Goal: Task Accomplishment & Management: Use online tool/utility

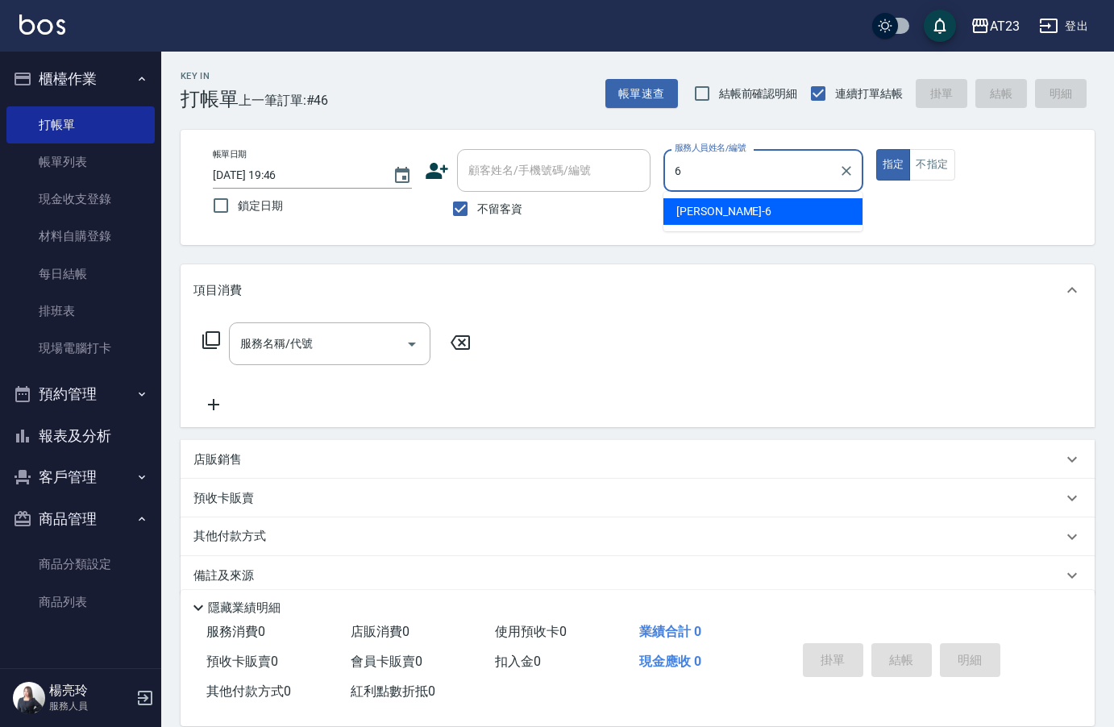
type input "Joann-6"
type button "true"
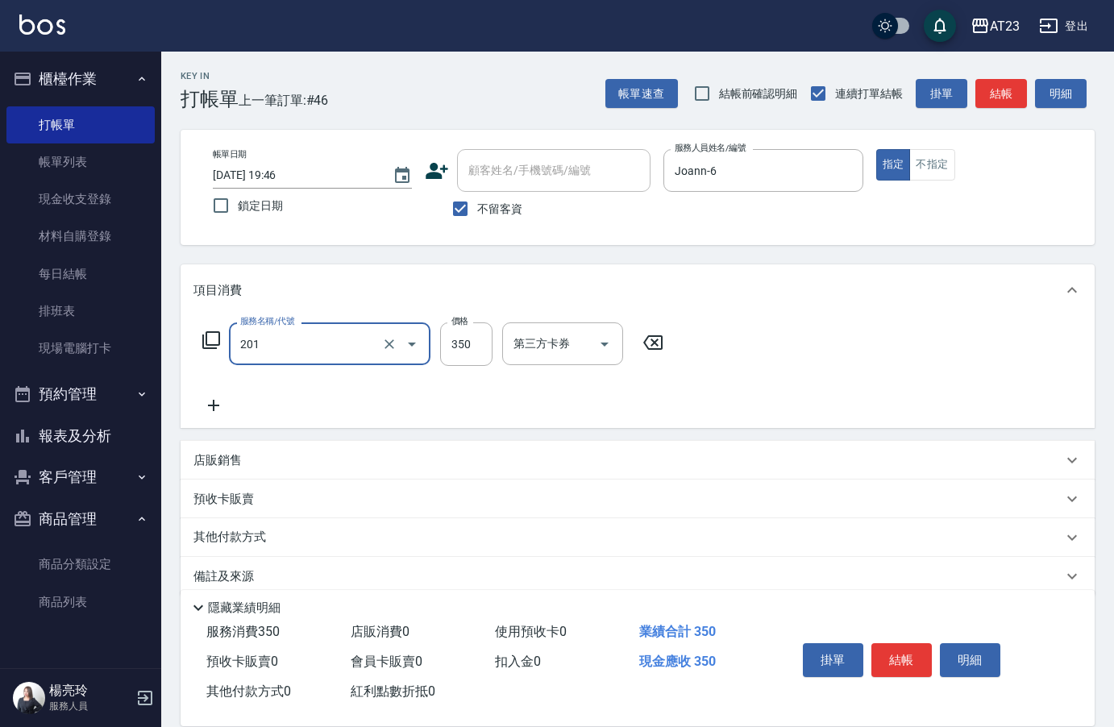
type input "一般洗髮(201)"
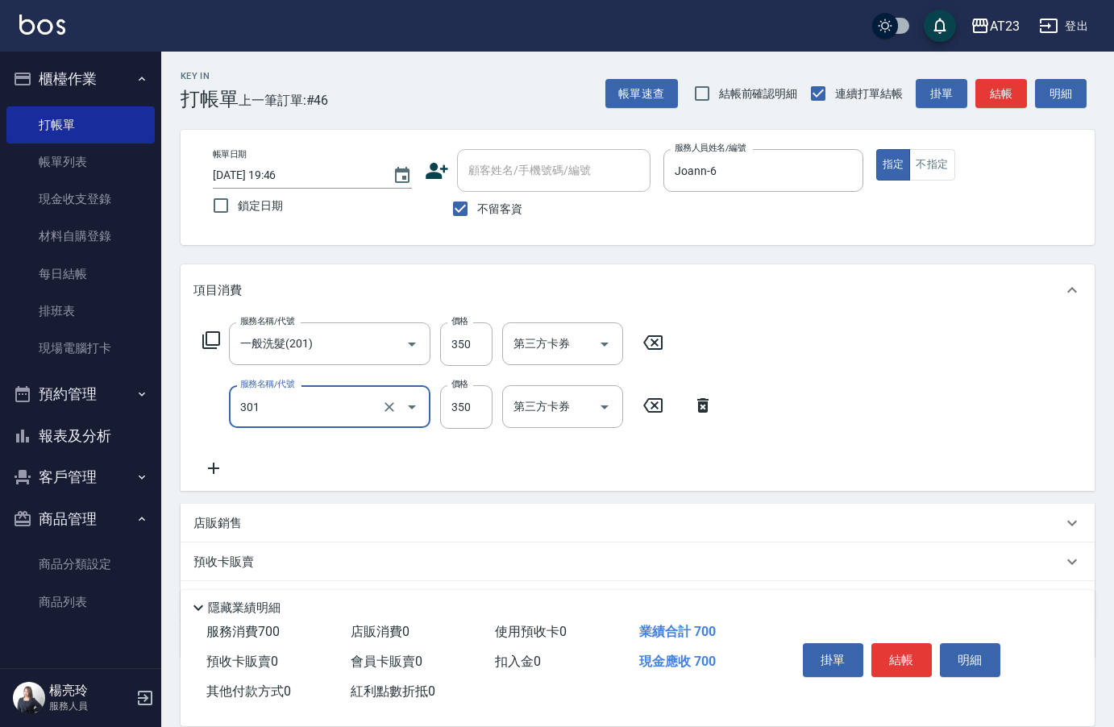
type input "造型剪髮(301)"
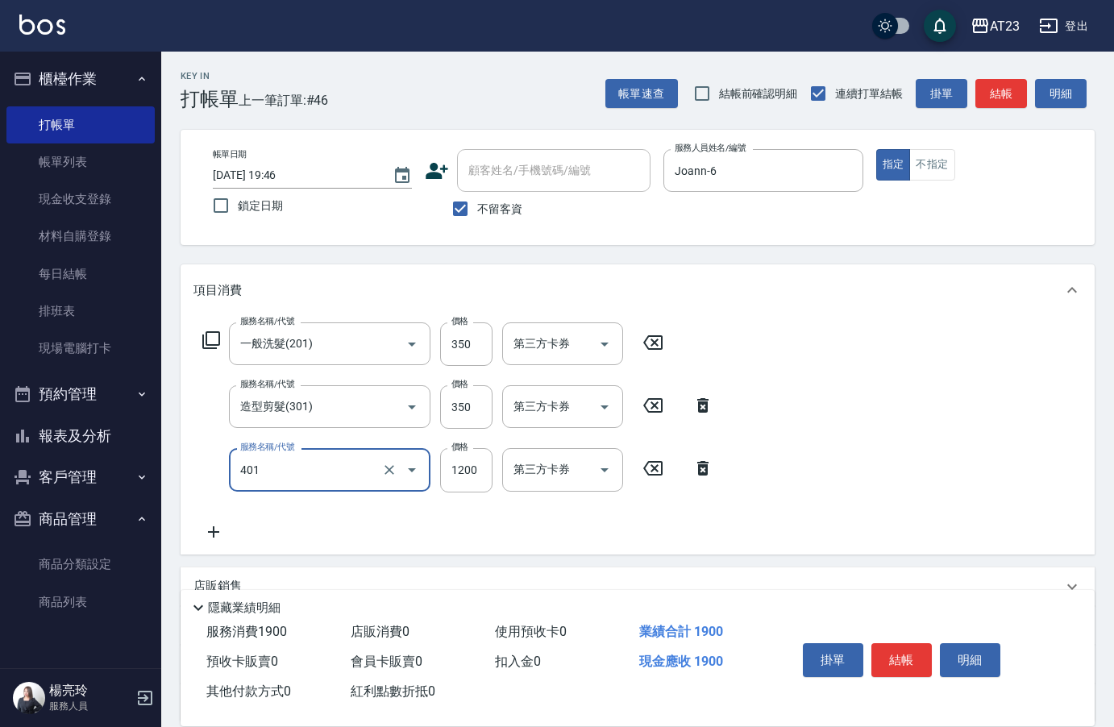
type input "燙髮(401)"
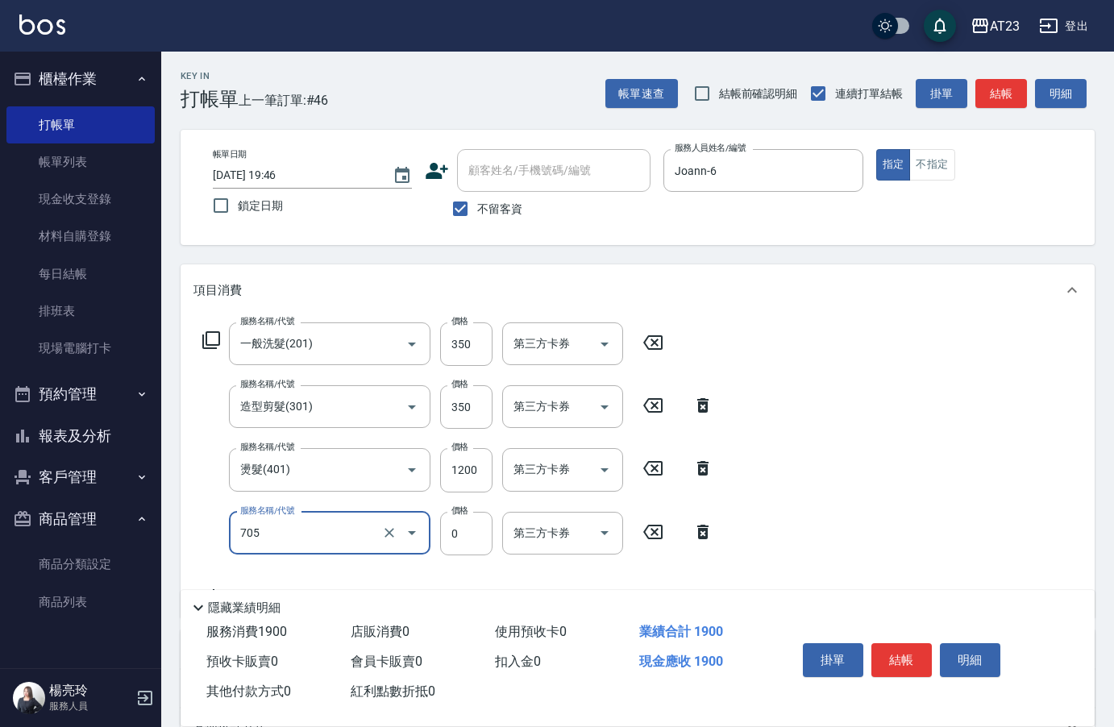
type input "互助50(705)"
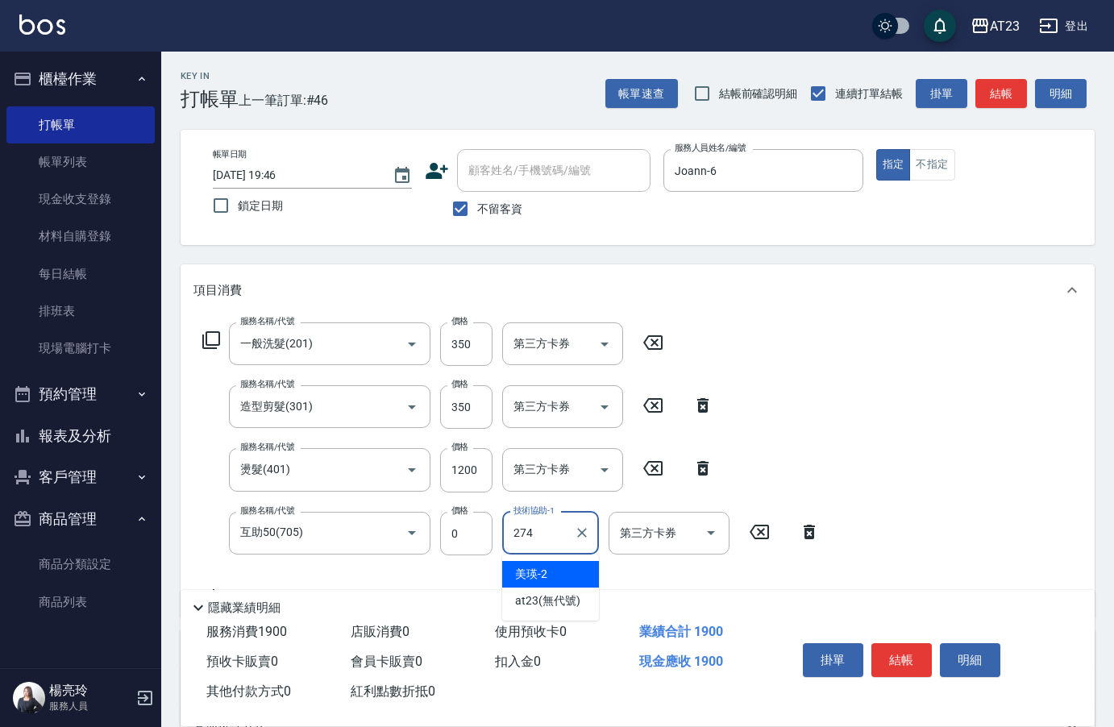
type input "274"
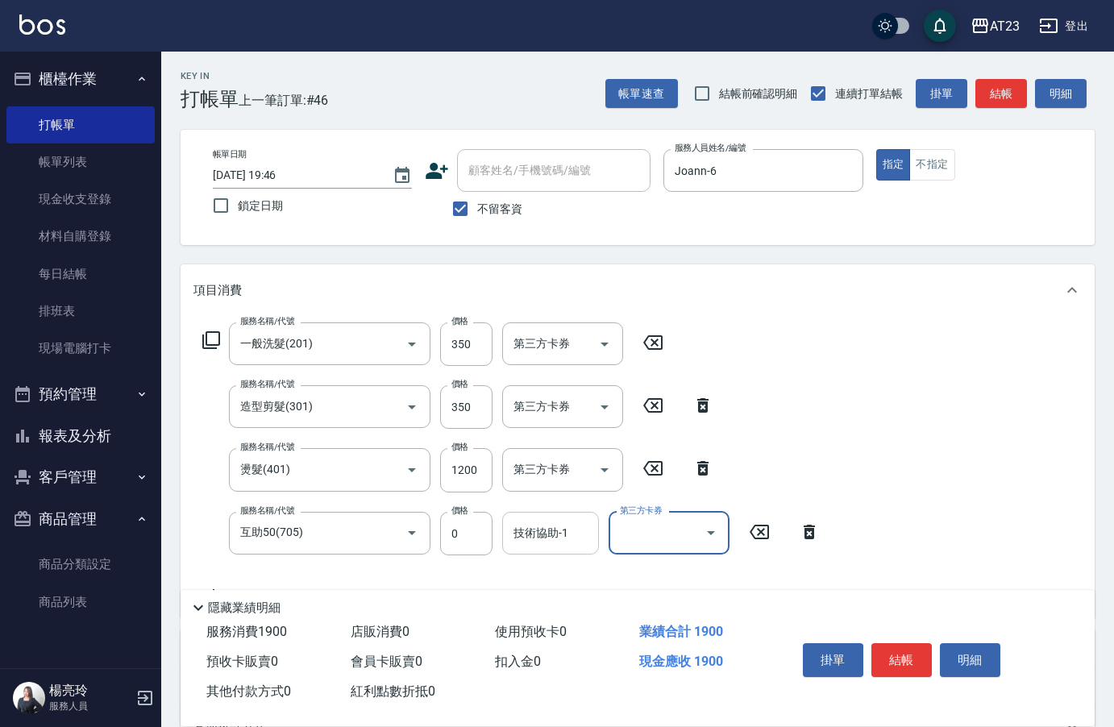
click at [547, 550] on div "技術協助-1" at bounding box center [550, 533] width 97 height 43
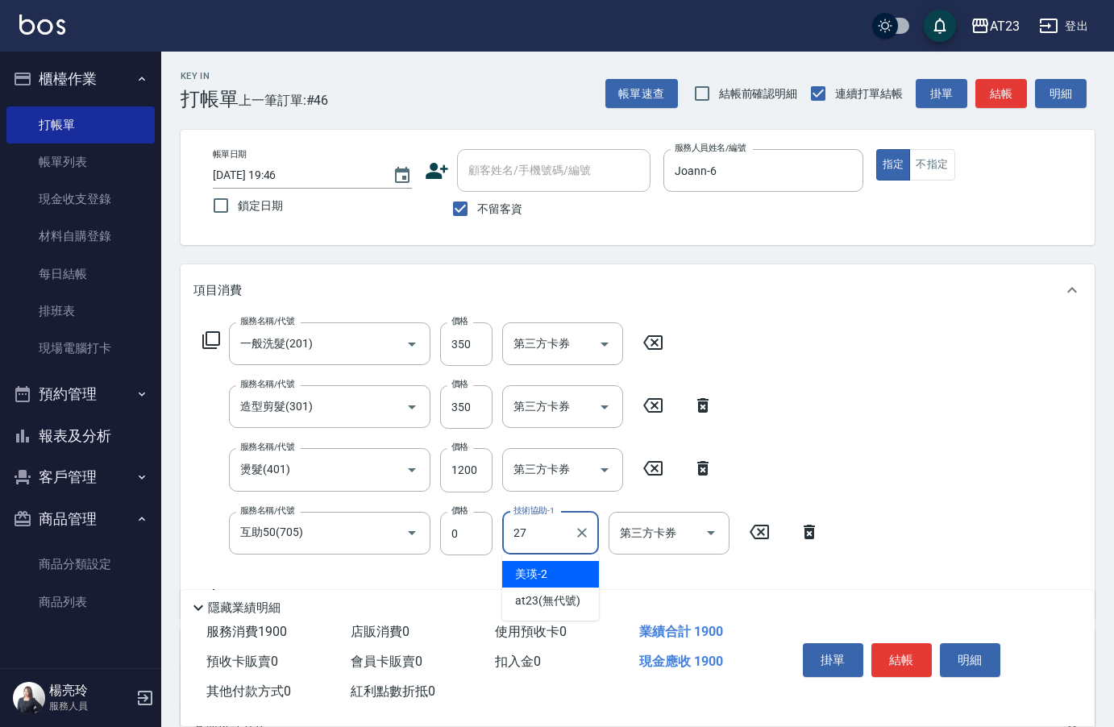
type input "LiLi-27"
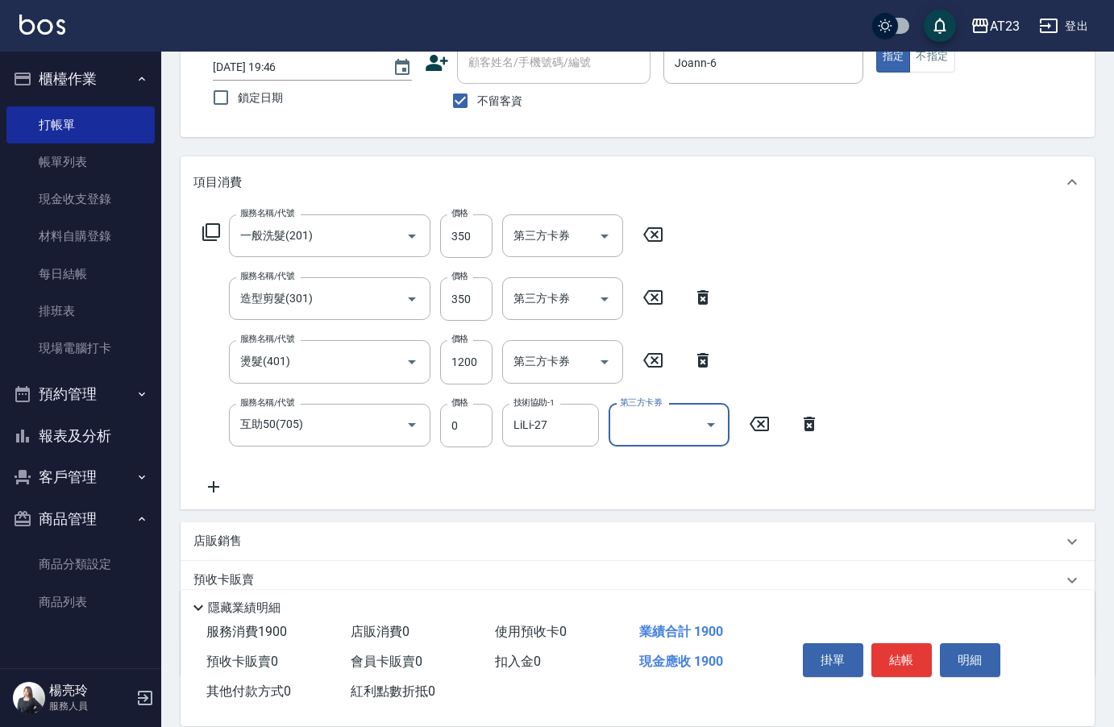
scroll to position [213, 0]
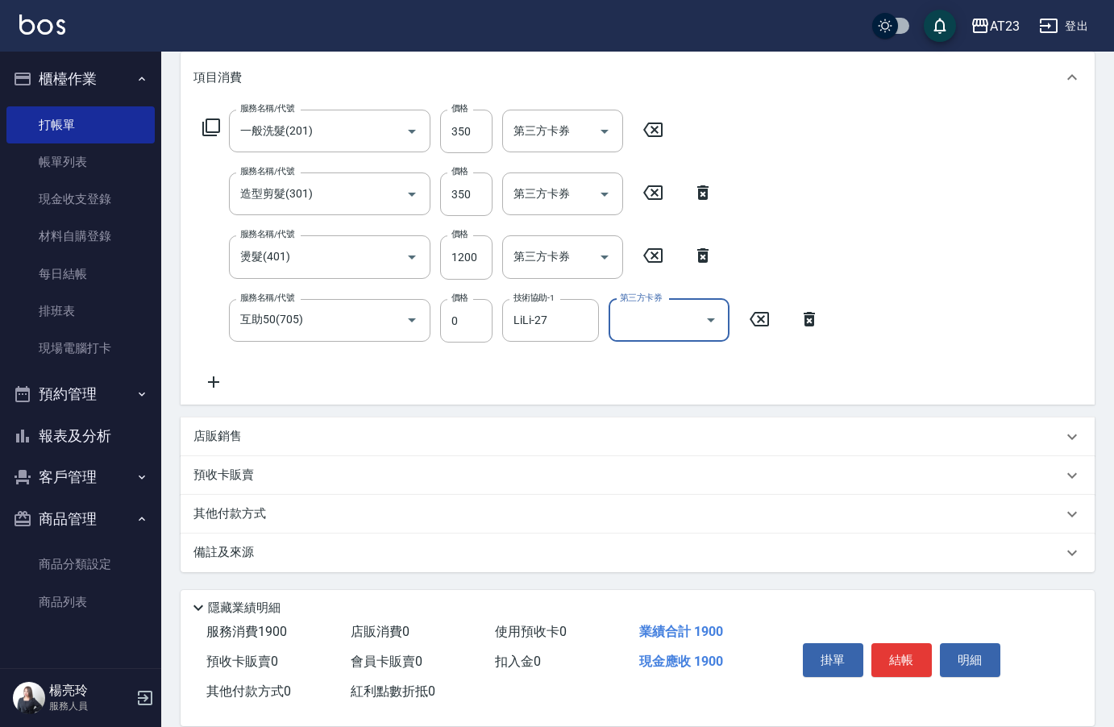
click at [247, 518] on p "其他付款方式" at bounding box center [234, 515] width 81 height 18
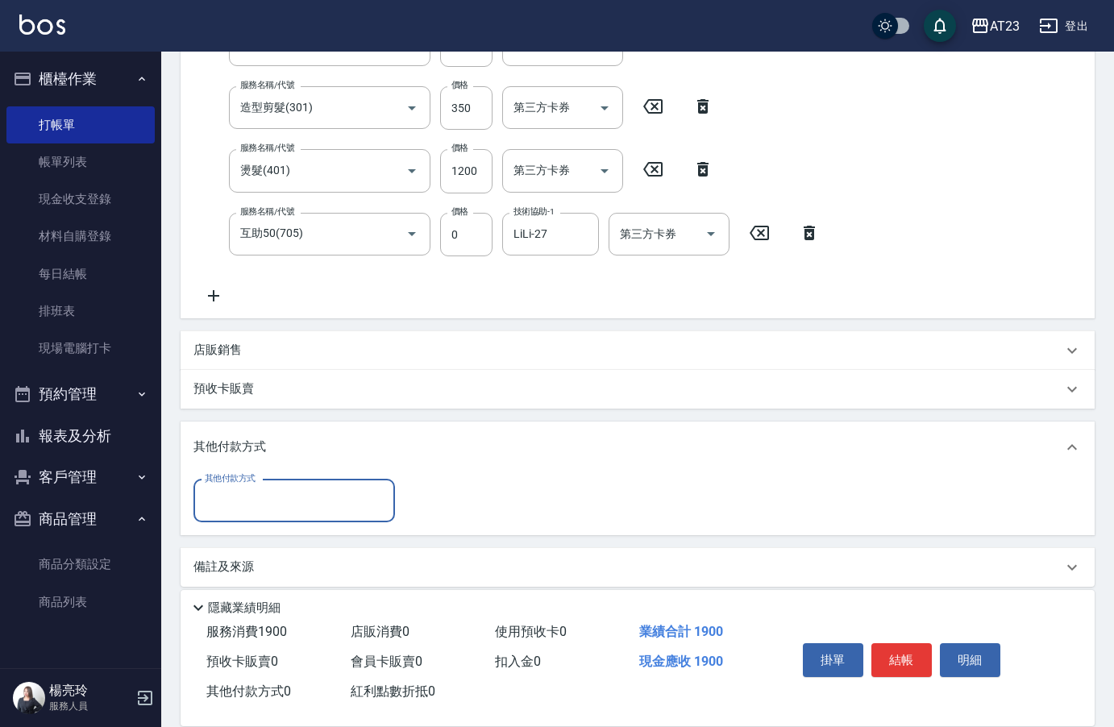
scroll to position [0, 0]
click at [245, 503] on input "其他付款方式" at bounding box center [294, 501] width 187 height 28
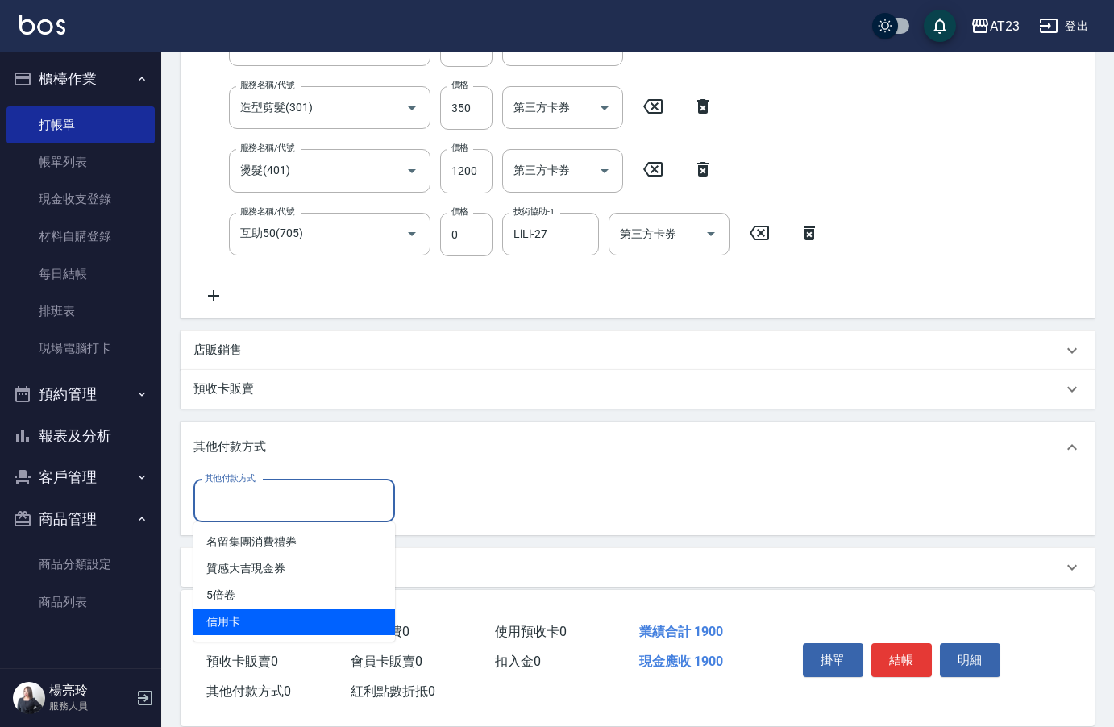
drag, startPoint x: 252, startPoint y: 624, endPoint x: 291, endPoint y: 623, distance: 38.7
click at [251, 624] on span "信用卡" at bounding box center [295, 622] width 202 height 27
type input "信用卡"
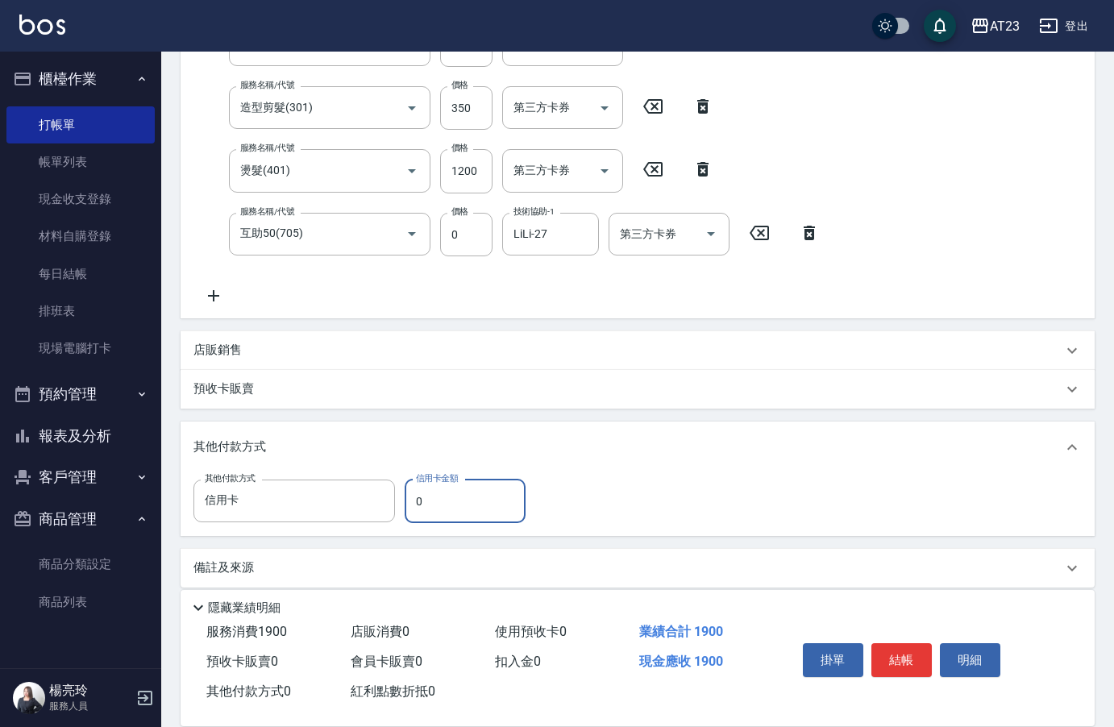
click at [407, 493] on input "0" at bounding box center [465, 502] width 121 height 44
drag, startPoint x: 463, startPoint y: 514, endPoint x: 393, endPoint y: 515, distance: 69.3
click at [393, 515] on div "其他付款方式 信用卡 其他付款方式 信用卡金額 0 信用卡金額" at bounding box center [365, 502] width 342 height 44
type input "1900"
click at [889, 654] on button "結帳" at bounding box center [902, 660] width 60 height 34
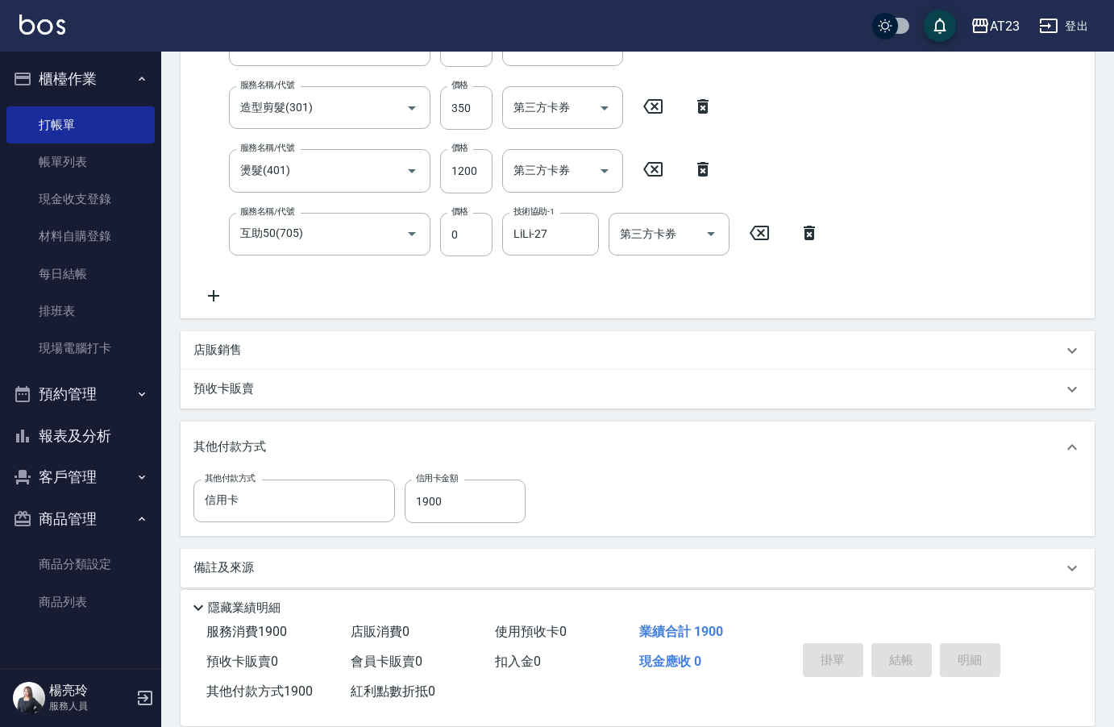
type input "[DATE] 20:58"
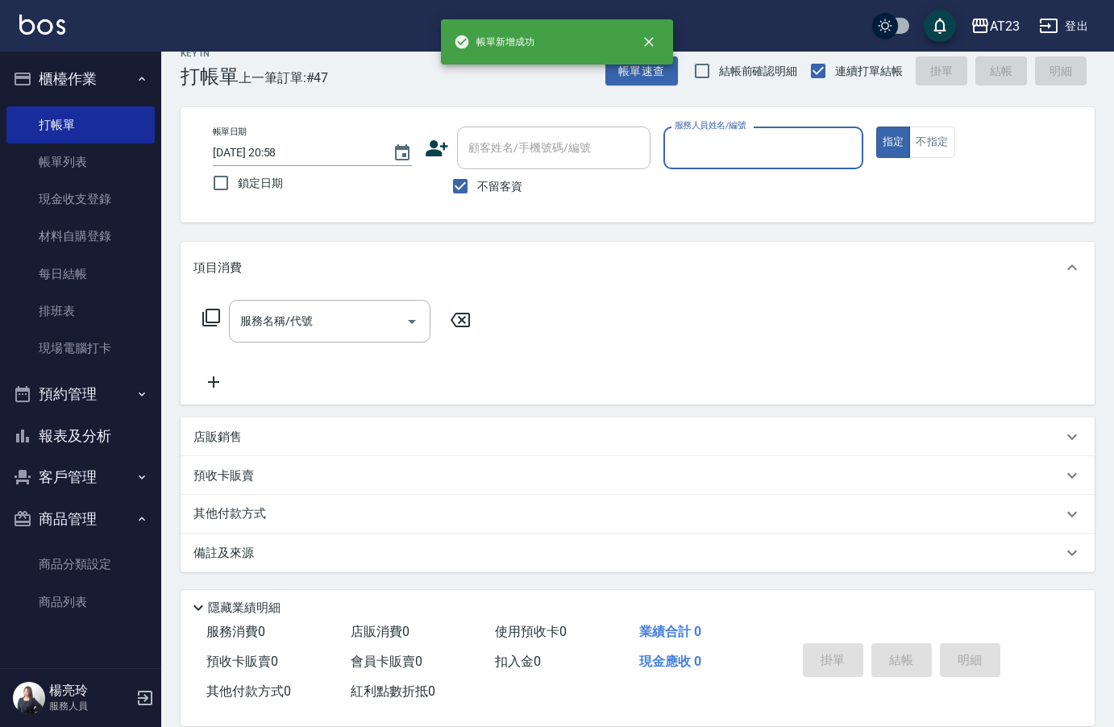
scroll to position [23, 0]
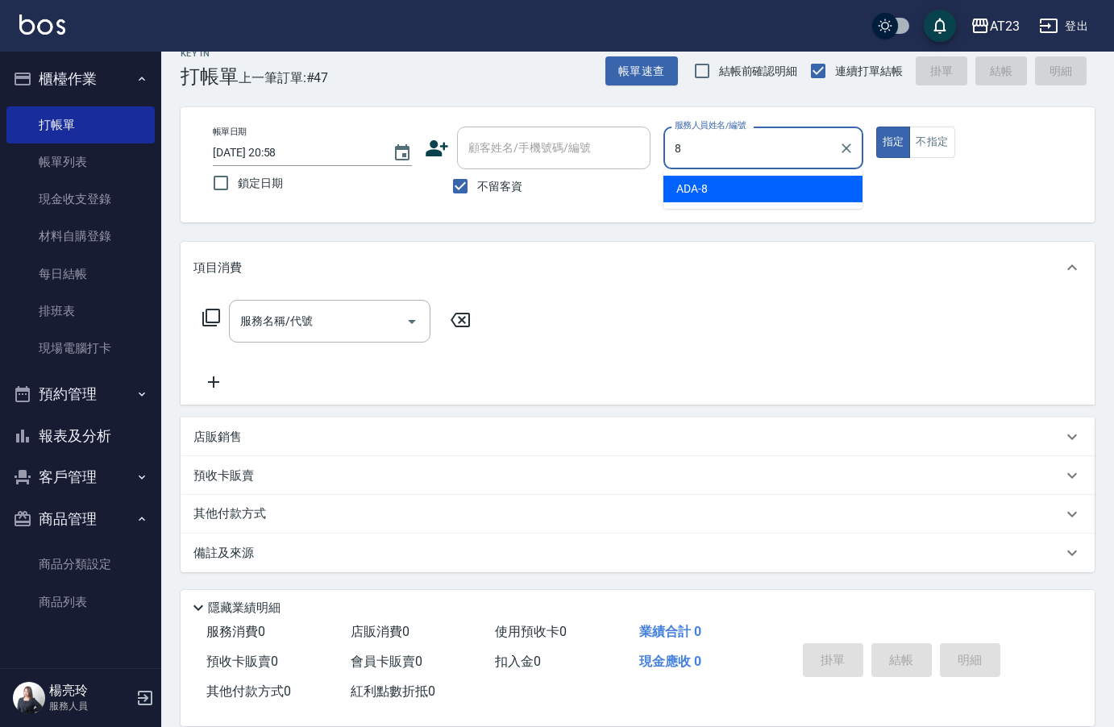
type input "ADA-8"
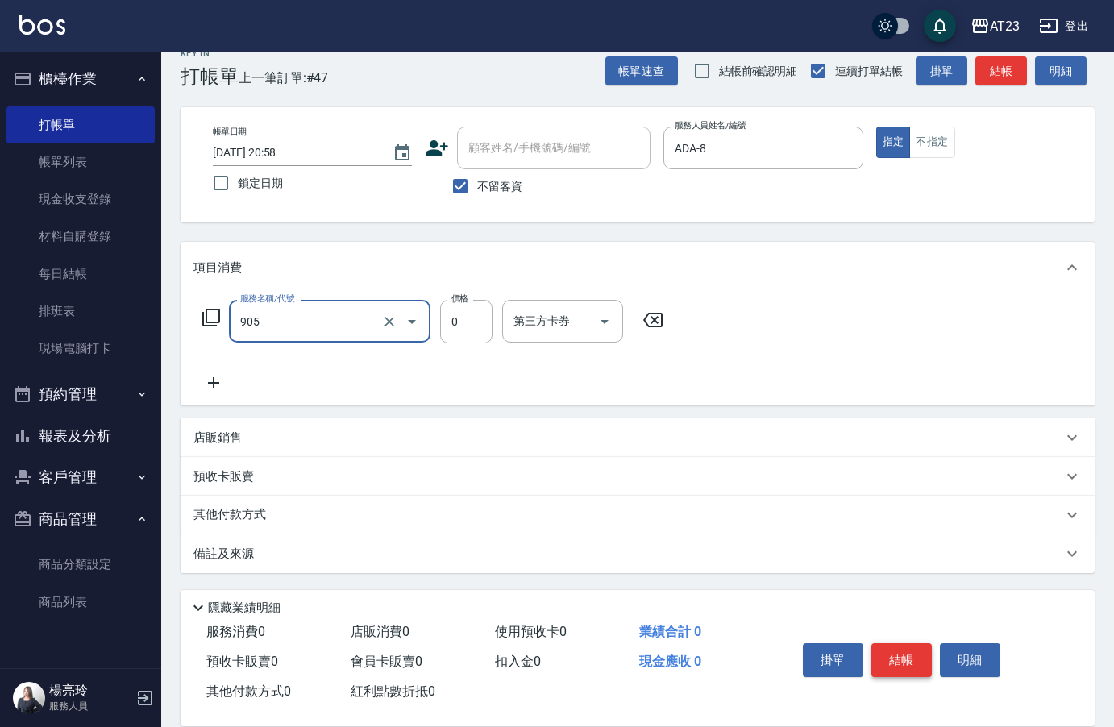
type input "頭皮卡使用(905)"
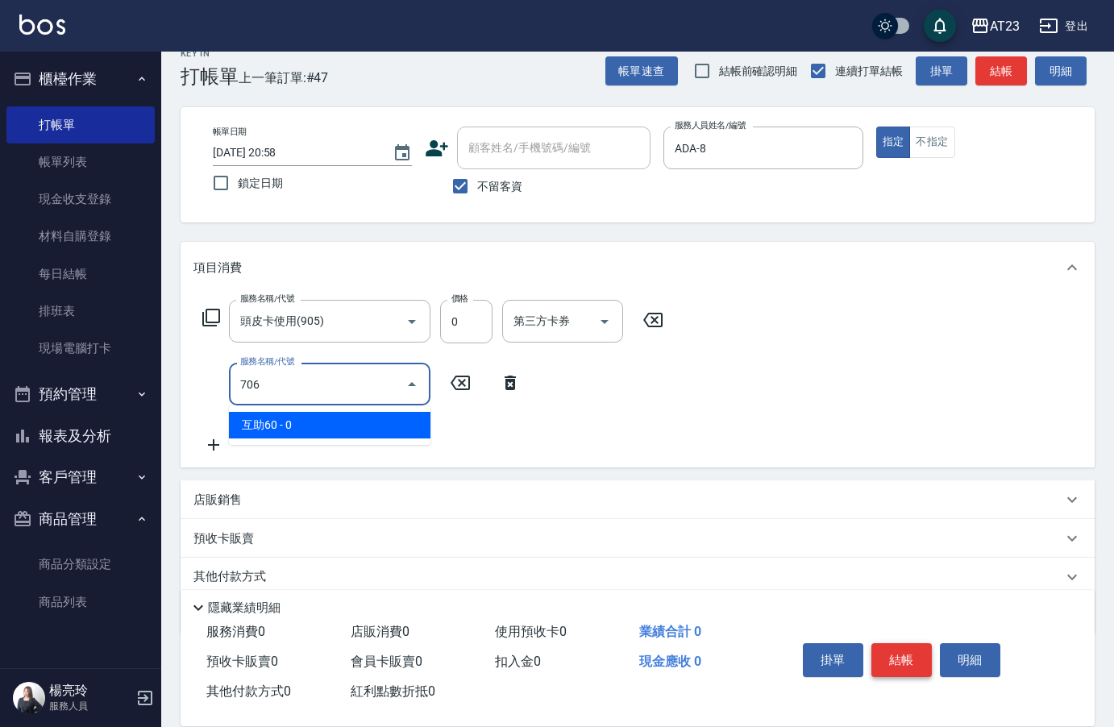
type input "互助60(706)"
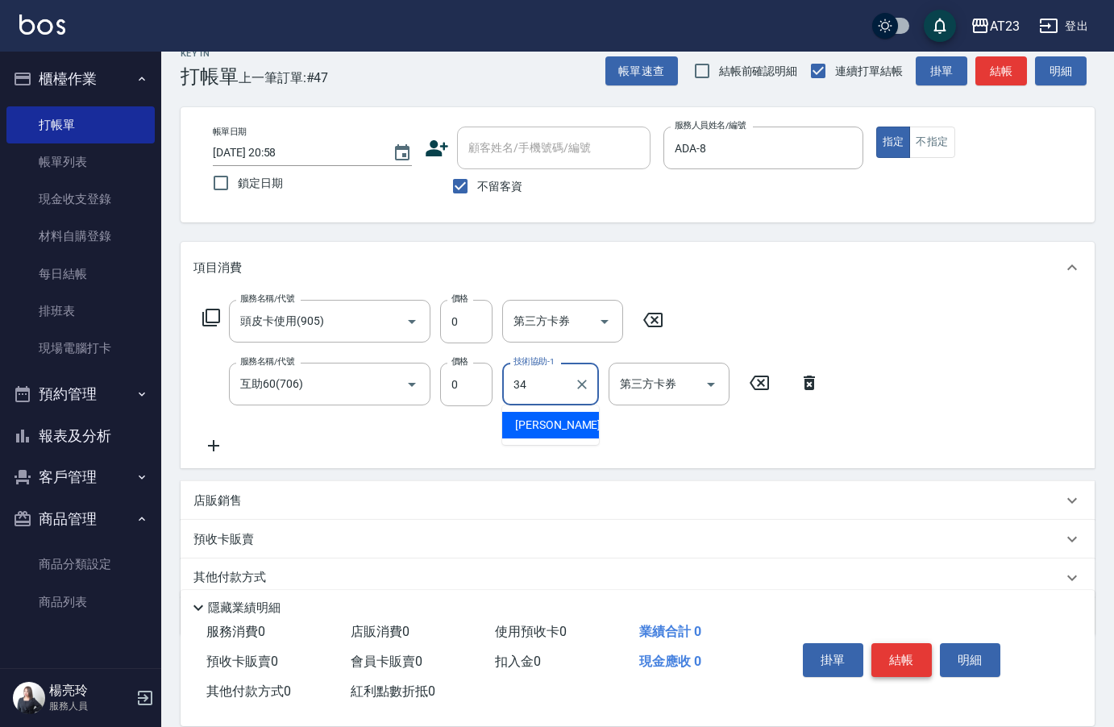
type input "[PERSON_NAME]-34"
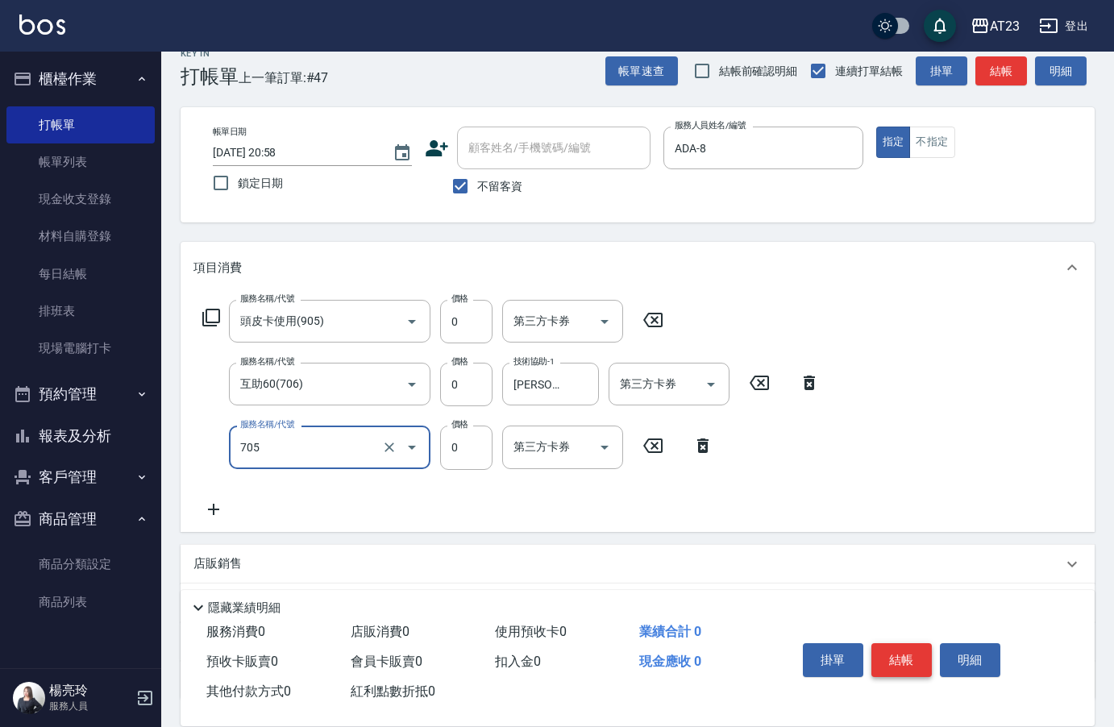
type input "互助50(705)"
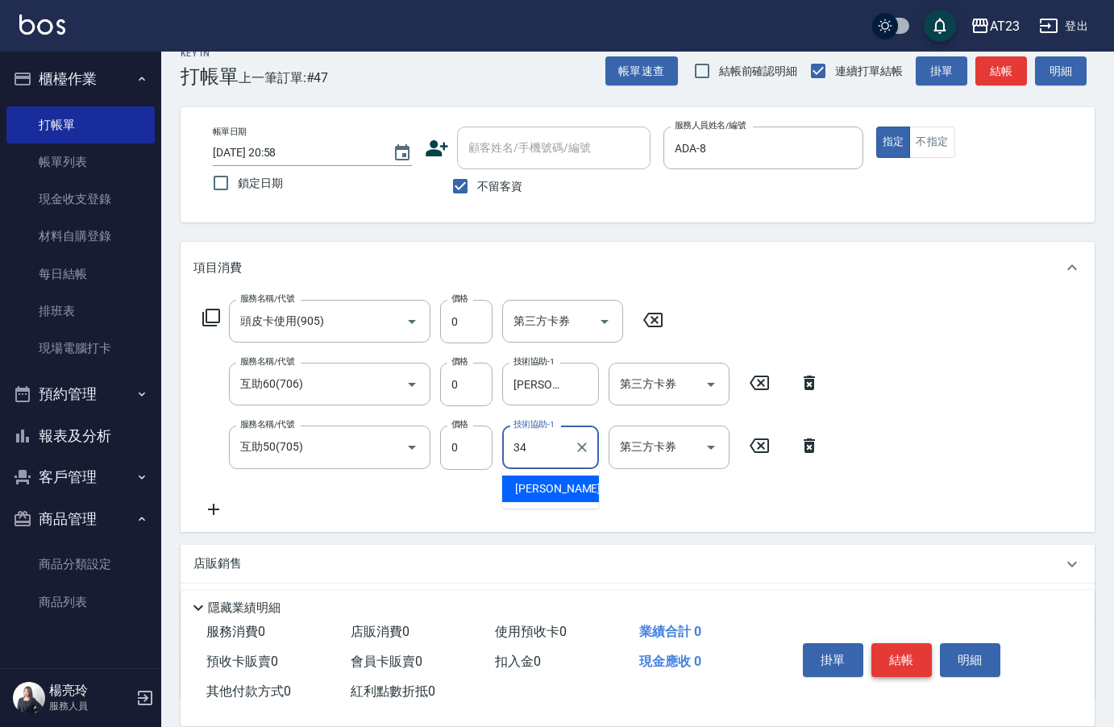
type input "[PERSON_NAME]-34"
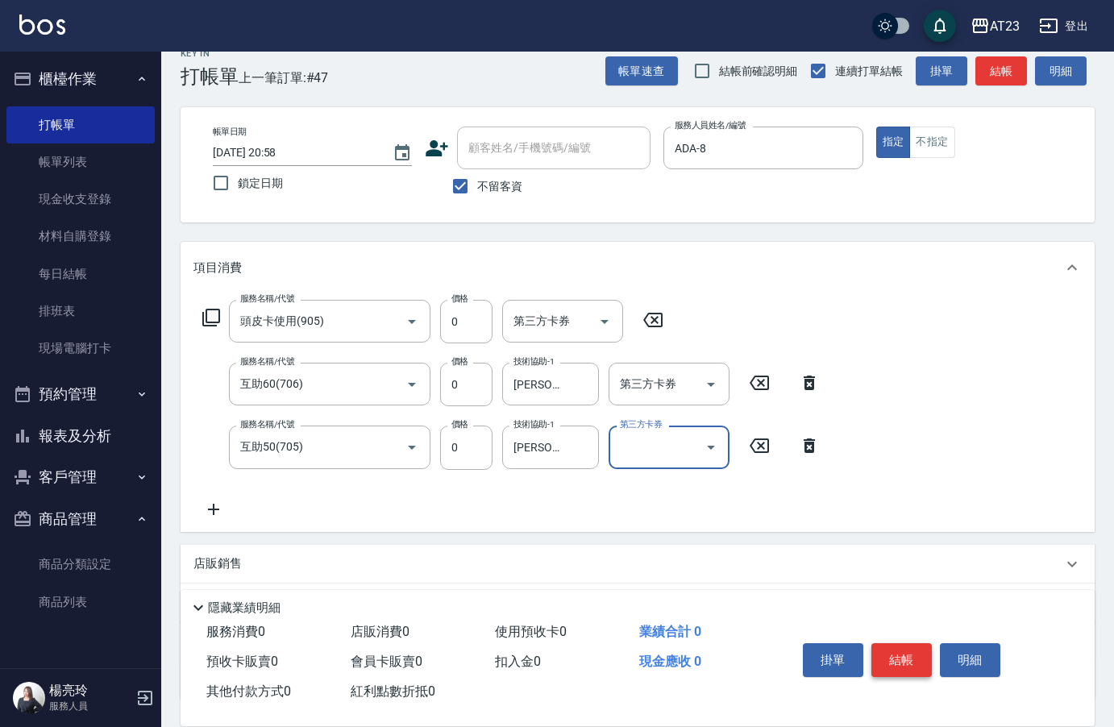
click at [892, 659] on button "結帳" at bounding box center [902, 660] width 60 height 34
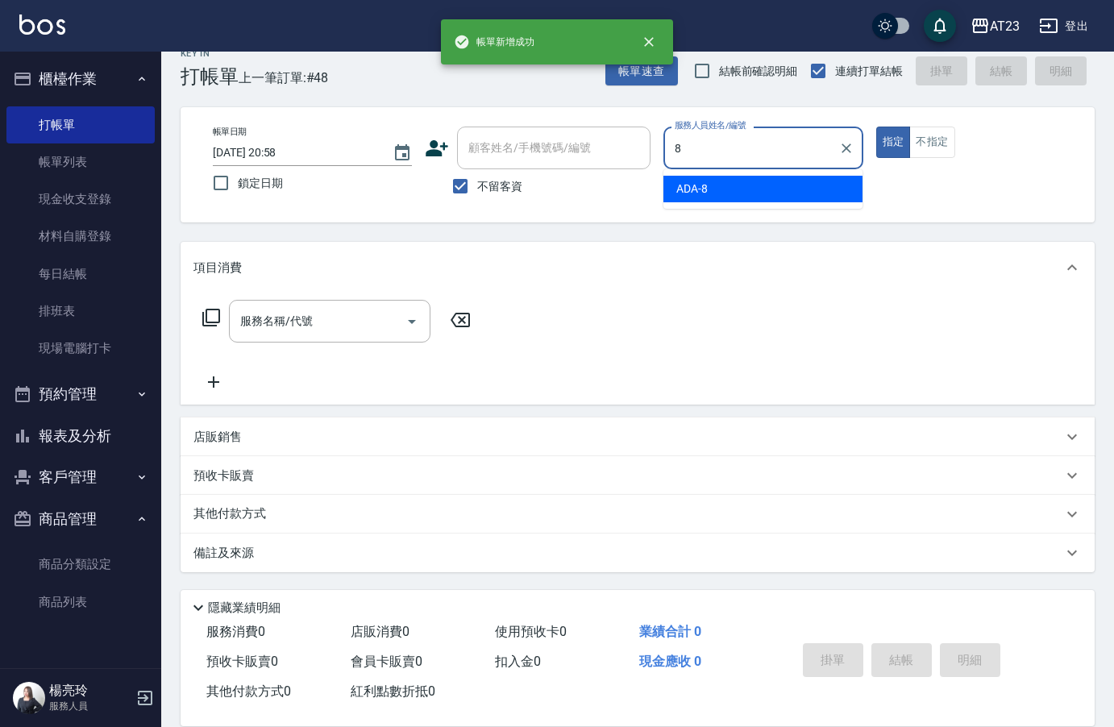
type input "ADA-8"
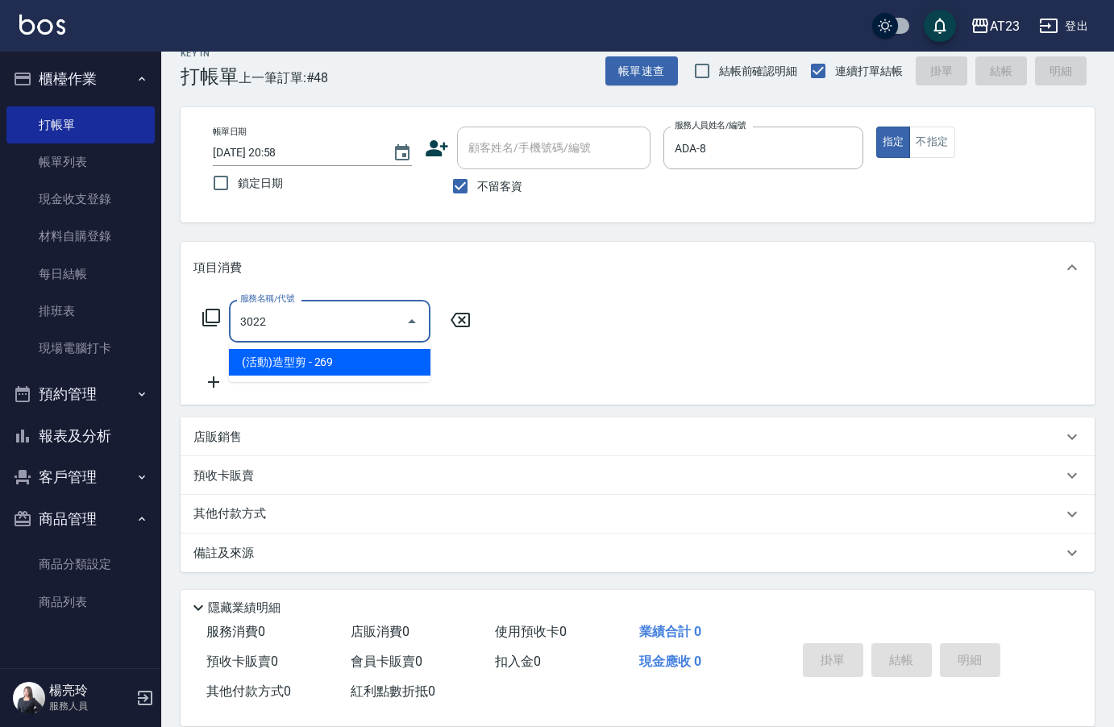
type input "(活動)造型剪(3022)"
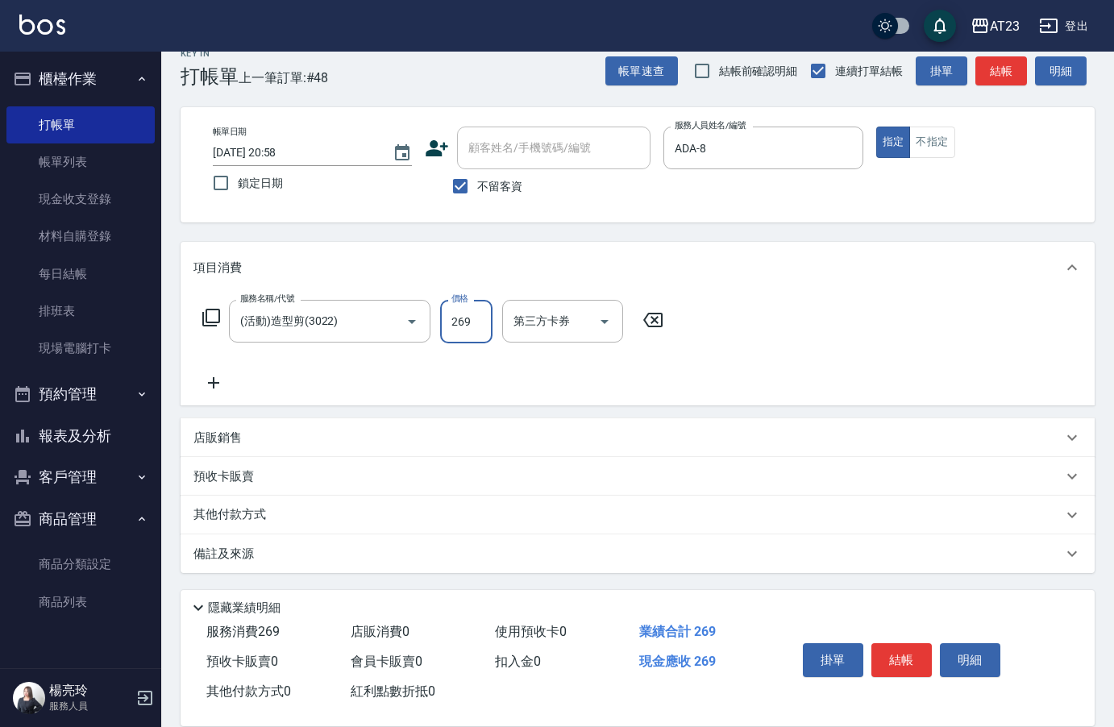
click at [889, 637] on div "掛單 結帳 明細" at bounding box center [902, 662] width 210 height 51
click at [909, 650] on button "結帳" at bounding box center [902, 660] width 60 height 34
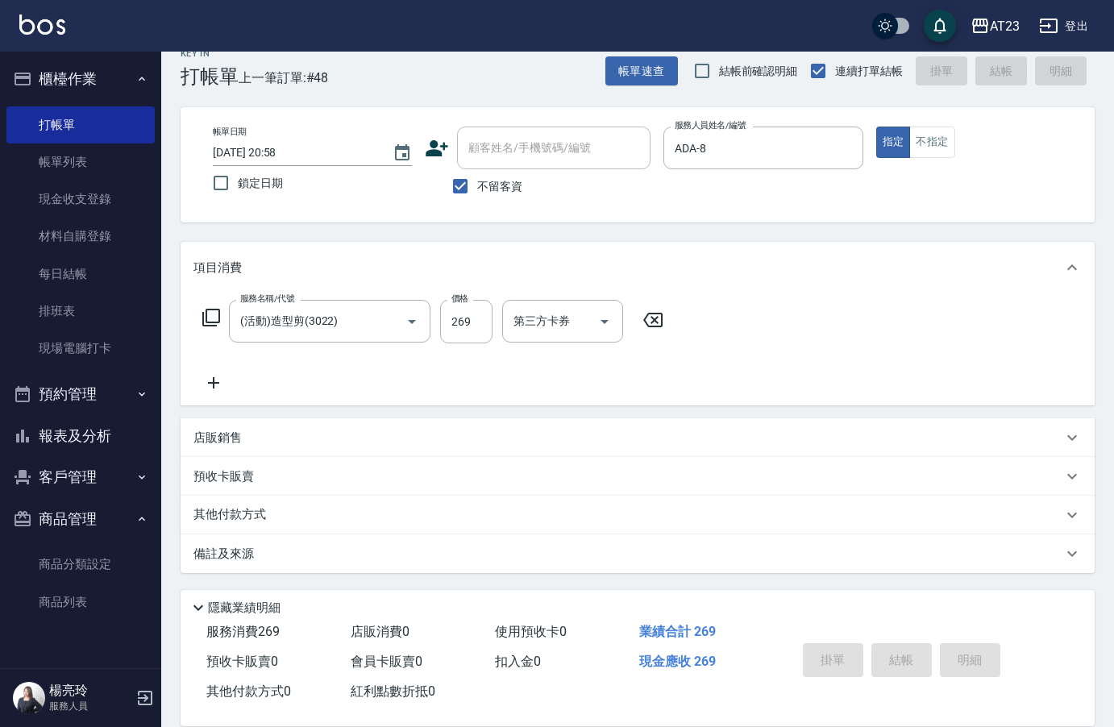
type input "[DATE] 20:59"
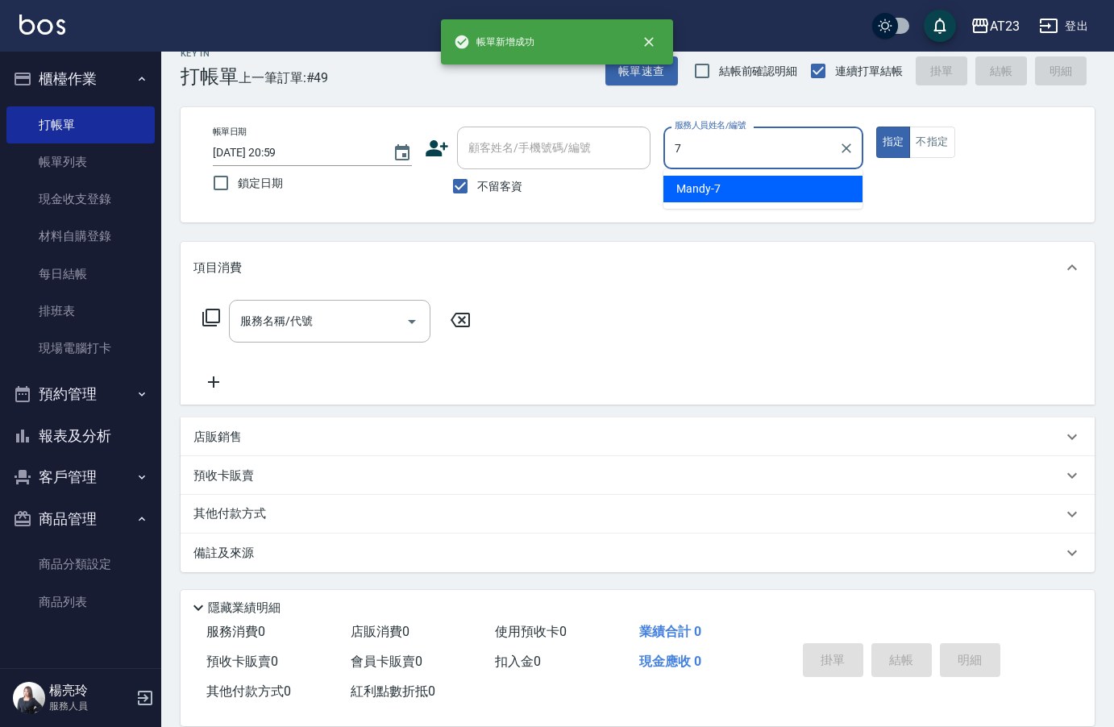
type input "Mandy-7"
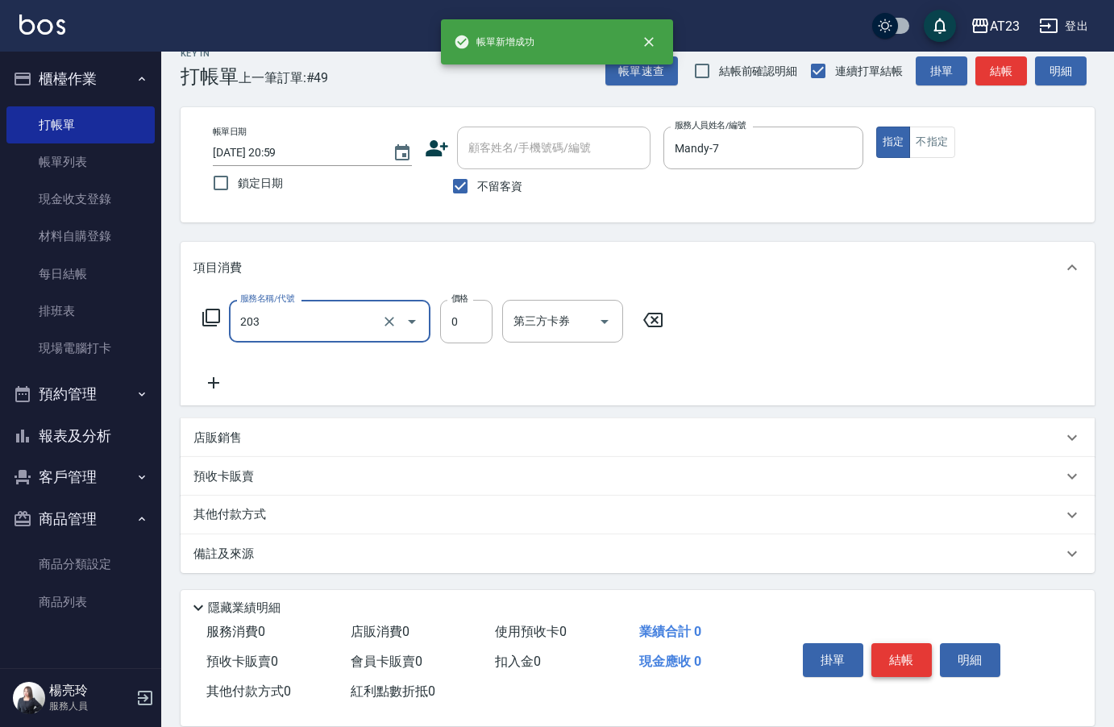
type input "使用洗髮卡(203)"
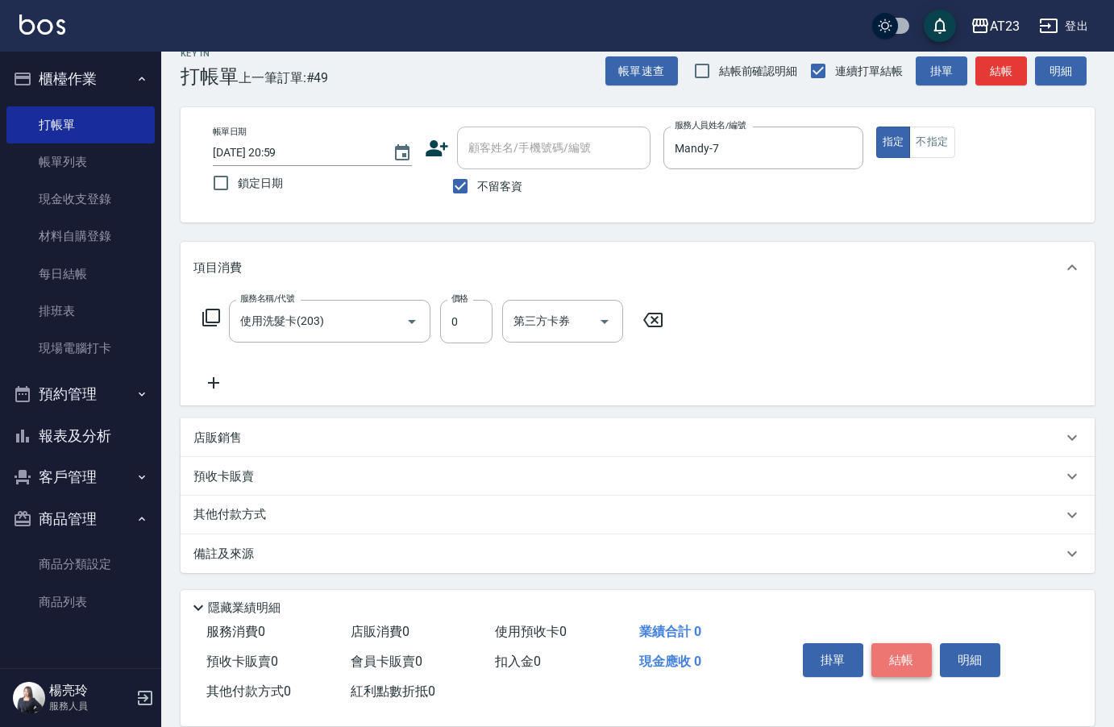
click at [909, 650] on button "結帳" at bounding box center [902, 660] width 60 height 34
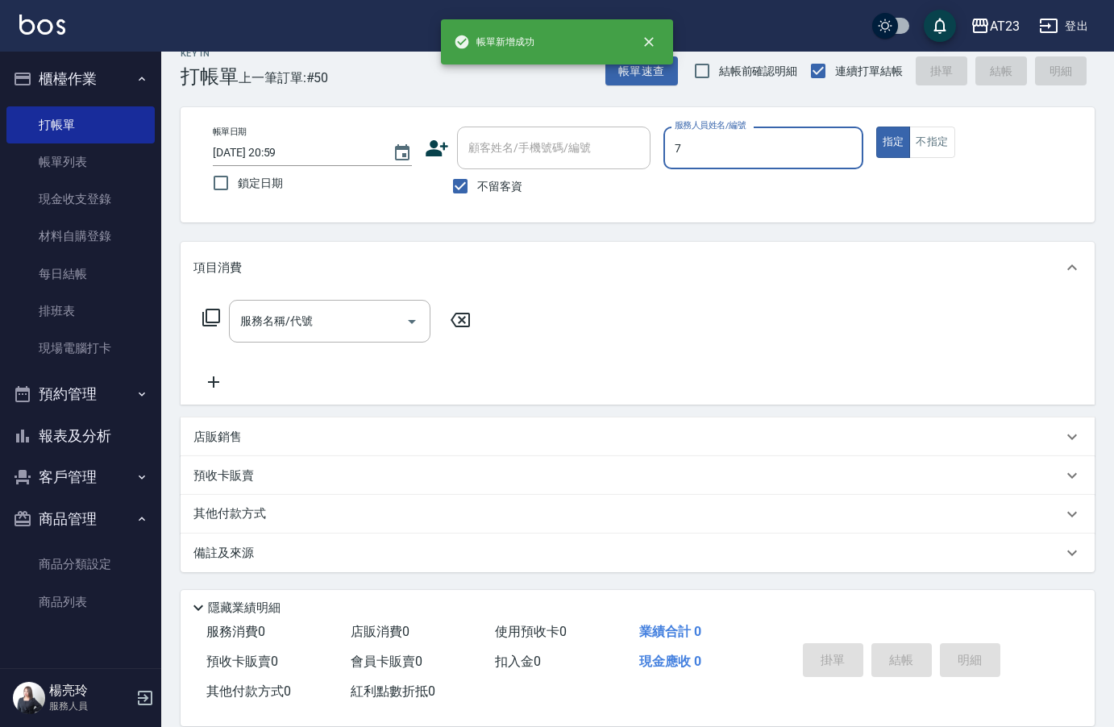
type input "Mandy-7"
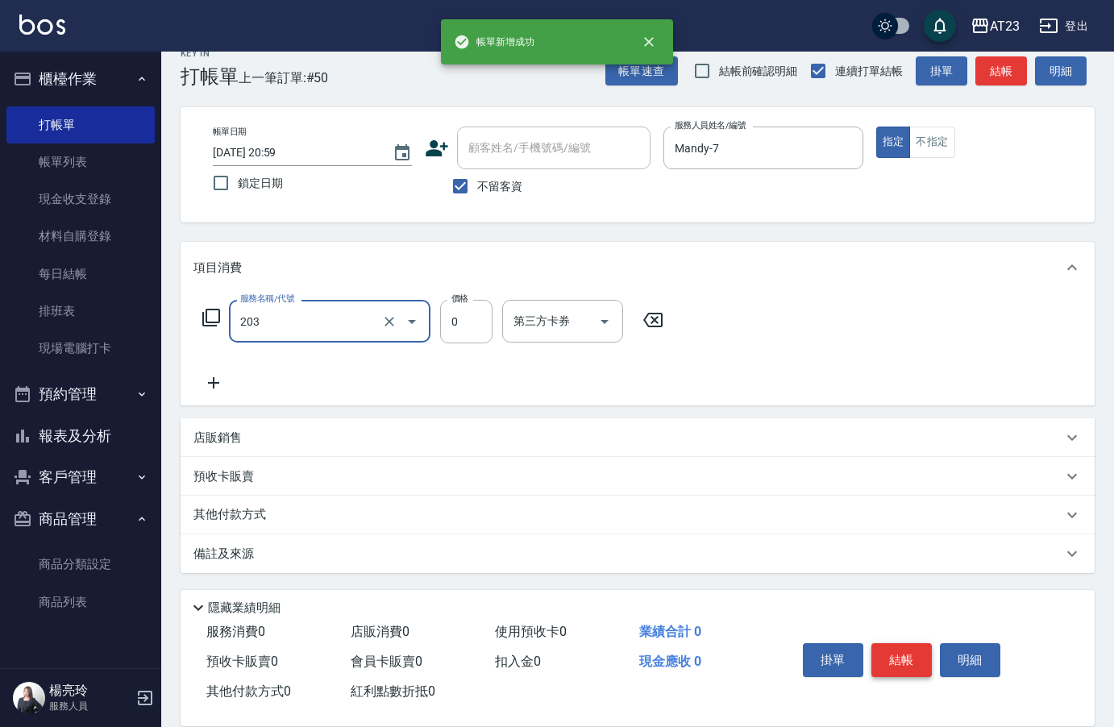
type input "使用洗髮卡(203)"
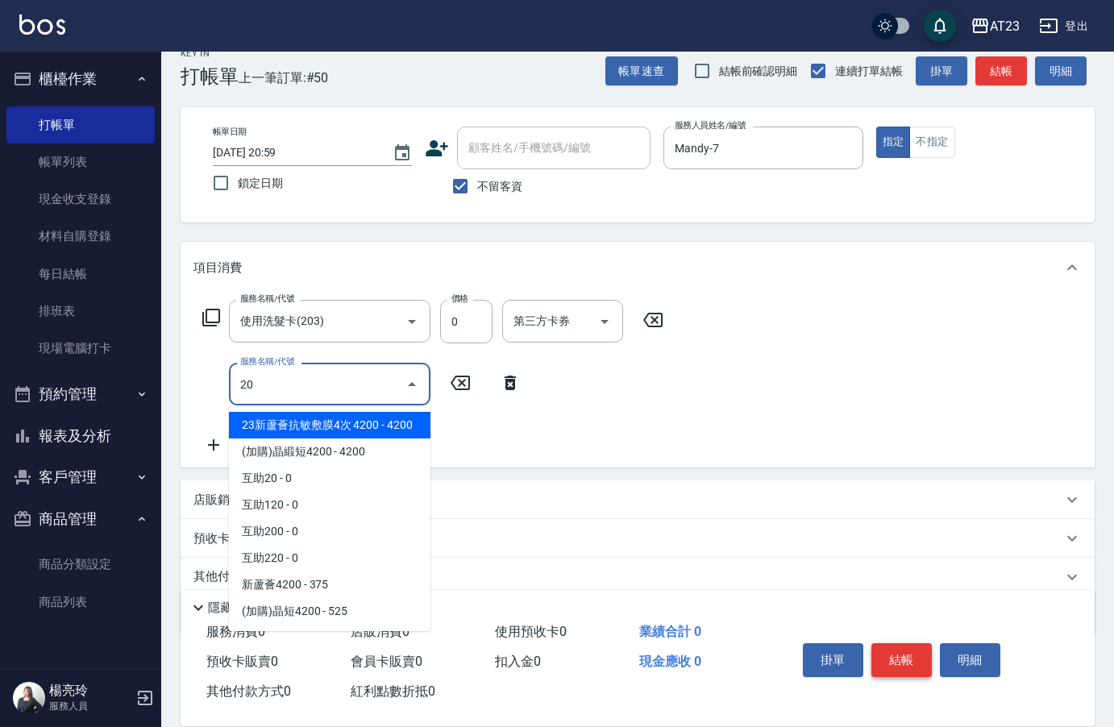
type input "2"
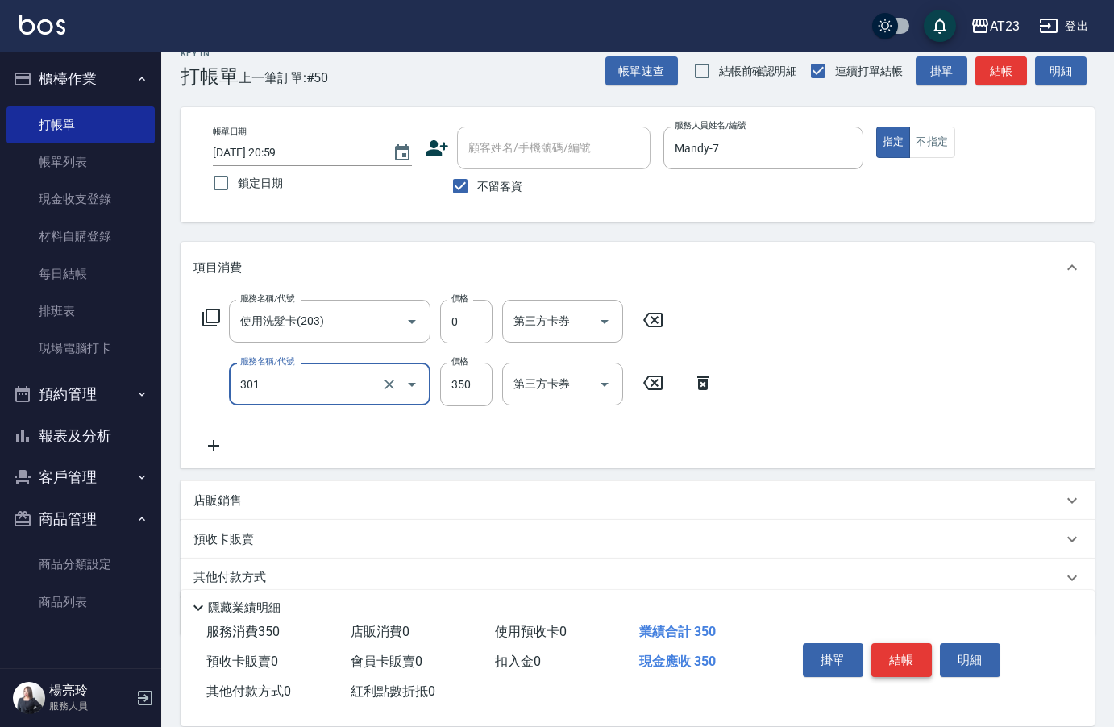
type input "造型剪髮(301)"
type input "200"
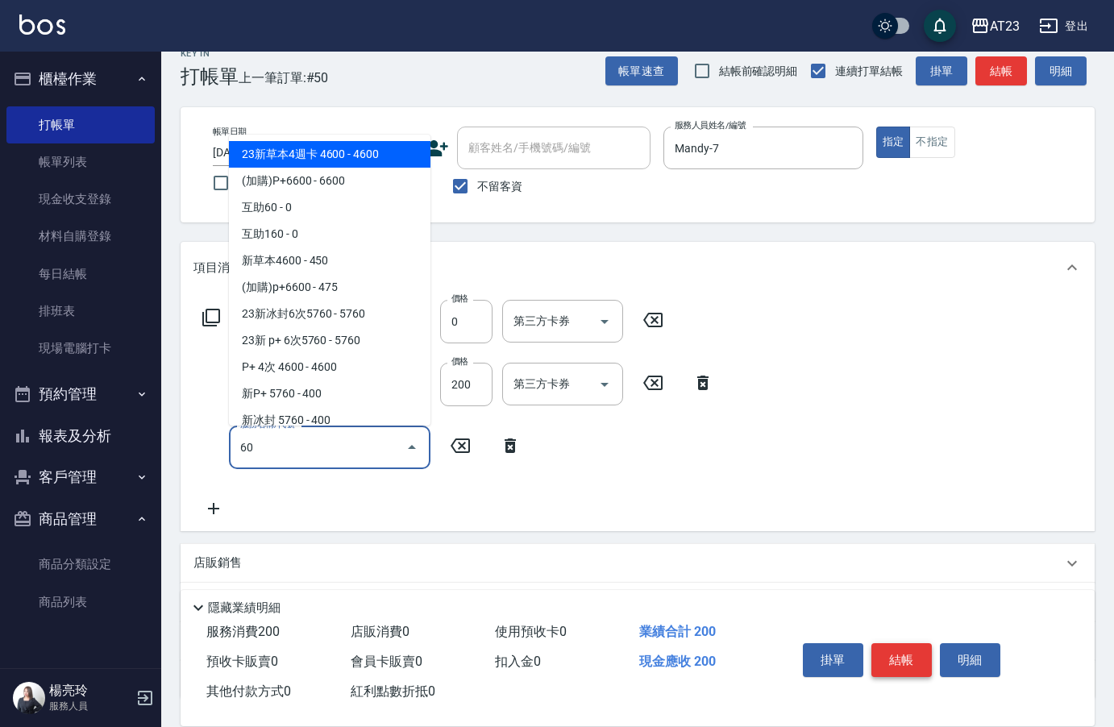
type input "6"
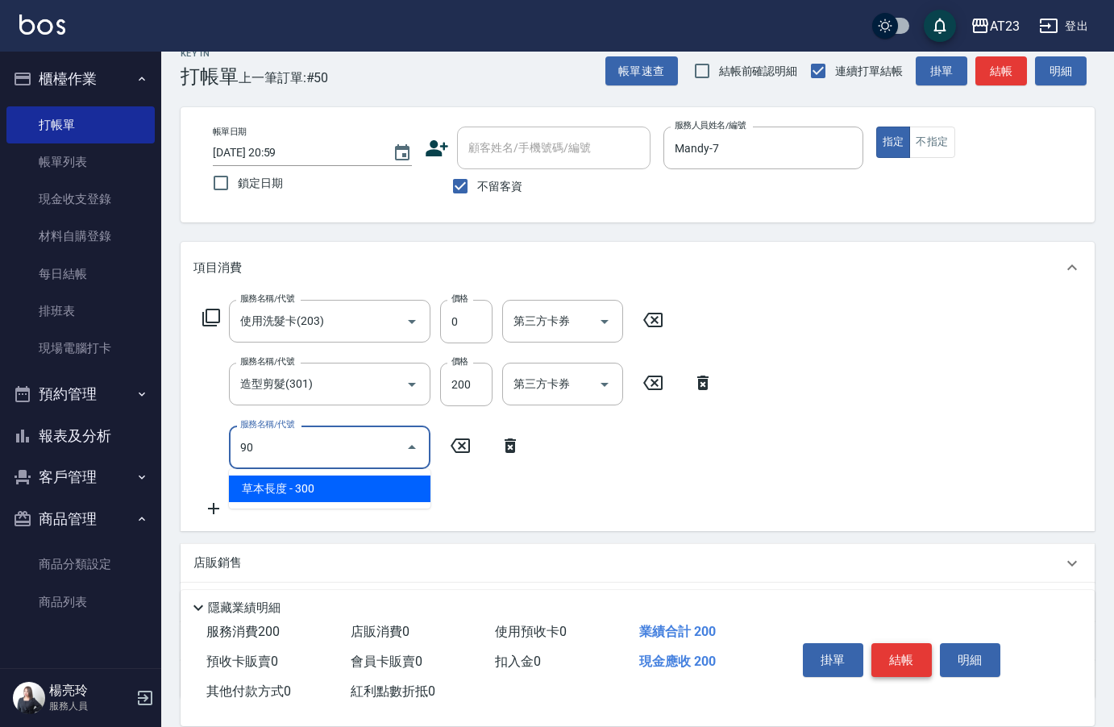
type input "9"
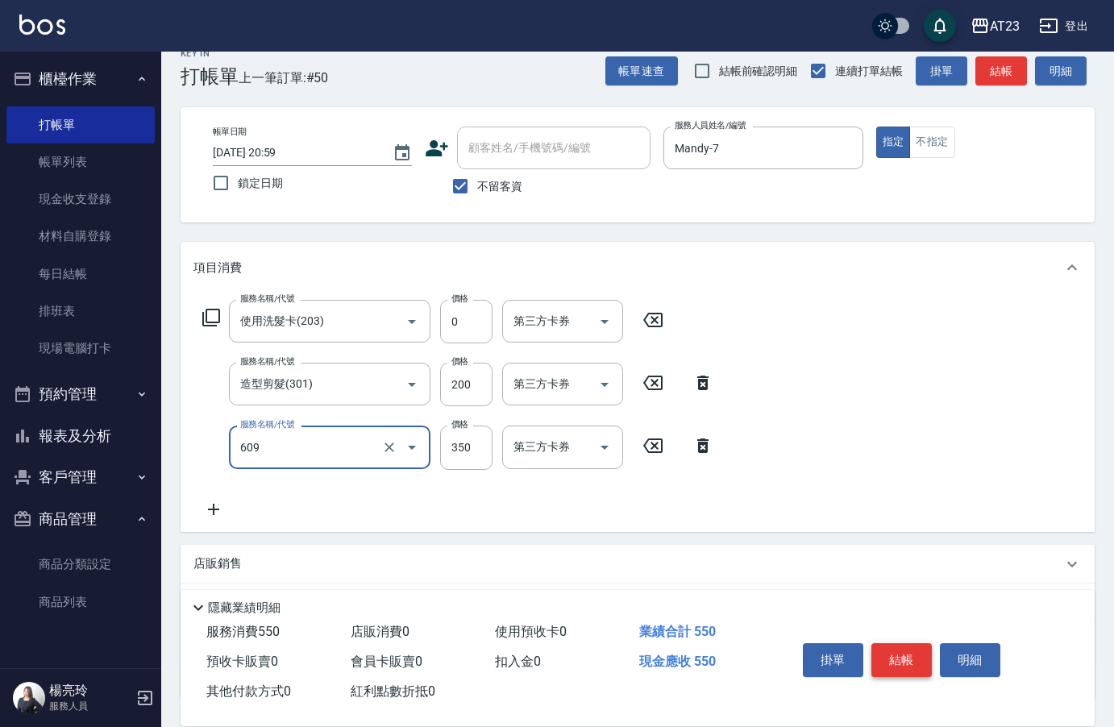
type input "頭皮隔離(609)"
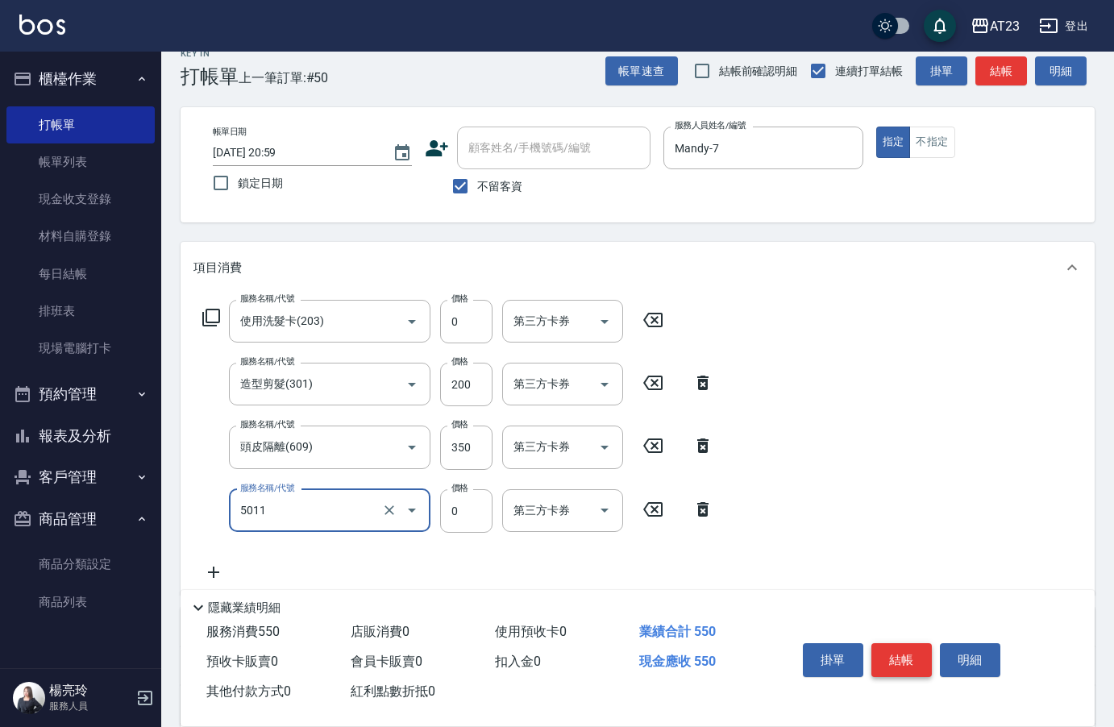
type input "補染(5011)"
type input "600"
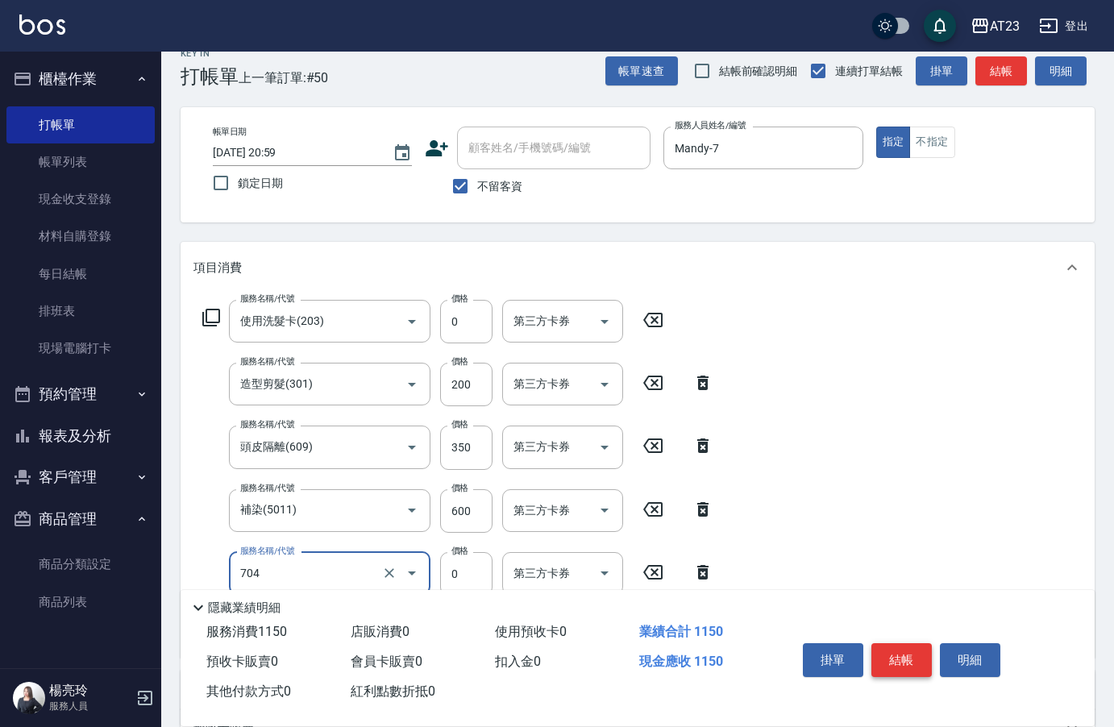
type input "互助40(704)"
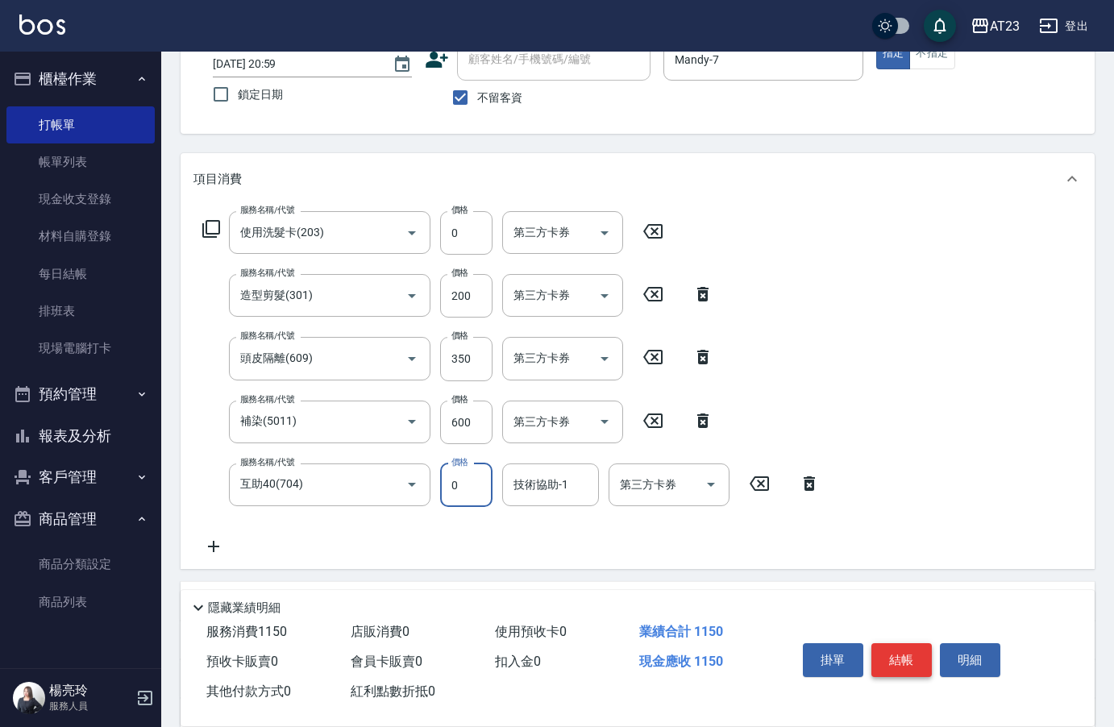
scroll to position [264, 0]
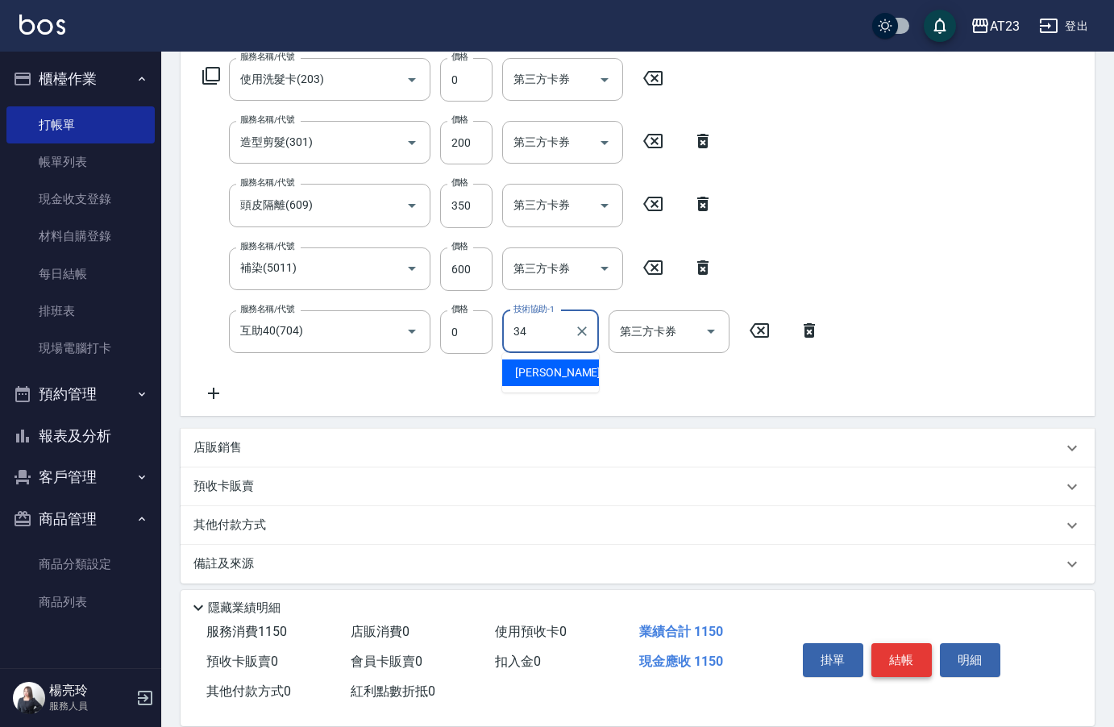
type input "[PERSON_NAME]-34"
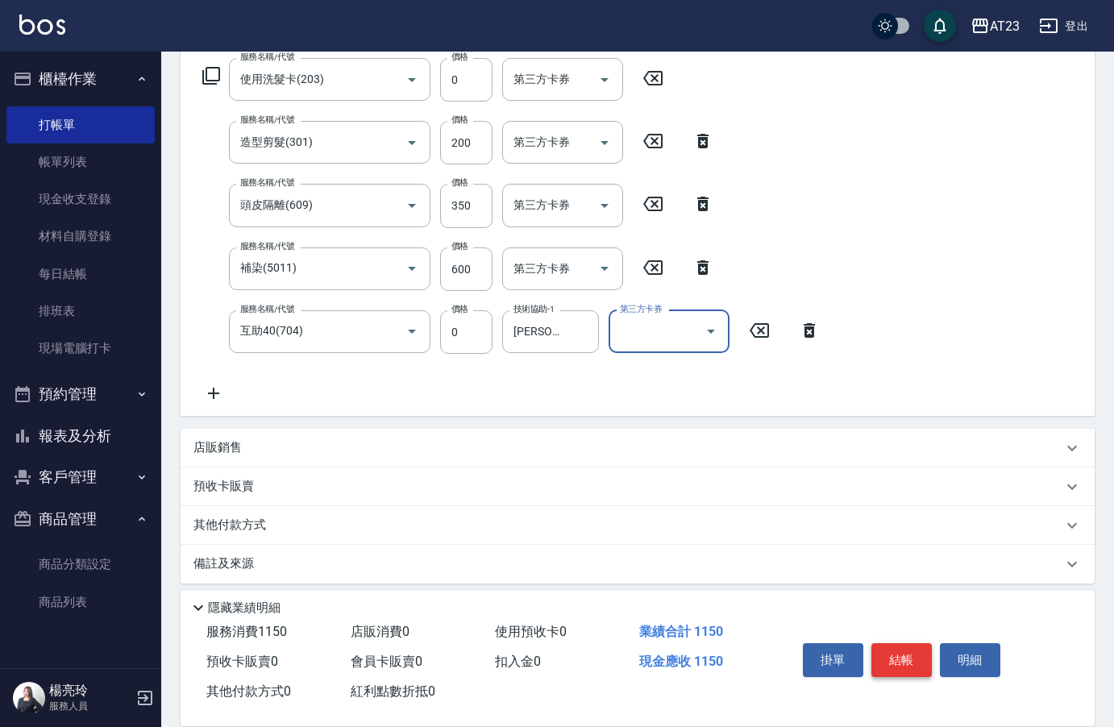
click at [906, 648] on button "結帳" at bounding box center [902, 660] width 60 height 34
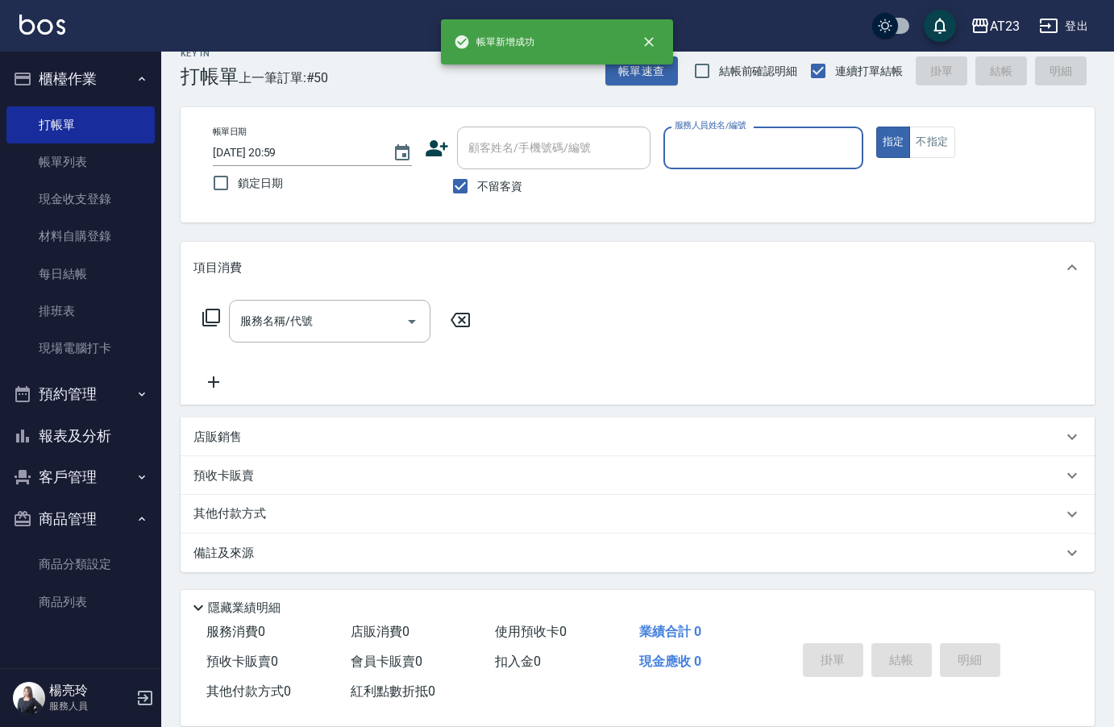
scroll to position [23, 0]
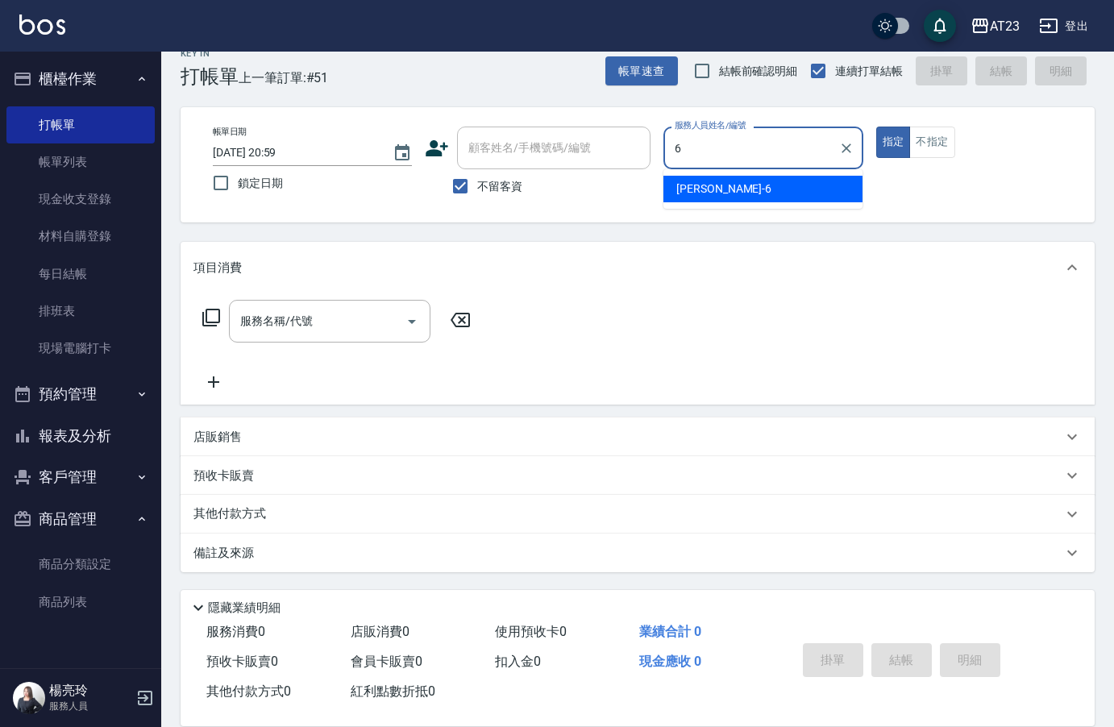
type input "Joann-6"
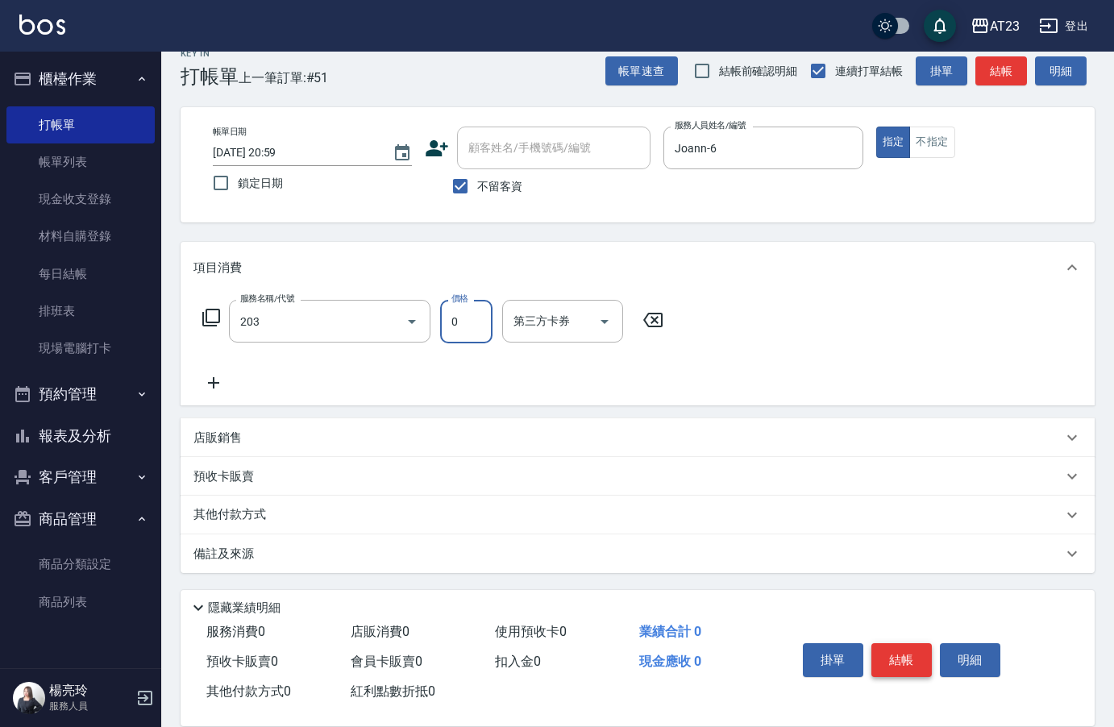
type input "使用洗髮卡(203)"
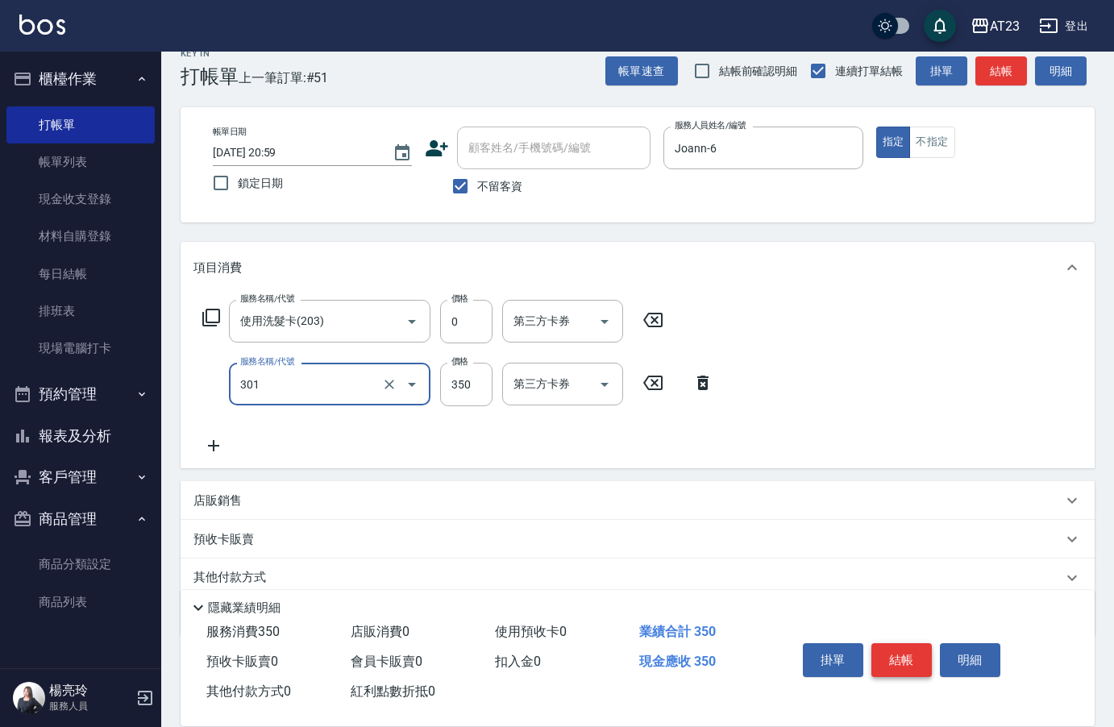
type input "造型剪髮(301)"
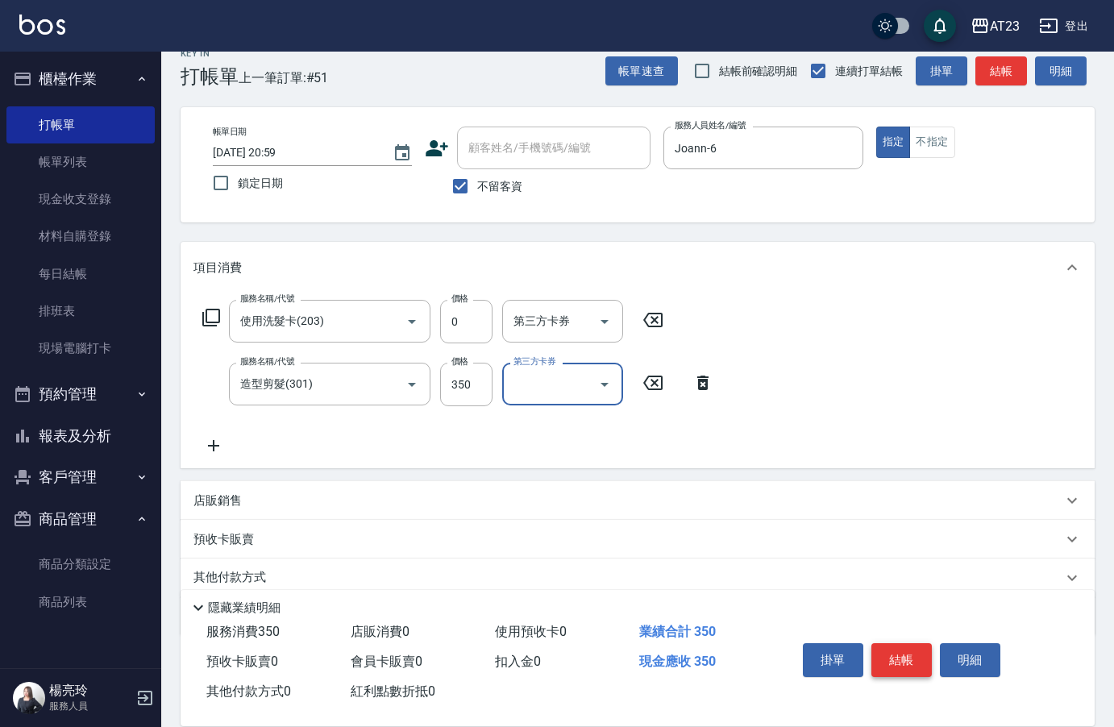
click at [905, 660] on button "結帳" at bounding box center [902, 660] width 60 height 34
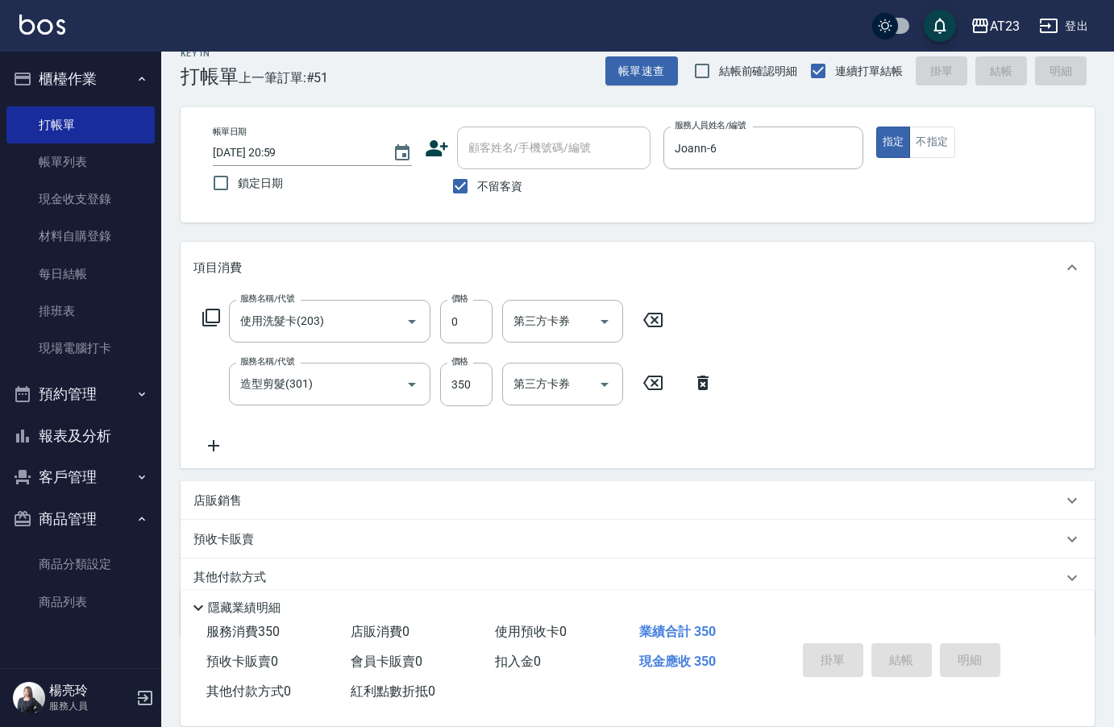
type input "[DATE] 21:08"
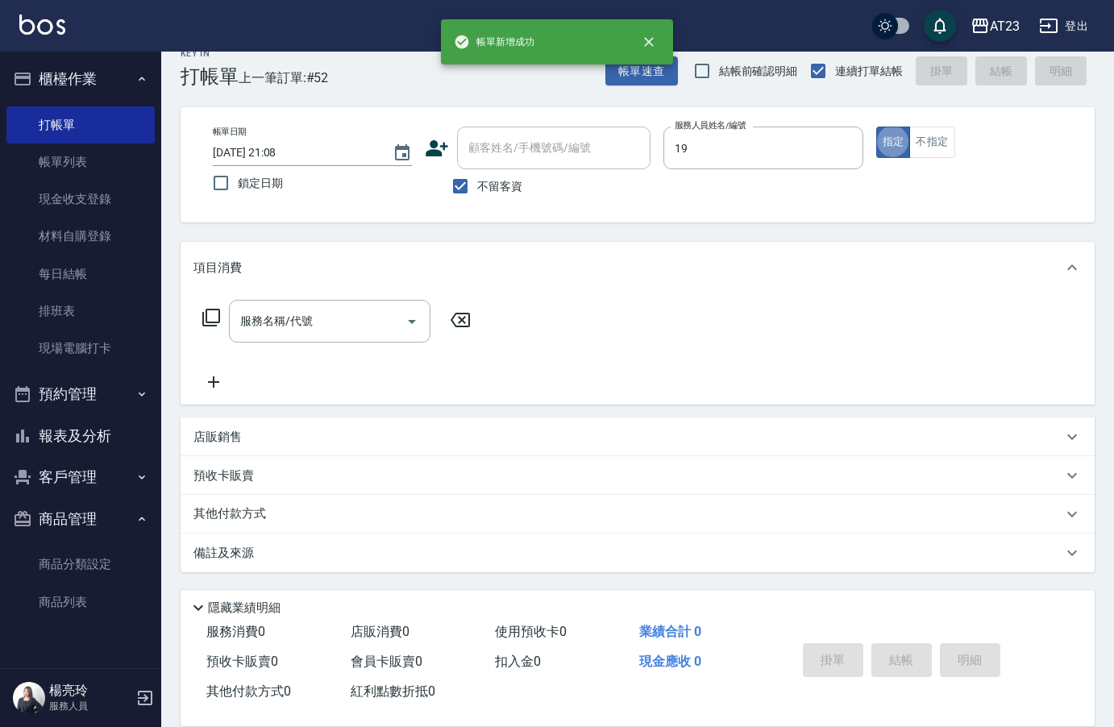
type input "[PERSON_NAME]-19"
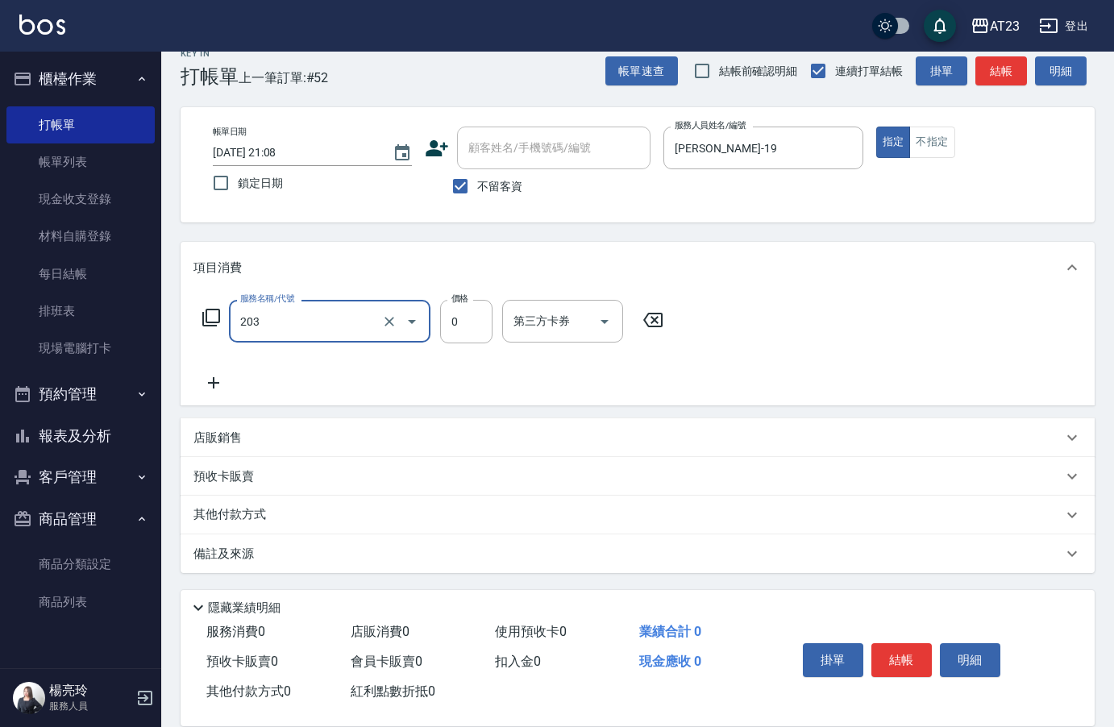
type input "使用洗髮卡(203)"
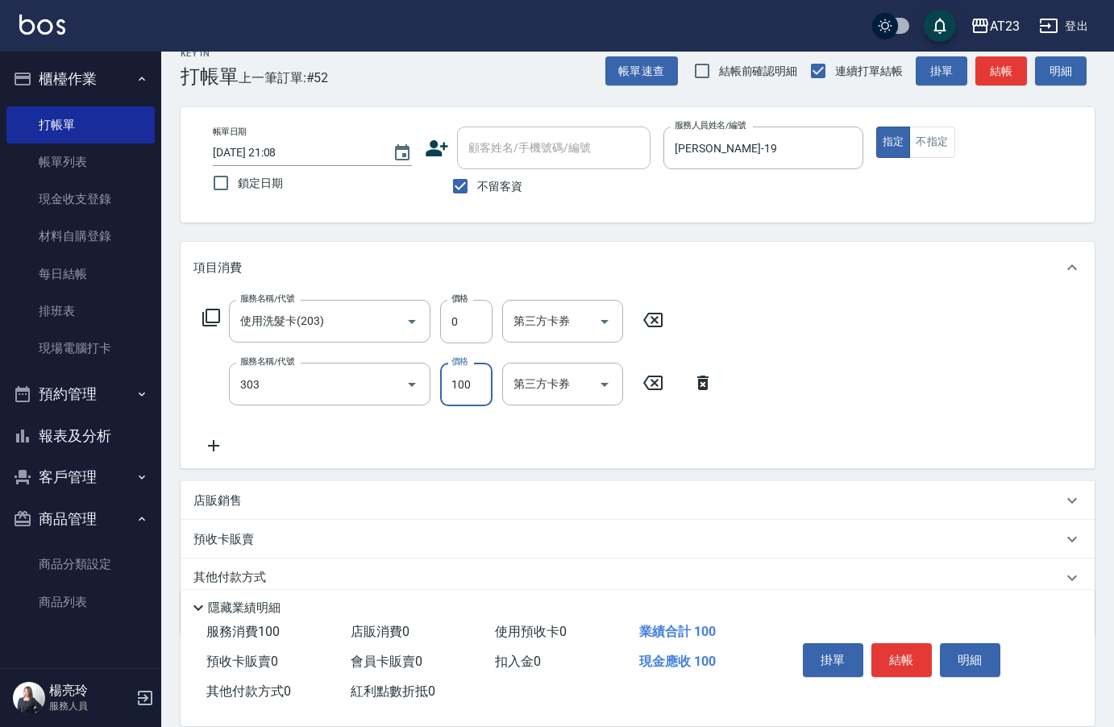
type input "剪瀏海(303)"
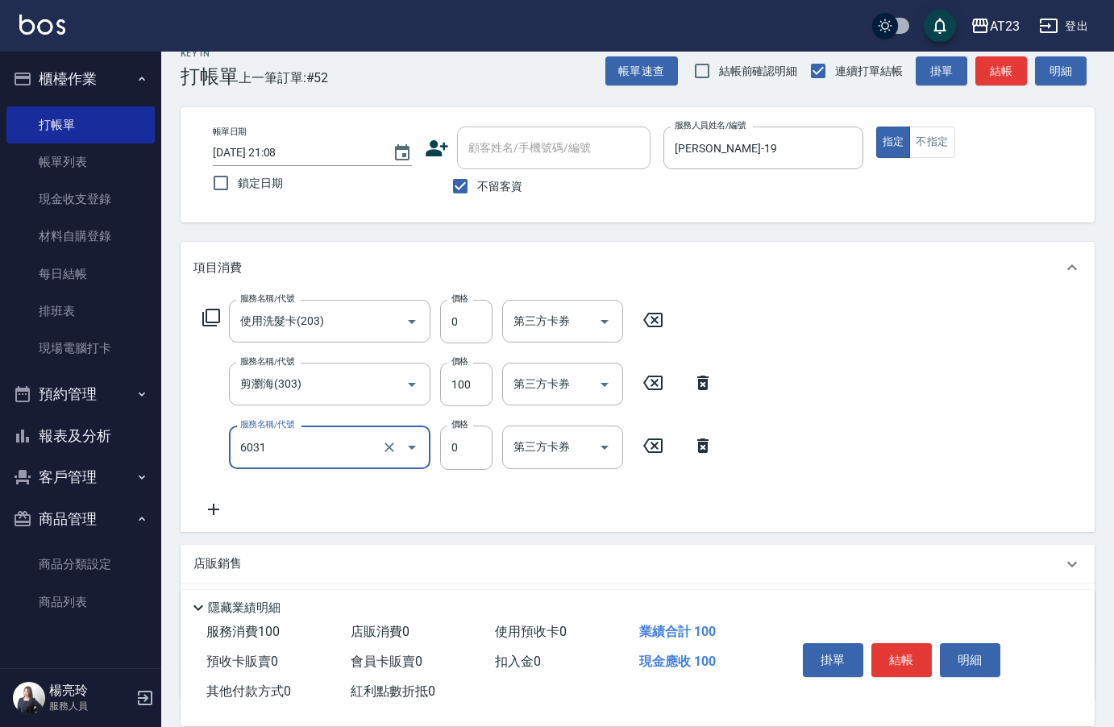
type input "P+卡(6031)"
click at [922, 667] on button "結帳" at bounding box center [902, 660] width 60 height 34
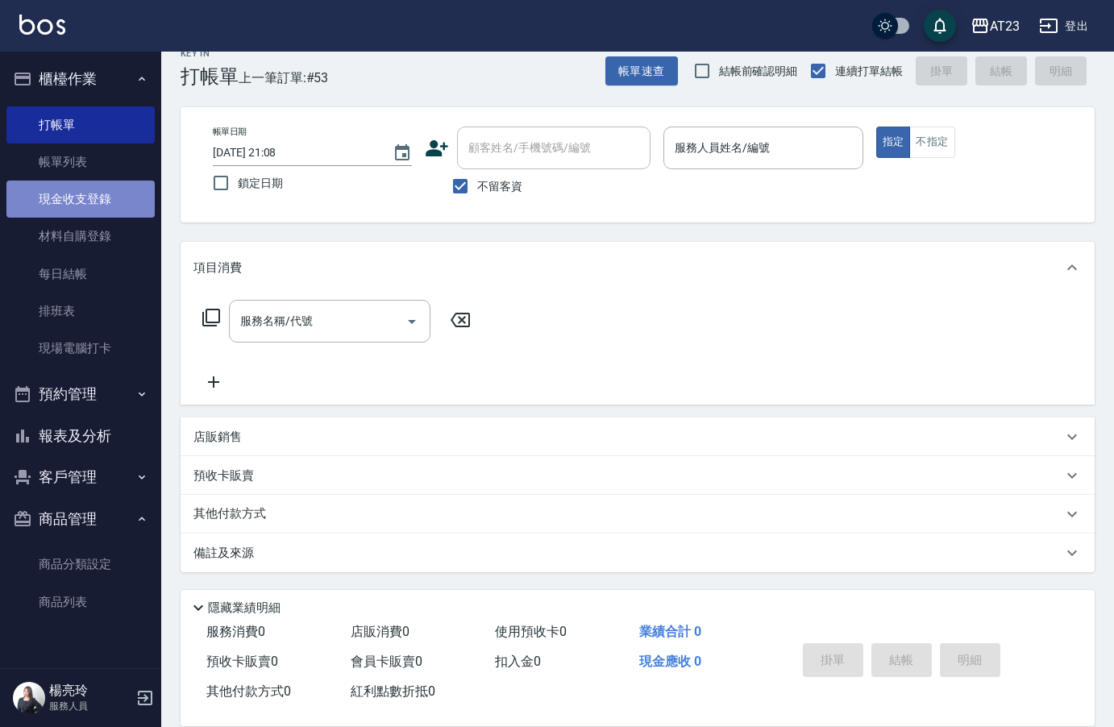
click at [97, 195] on link "現金收支登錄" at bounding box center [80, 199] width 148 height 37
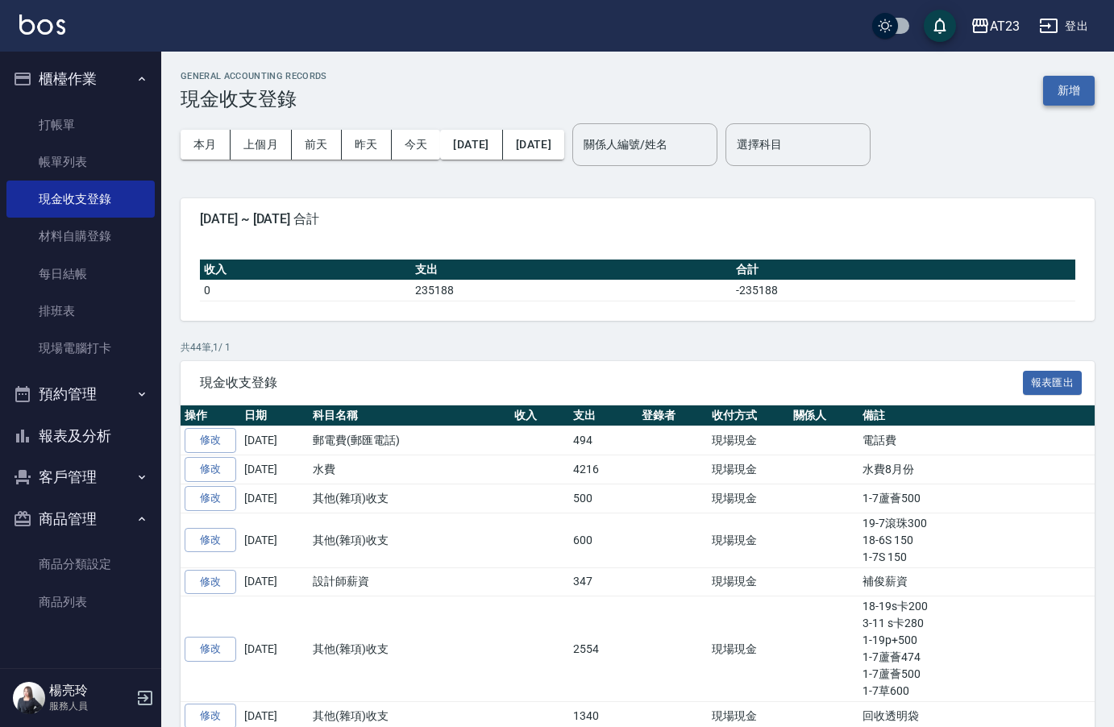
click at [1081, 85] on button "新增" at bounding box center [1069, 91] width 52 height 30
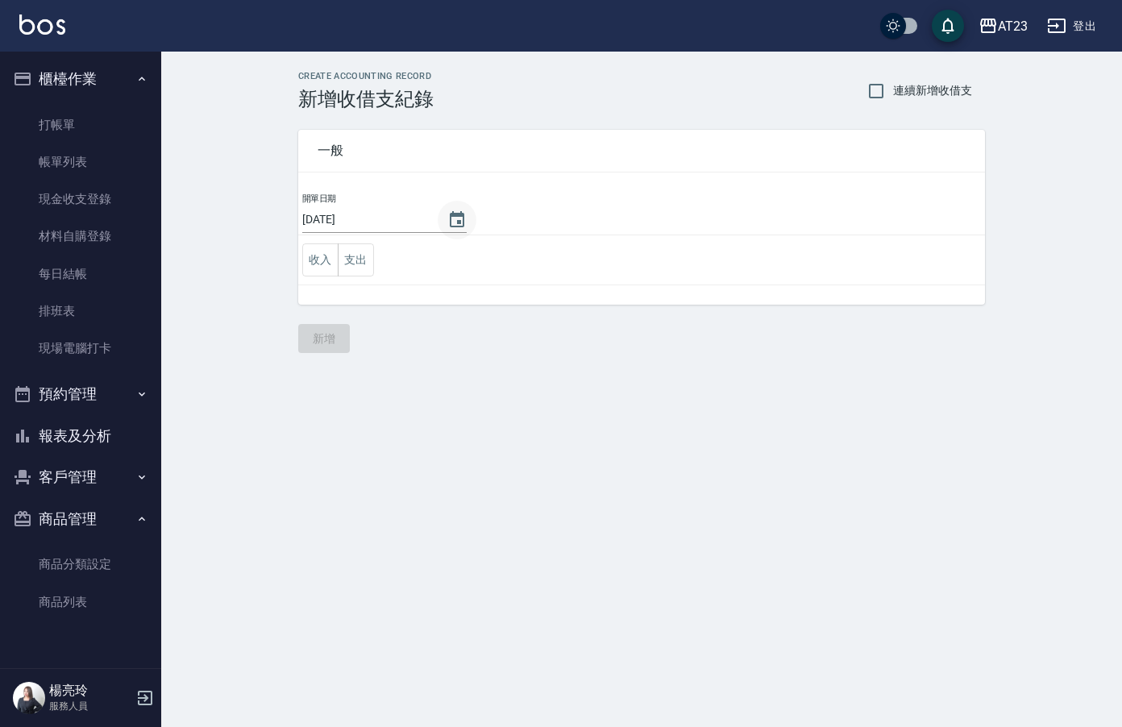
click at [439, 207] on button "Choose date, selected date is 2025-08-23" at bounding box center [457, 220] width 39 height 39
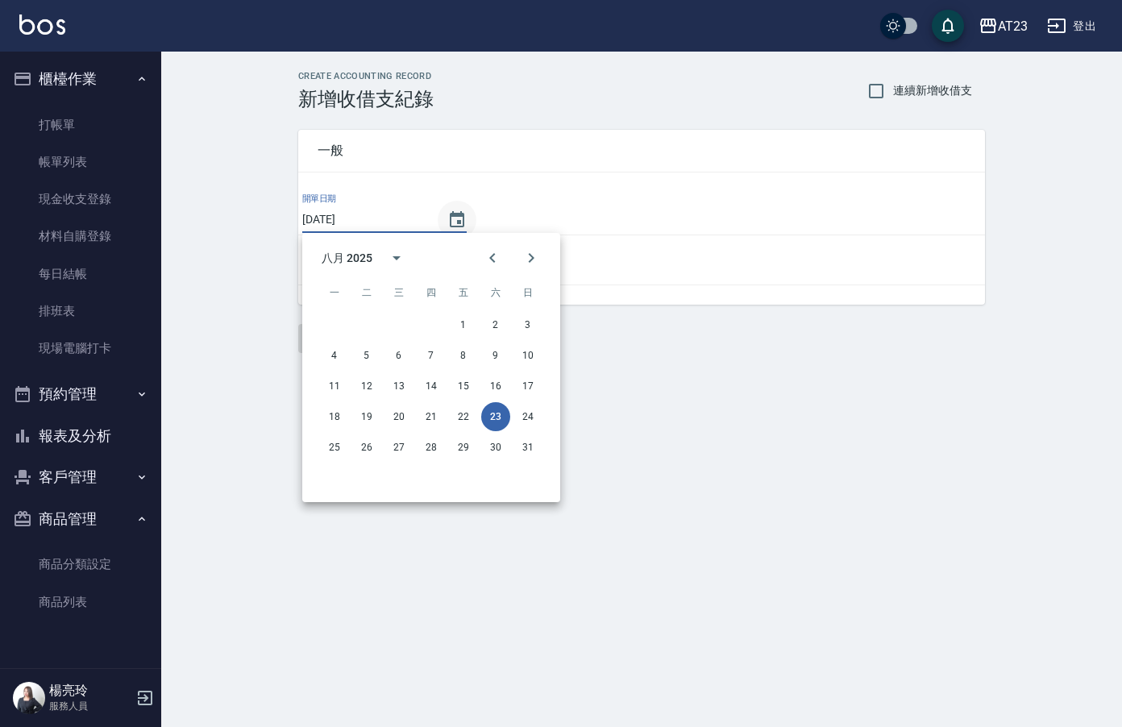
click at [461, 210] on button "Choose date, selected date is 2025-08-23" at bounding box center [457, 220] width 39 height 39
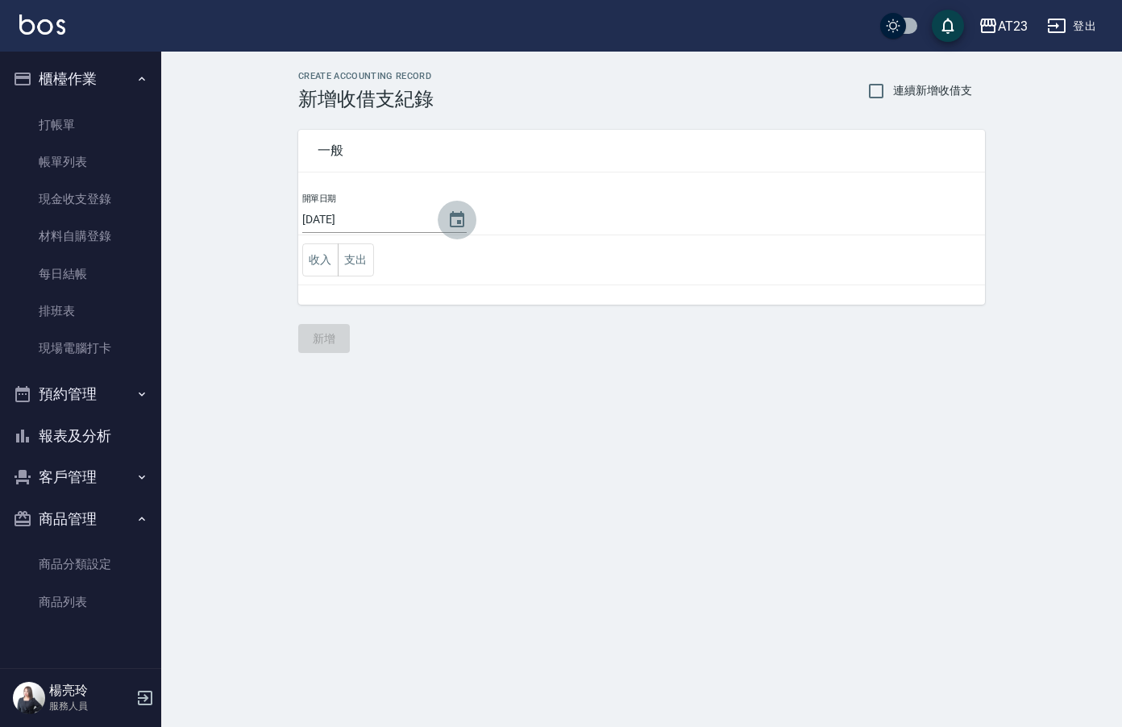
click at [447, 217] on icon "Choose date, selected date is 2025-08-23" at bounding box center [456, 219] width 19 height 19
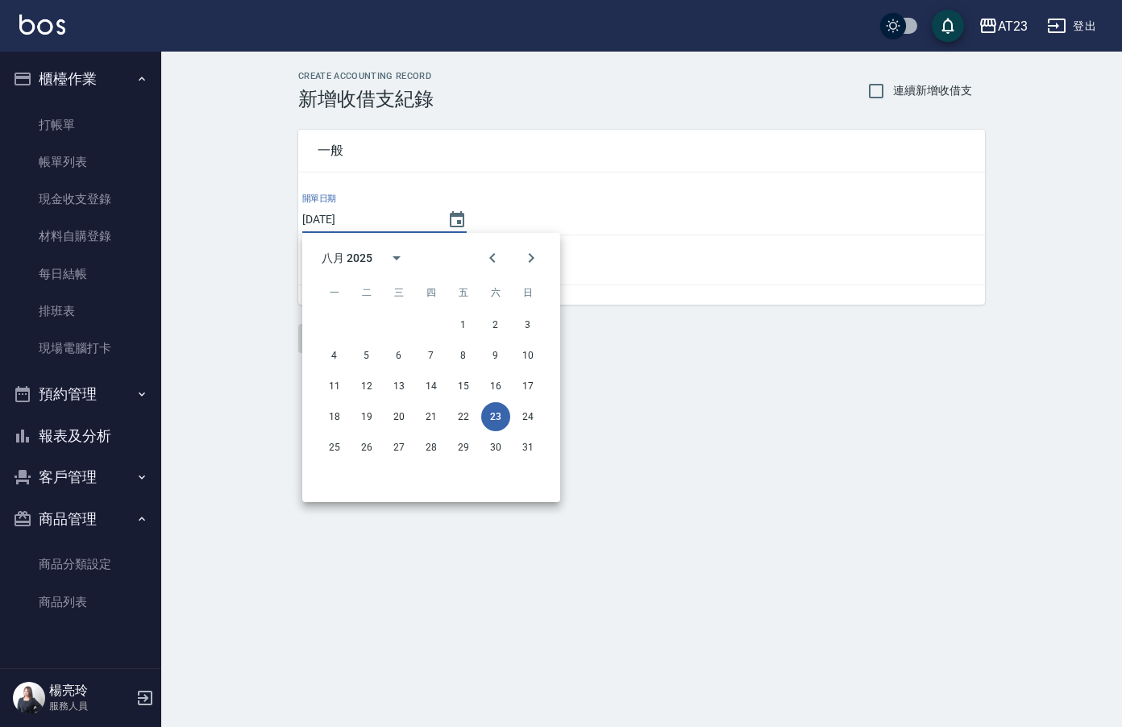
click at [701, 383] on div "CREATE ACCOUNTING RECORD 新增收借支紀錄 連續新增收借支 一般 開單日期 [DATE] 收入 支出 新增" at bounding box center [561, 363] width 1122 height 727
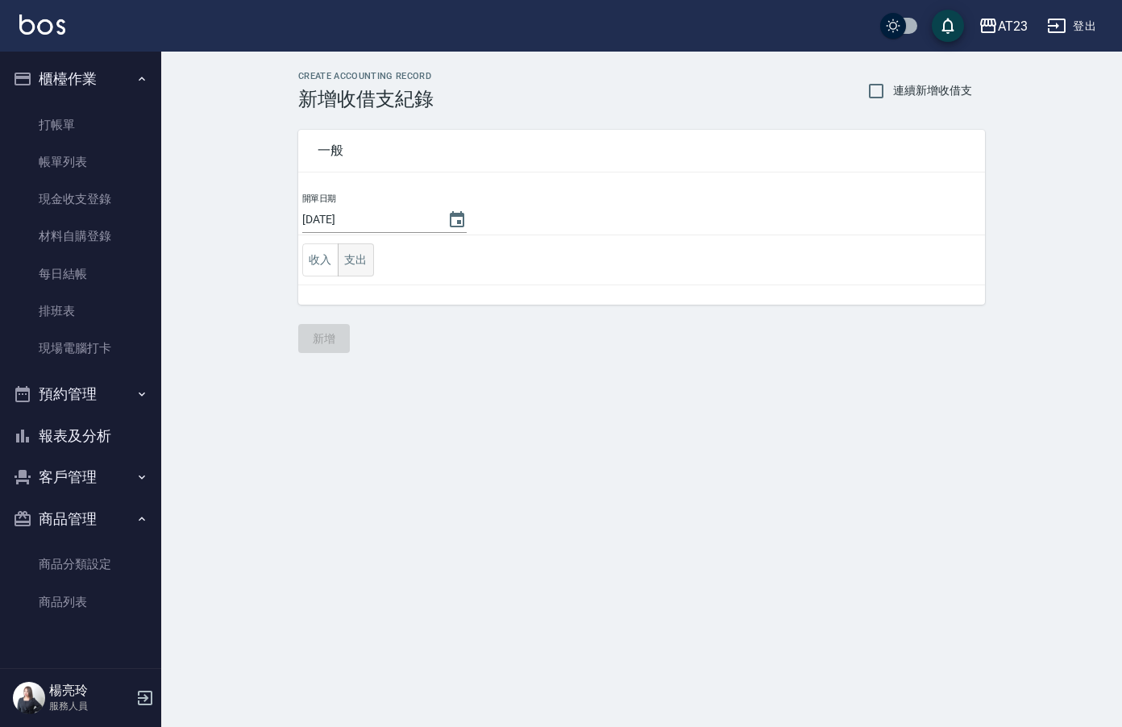
click at [350, 254] on button "支出" at bounding box center [356, 259] width 36 height 33
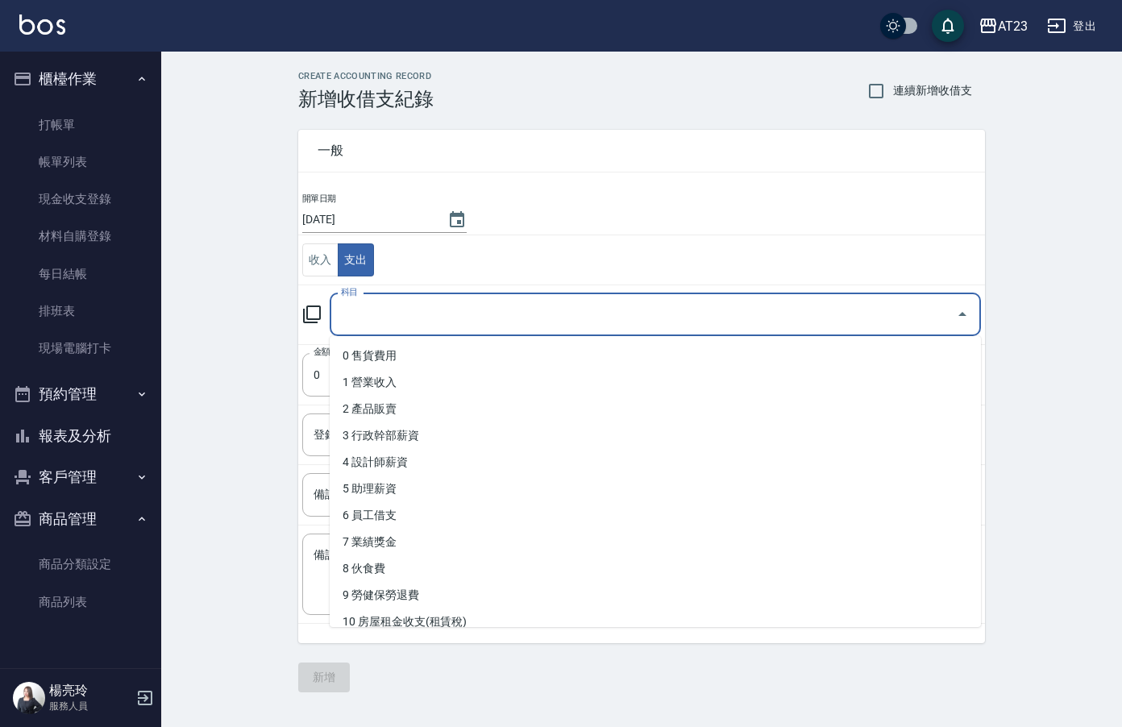
click at [442, 316] on input "科目" at bounding box center [643, 315] width 613 height 28
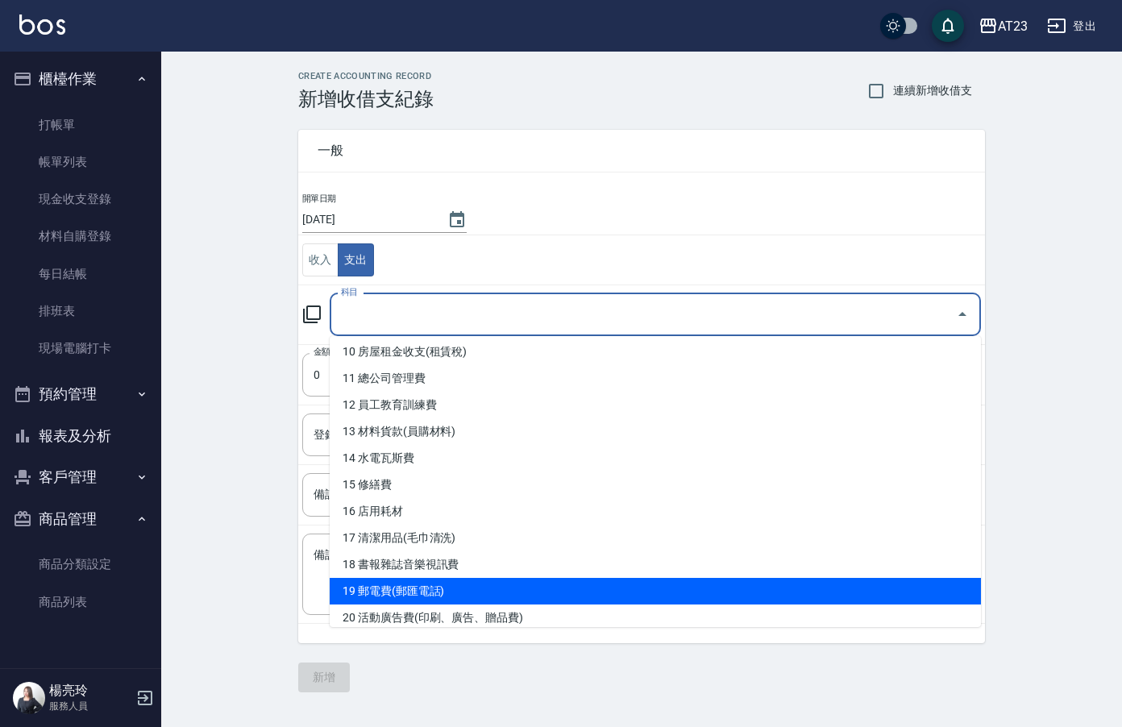
scroll to position [242, 0]
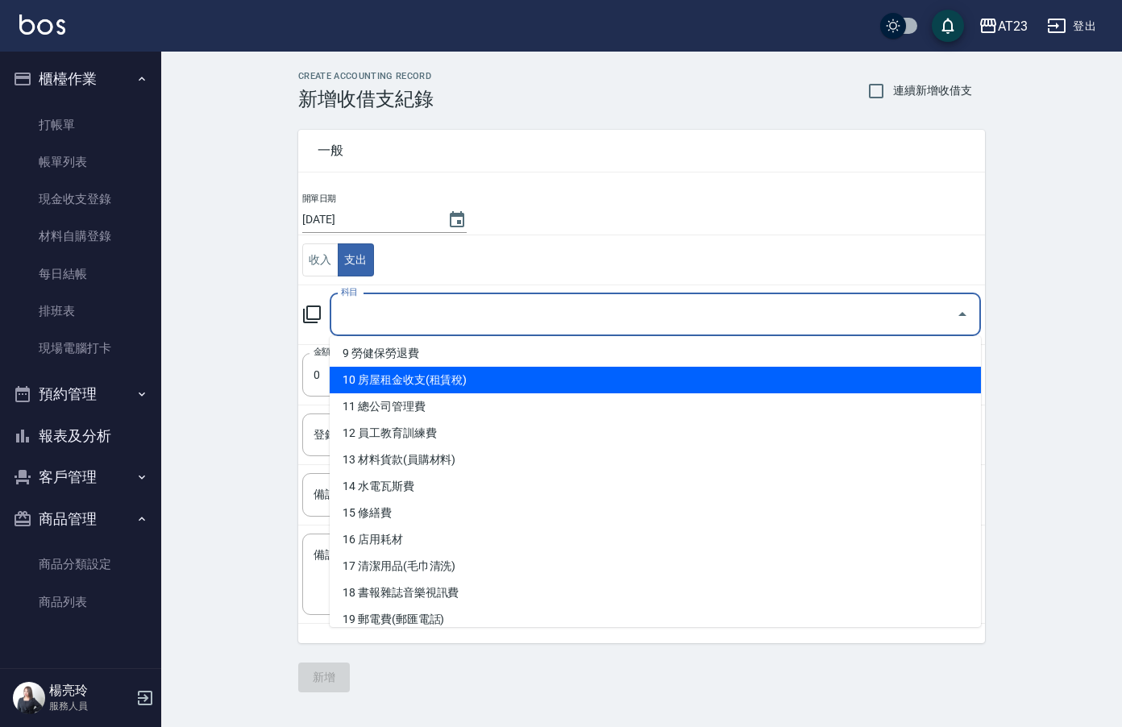
click at [603, 376] on li "10 房屋租金收支(租賃稅)" at bounding box center [655, 380] width 651 height 27
type input "10 房屋租金收支(租賃稅)"
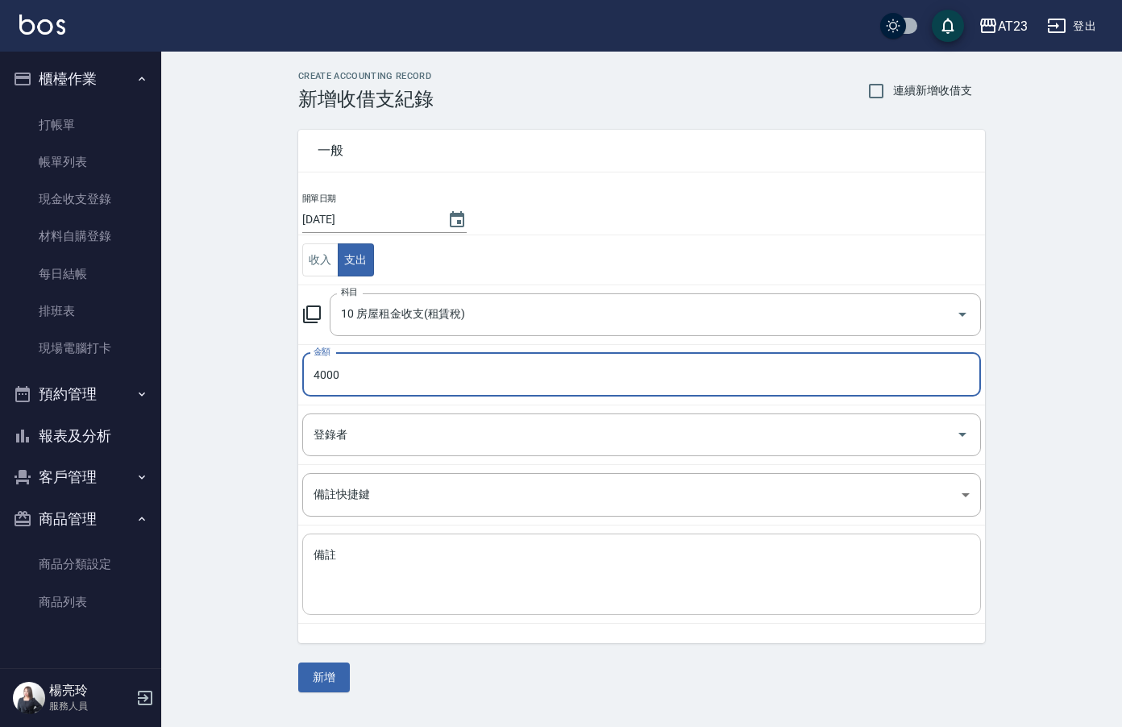
type input "4000"
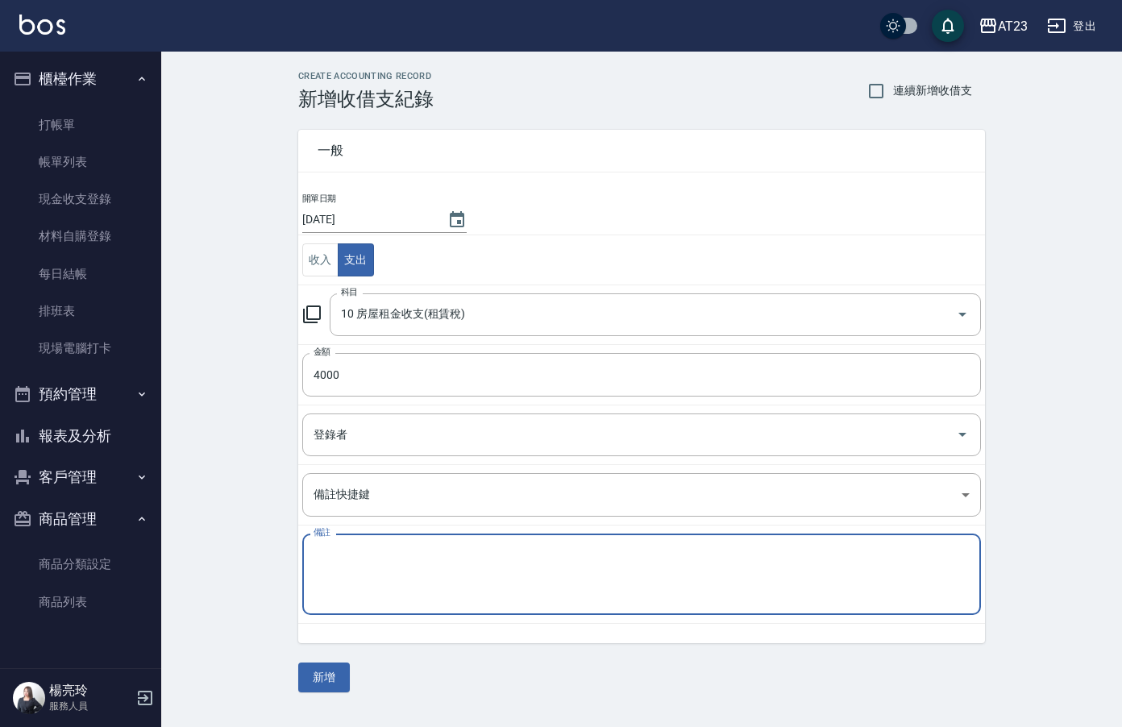
click at [544, 570] on textarea "備註" at bounding box center [642, 574] width 656 height 55
type textarea "g"
type textarea "宿舍費"
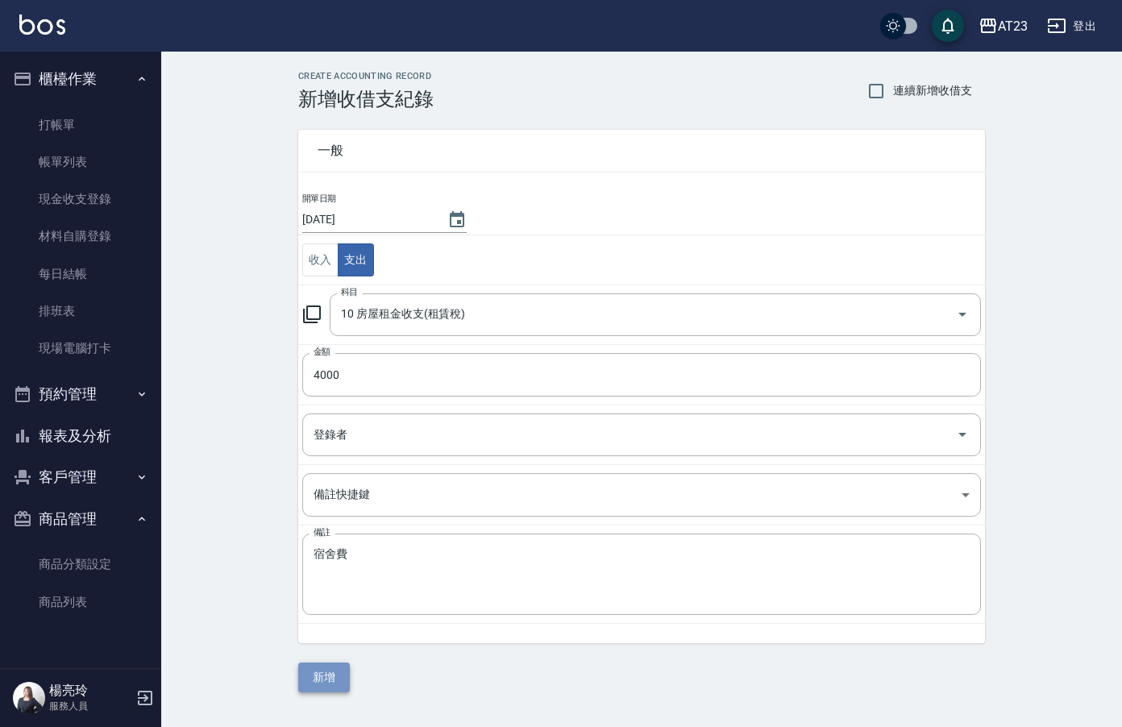
click at [323, 682] on button "新增" at bounding box center [324, 678] width 52 height 30
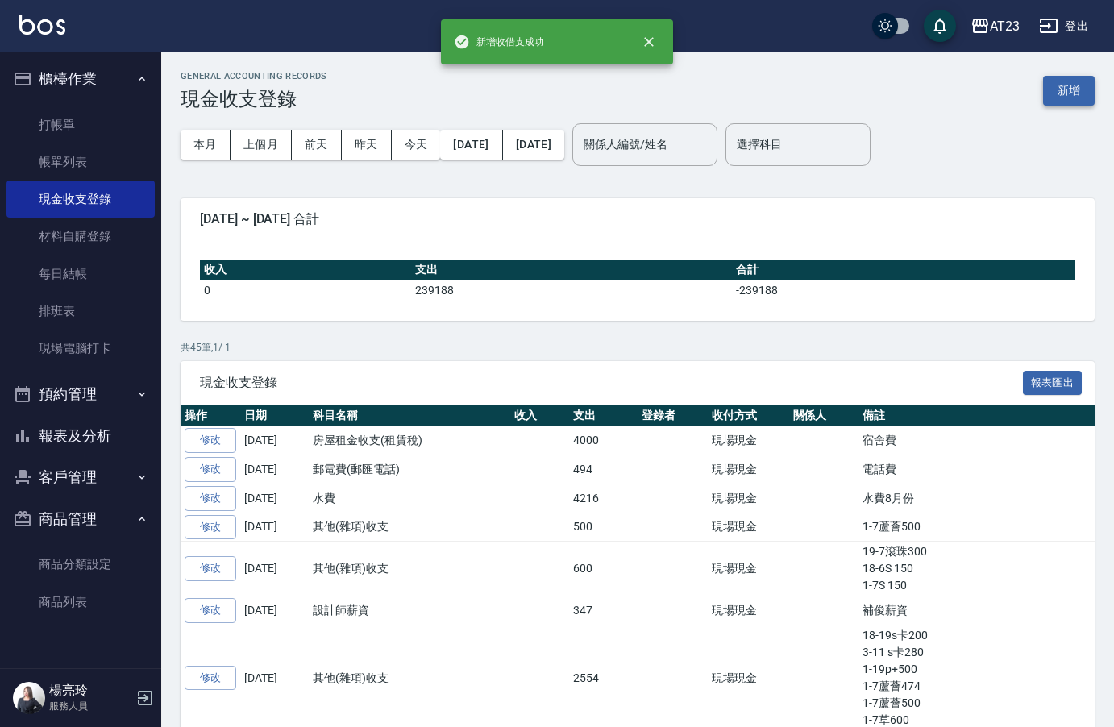
click at [1077, 81] on button "新增" at bounding box center [1069, 91] width 52 height 30
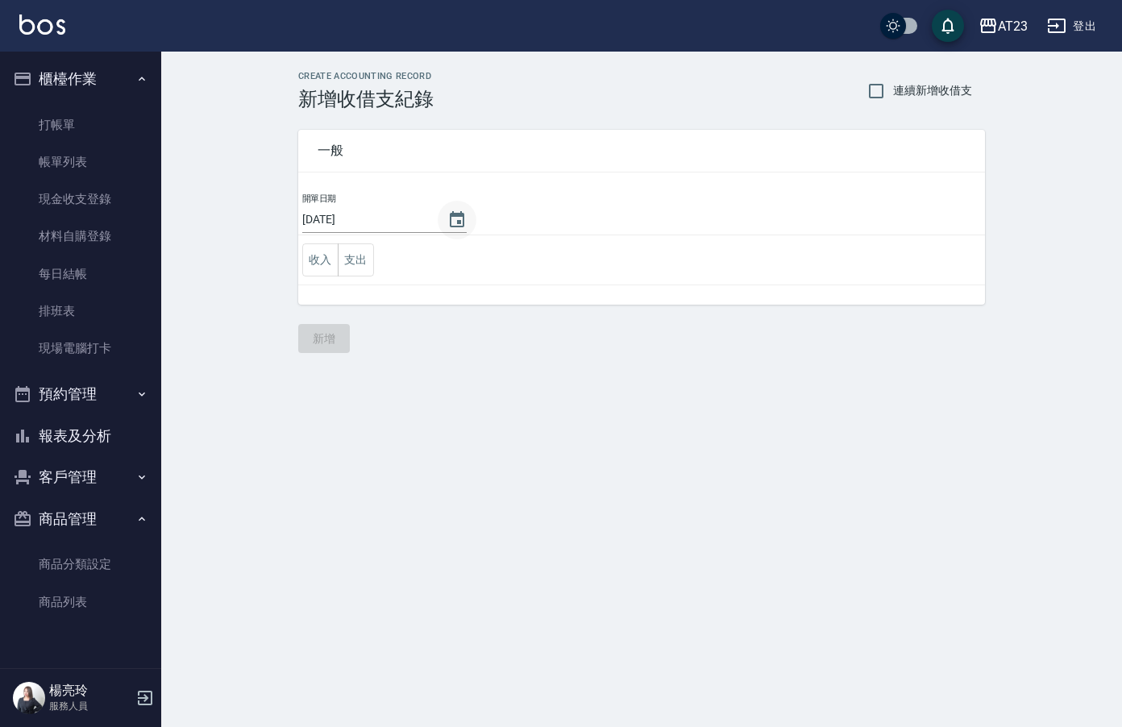
click at [461, 235] on button "Choose date, selected date is 2025-08-23" at bounding box center [457, 220] width 39 height 39
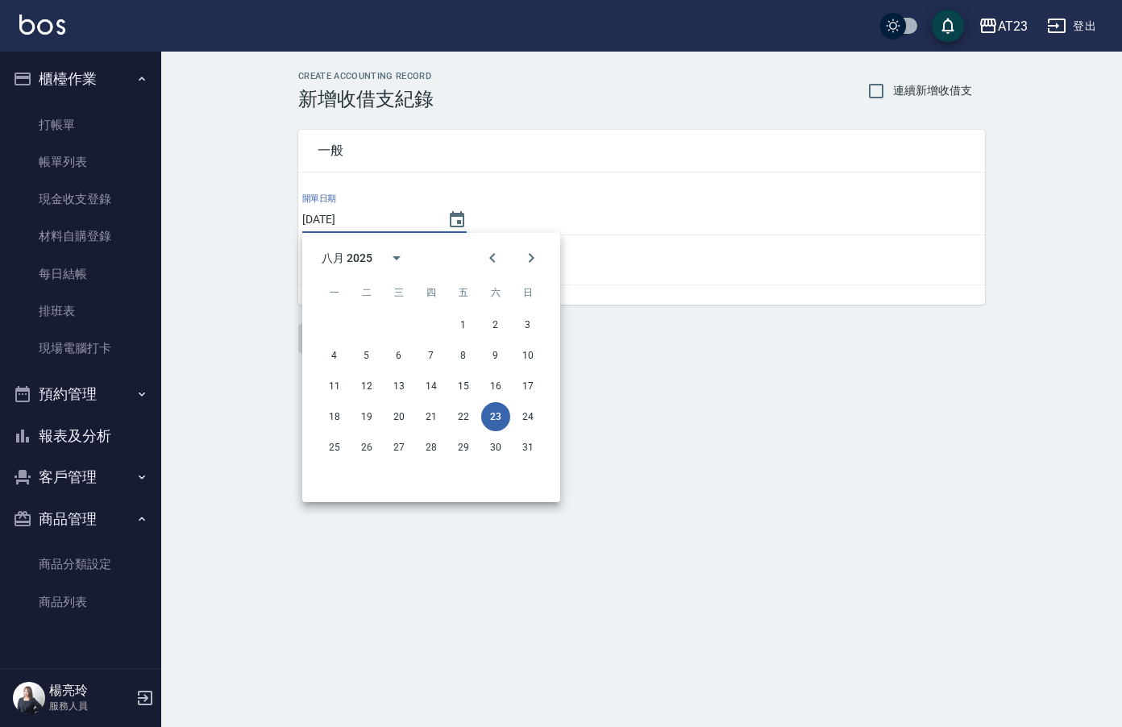
click at [674, 510] on div "CREATE ACCOUNTING RECORD 新增收借支紀錄 連續新增收借支 一般 開單日期 [DATE] 收入 支出 新增" at bounding box center [561, 363] width 1122 height 727
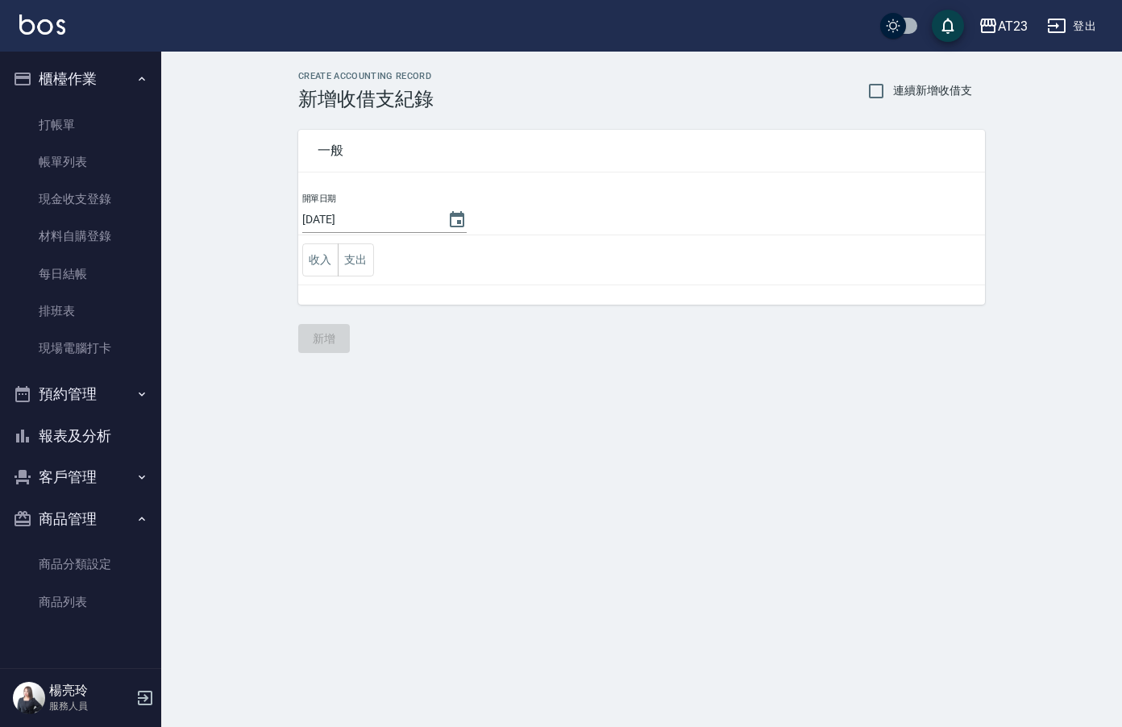
click at [347, 278] on td "收入 支出" at bounding box center [641, 260] width 687 height 50
click at [350, 267] on button "支出" at bounding box center [356, 259] width 36 height 33
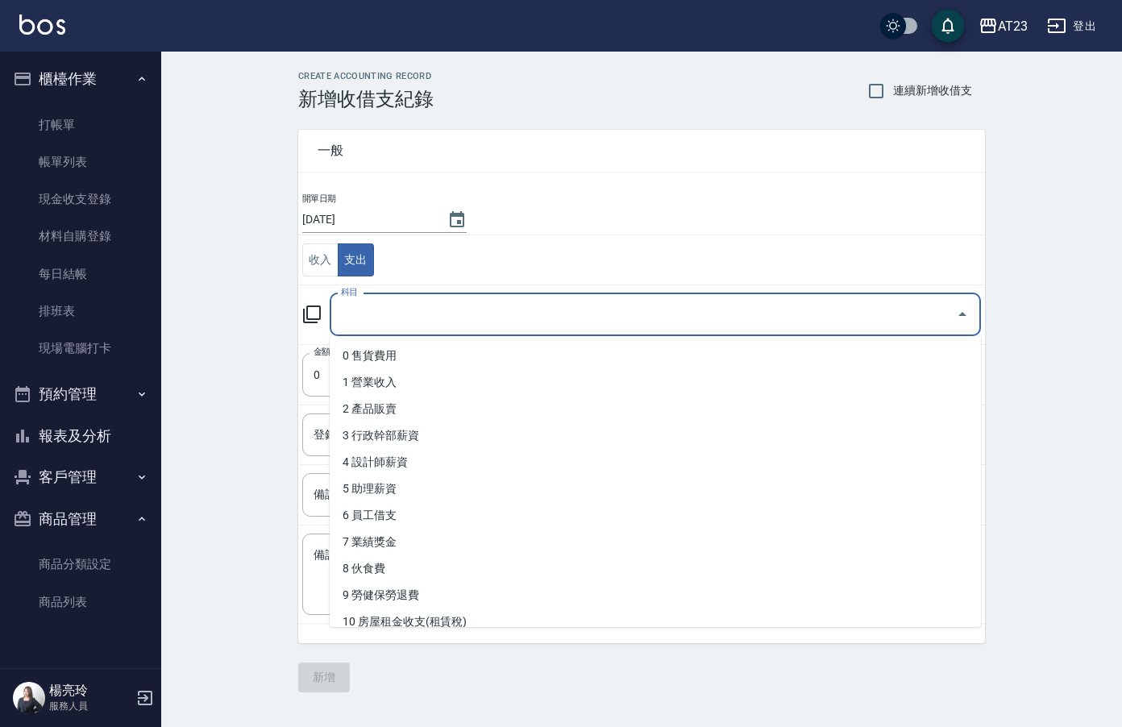
click at [437, 315] on input "科目" at bounding box center [643, 315] width 613 height 28
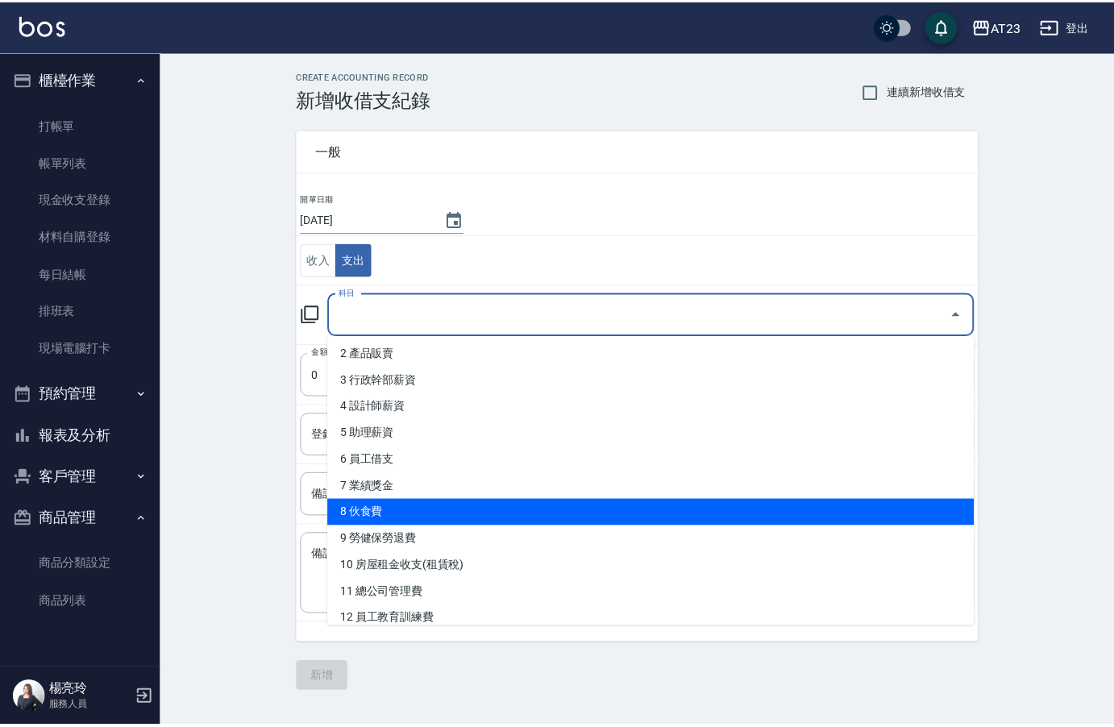
scroll to position [161, 0]
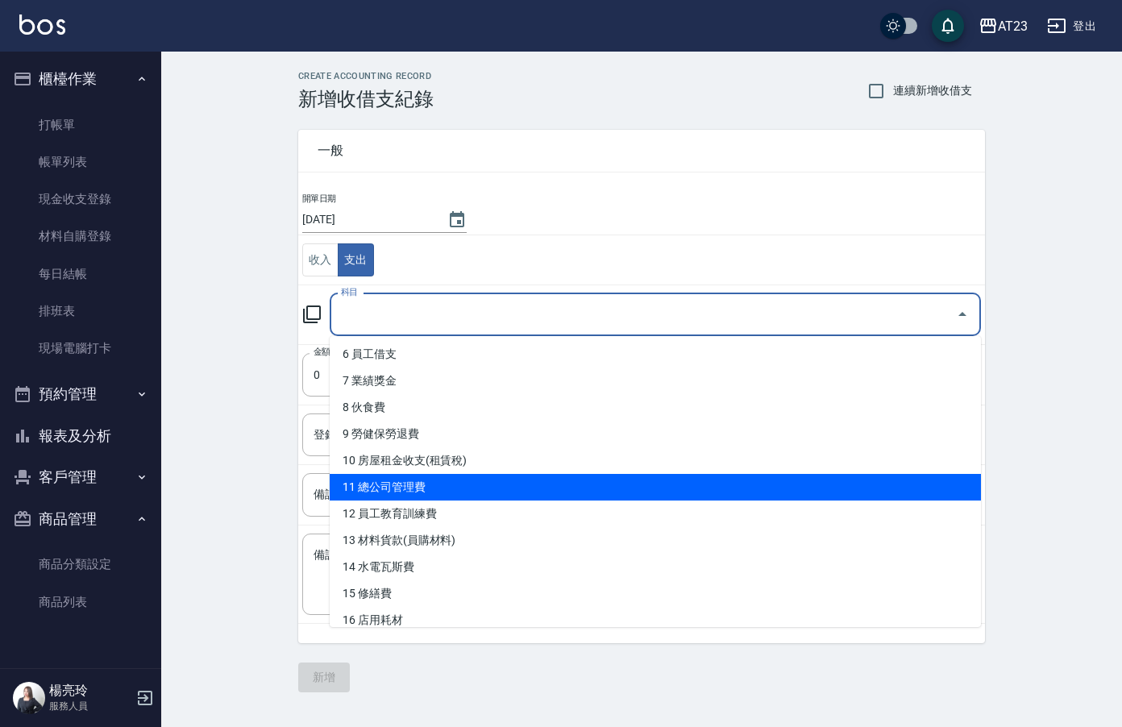
click at [615, 489] on li "11 總公司管理費" at bounding box center [655, 487] width 651 height 27
type input "11 總公司管理費"
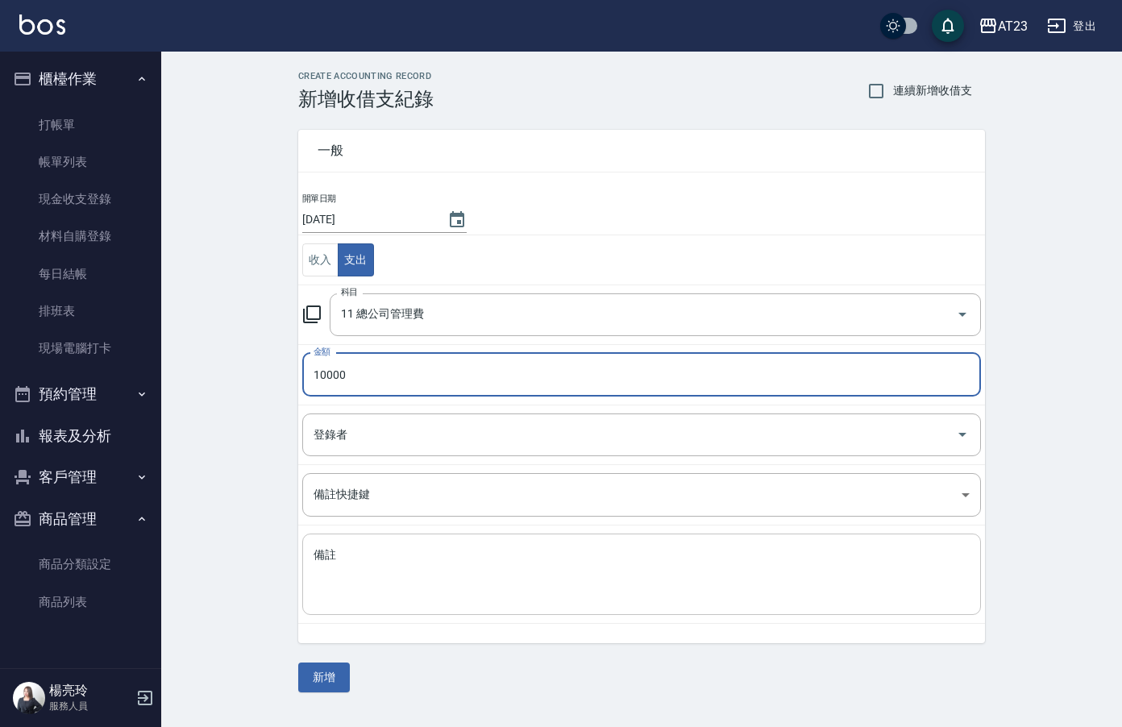
type input "10000"
click at [481, 600] on div "x 備註" at bounding box center [641, 574] width 679 height 81
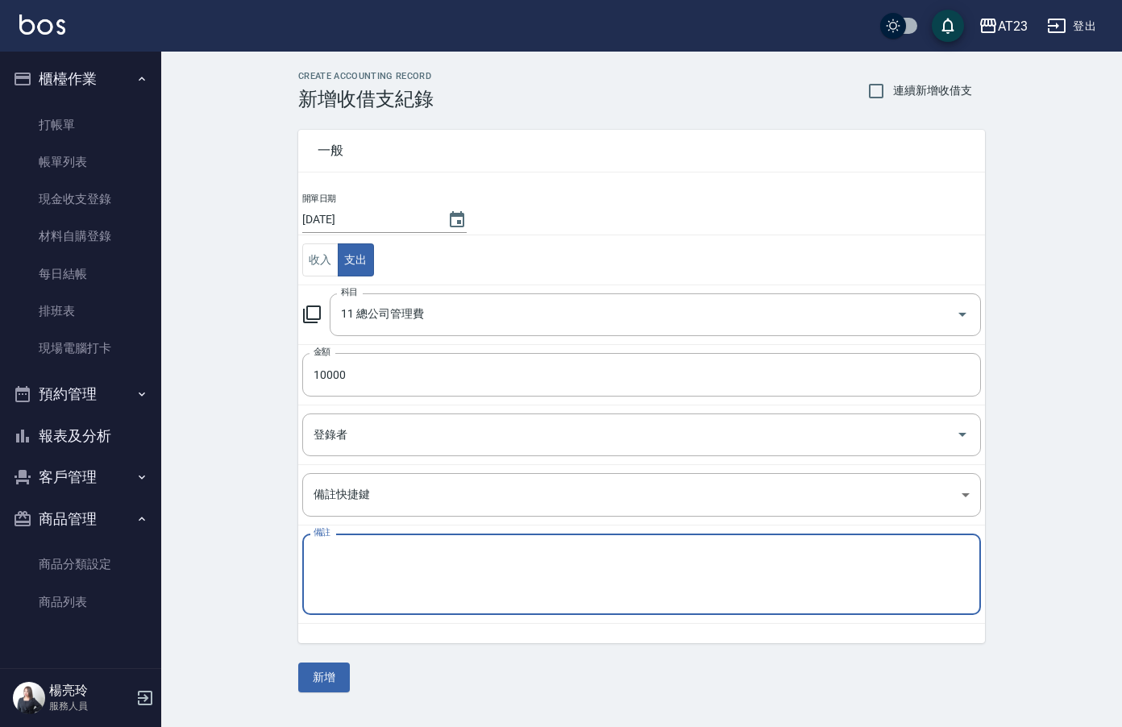
click at [481, 597] on textarea "備註" at bounding box center [642, 574] width 656 height 55
type textarea "e"
type textarea "館"
type textarea "管理費"
click at [328, 679] on button "新增" at bounding box center [324, 678] width 52 height 30
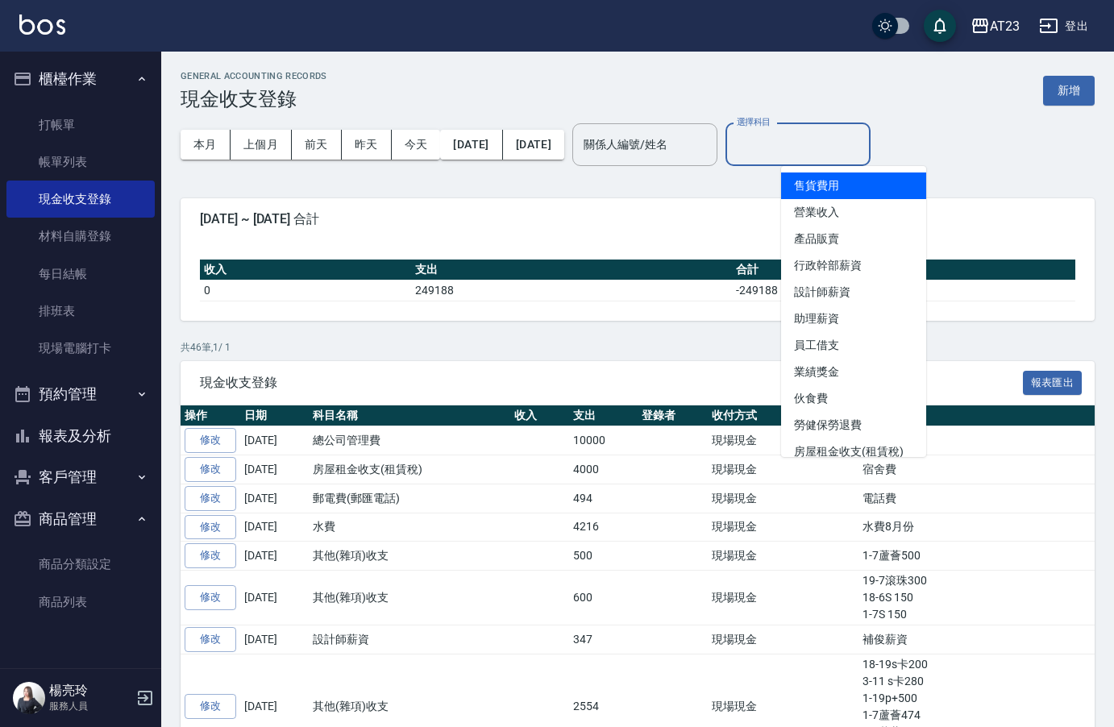
drag, startPoint x: 857, startPoint y: 139, endPoint x: 859, endPoint y: 149, distance: 9.8
click at [857, 140] on input "選擇科目" at bounding box center [798, 145] width 131 height 28
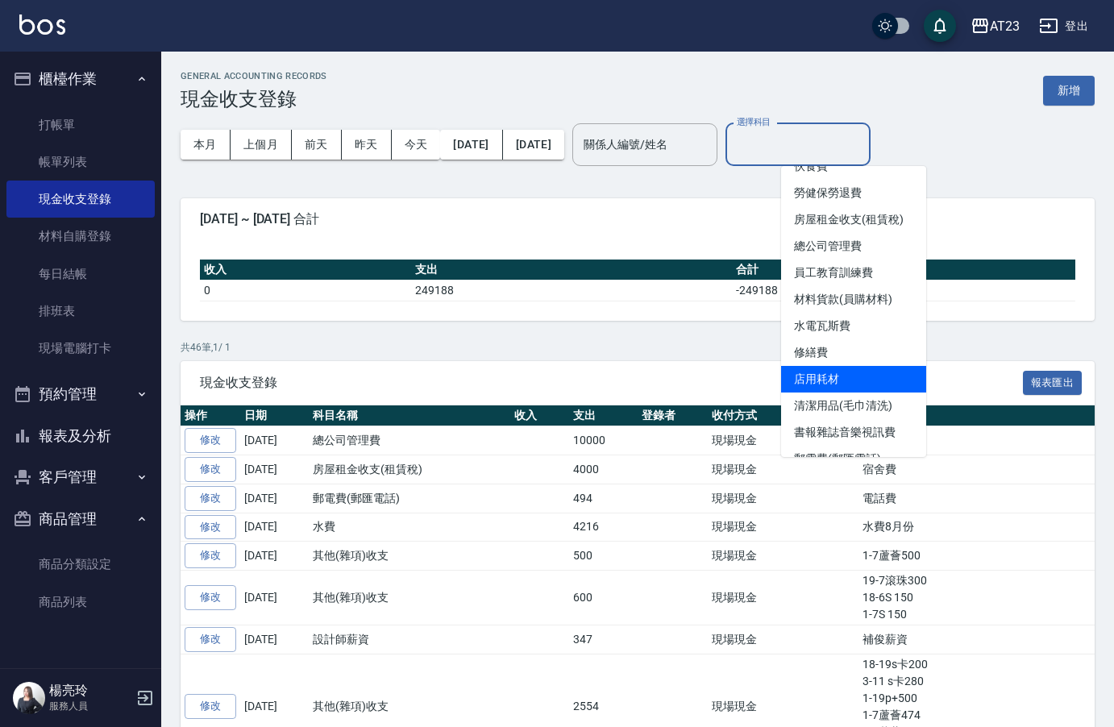
scroll to position [242, 0]
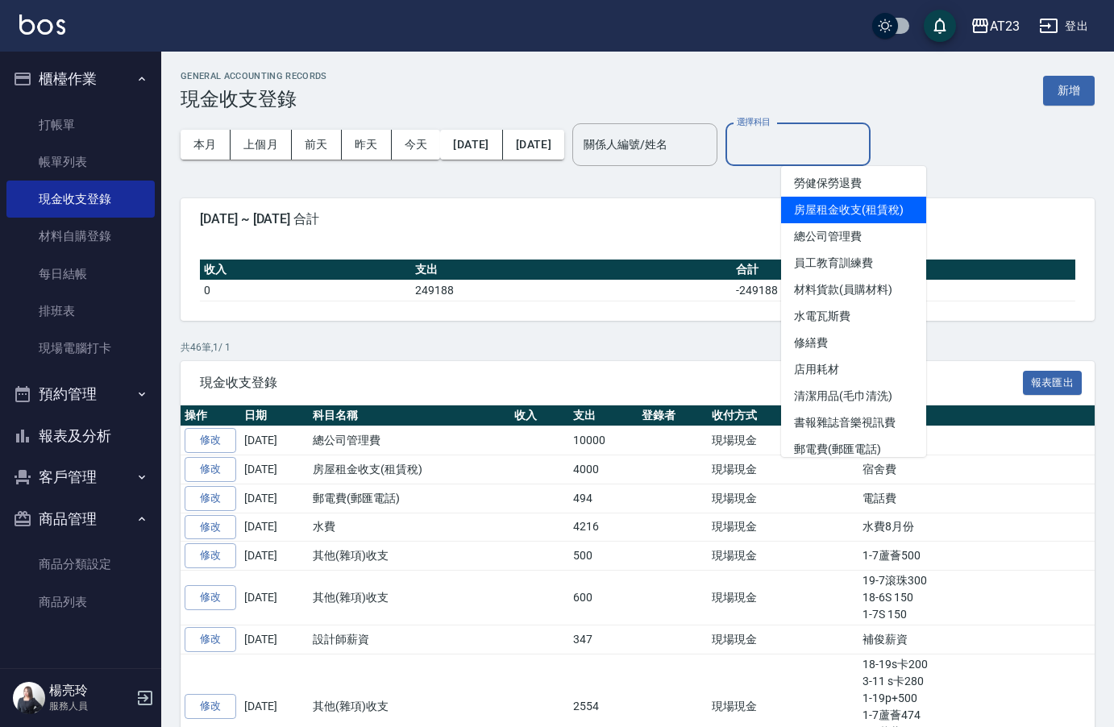
click at [842, 202] on li "房屋租金收支(租賃稅)" at bounding box center [853, 210] width 145 height 27
type input "房屋租金收支(租賃稅)"
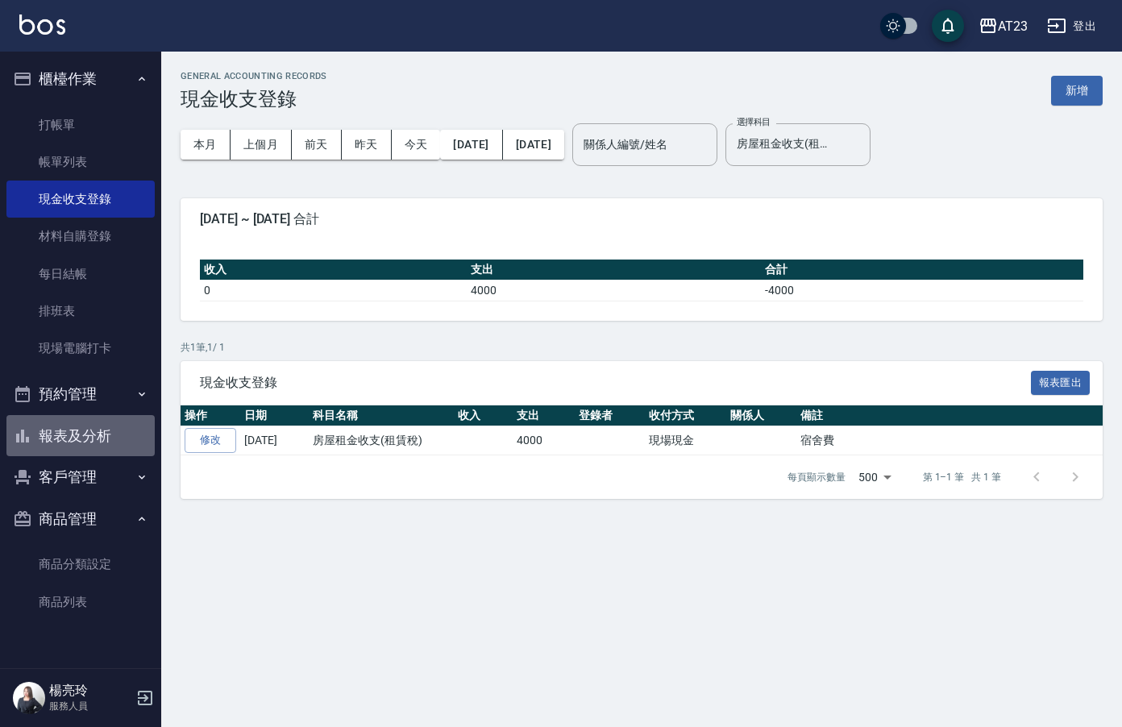
drag, startPoint x: 91, startPoint y: 427, endPoint x: 158, endPoint y: 411, distance: 68.7
click at [90, 427] on button "報表及分析" at bounding box center [80, 436] width 148 height 42
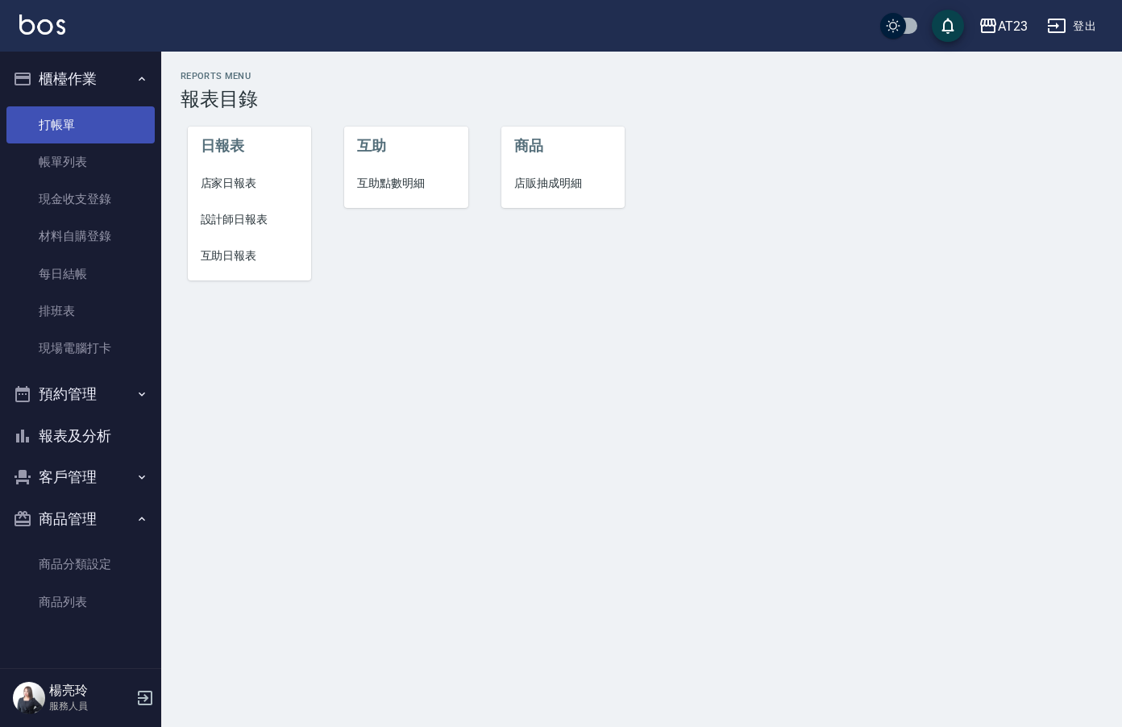
click at [66, 128] on link "打帳單" at bounding box center [80, 124] width 148 height 37
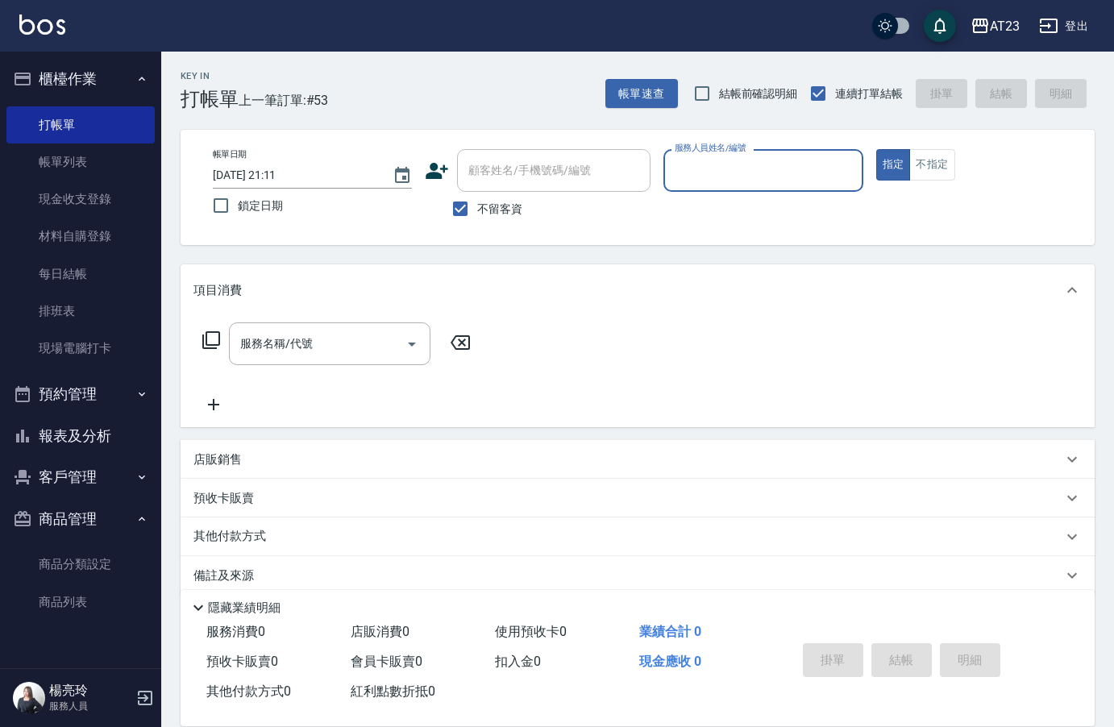
click at [783, 173] on input "服務人員姓名/編號" at bounding box center [763, 170] width 185 height 28
type input "[PERSON_NAME]-18"
type button "true"
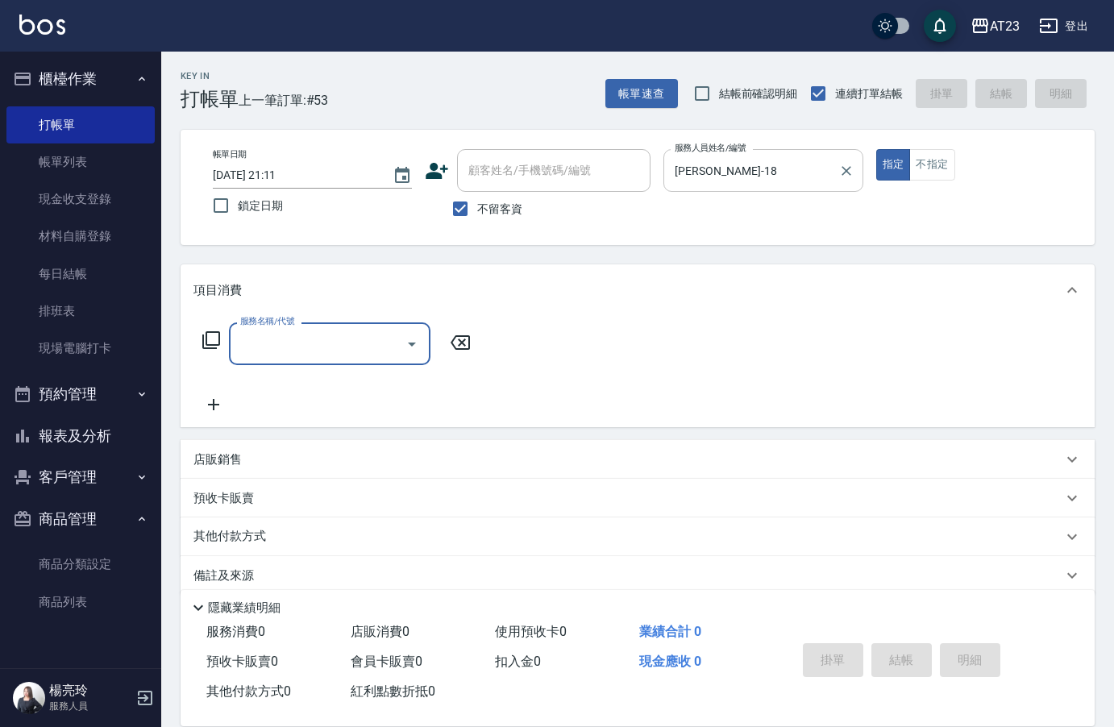
type input "9"
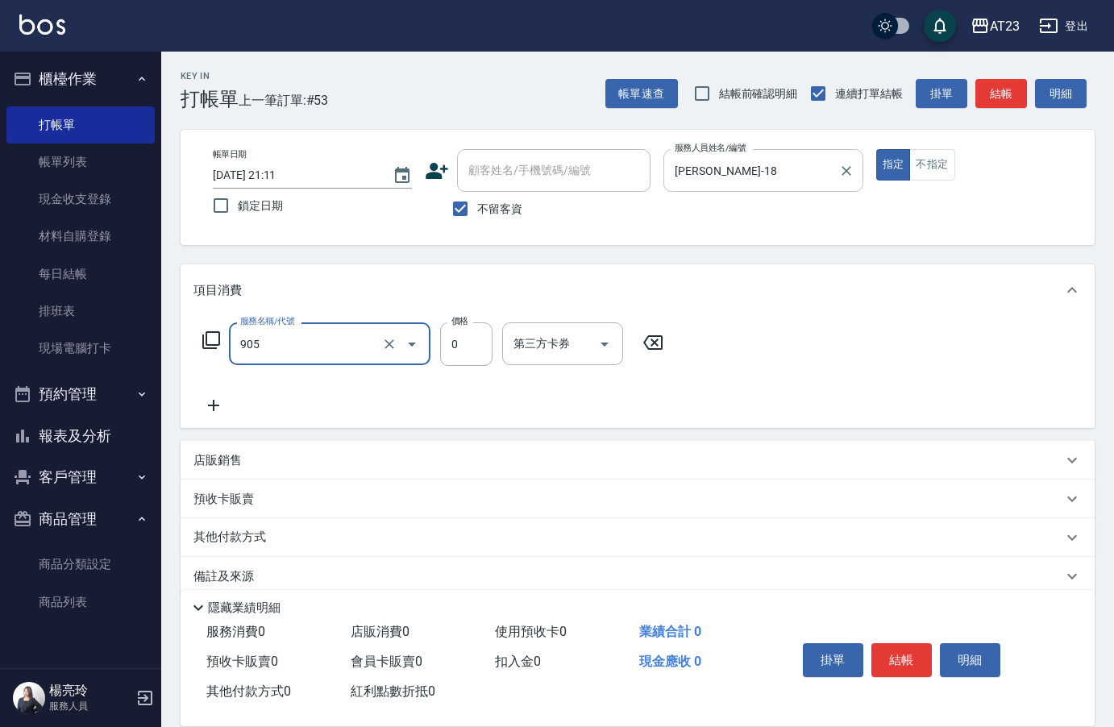
type input "頭皮卡使用(905)"
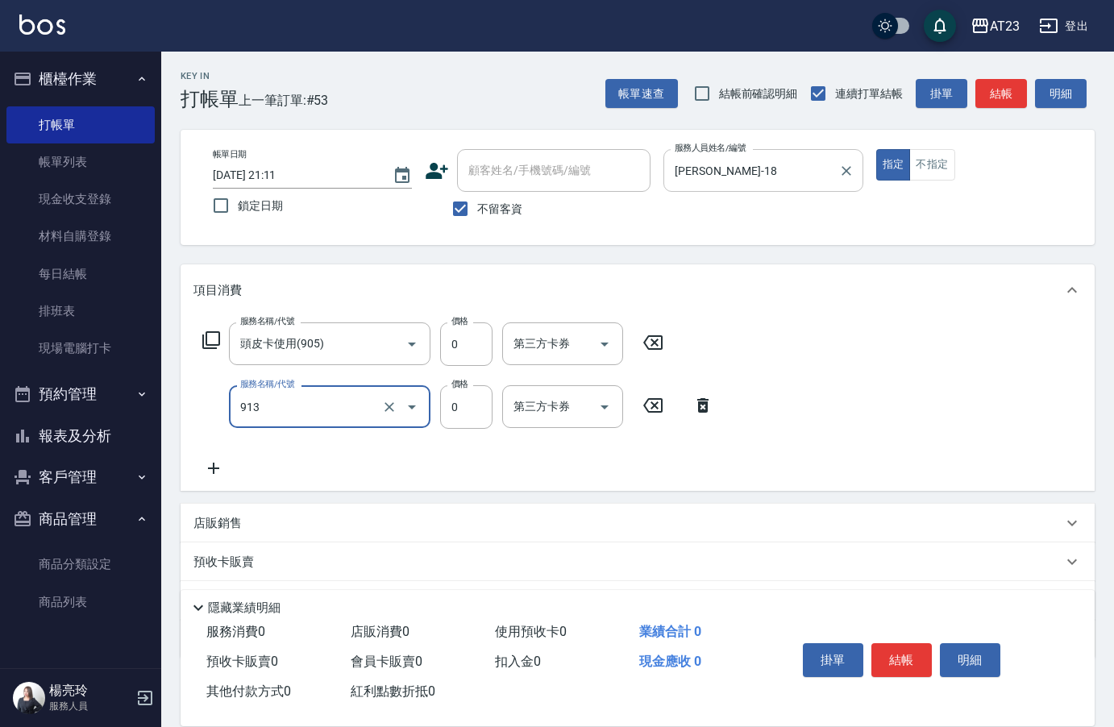
type input "蘆薈卡(913)"
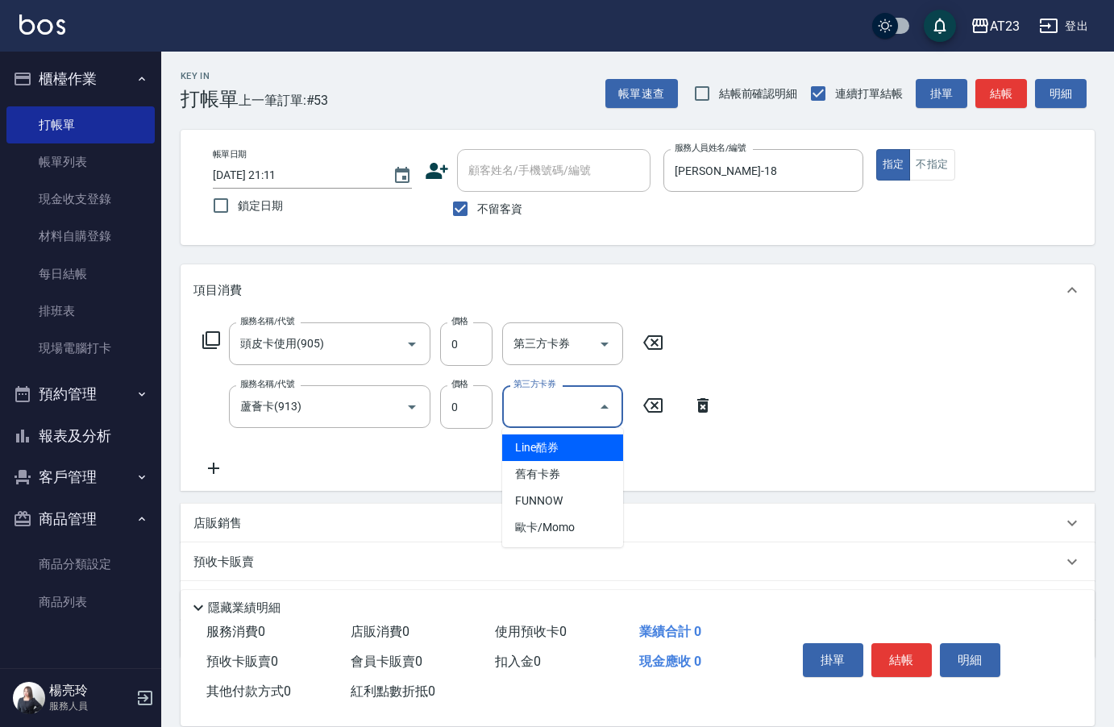
click at [229, 459] on icon at bounding box center [214, 468] width 40 height 19
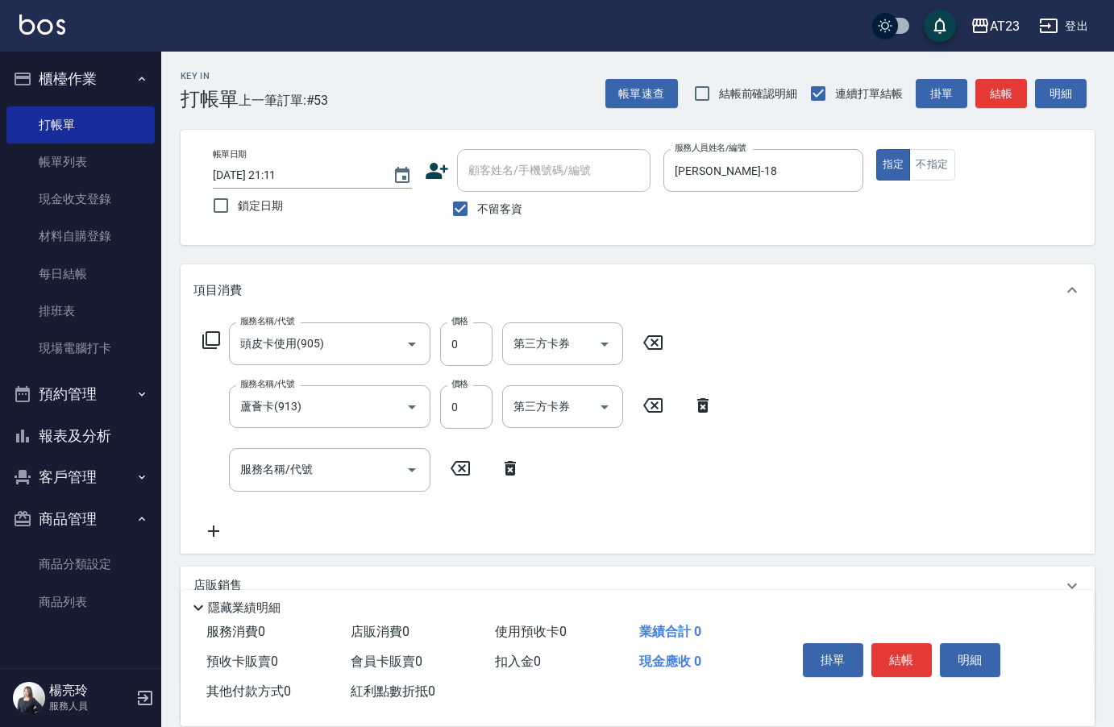
drag, startPoint x: 229, startPoint y: 459, endPoint x: 214, endPoint y: 471, distance: 19.5
click at [206, 472] on div "服務名稱/代號 服務名稱/代號" at bounding box center [362, 469] width 337 height 43
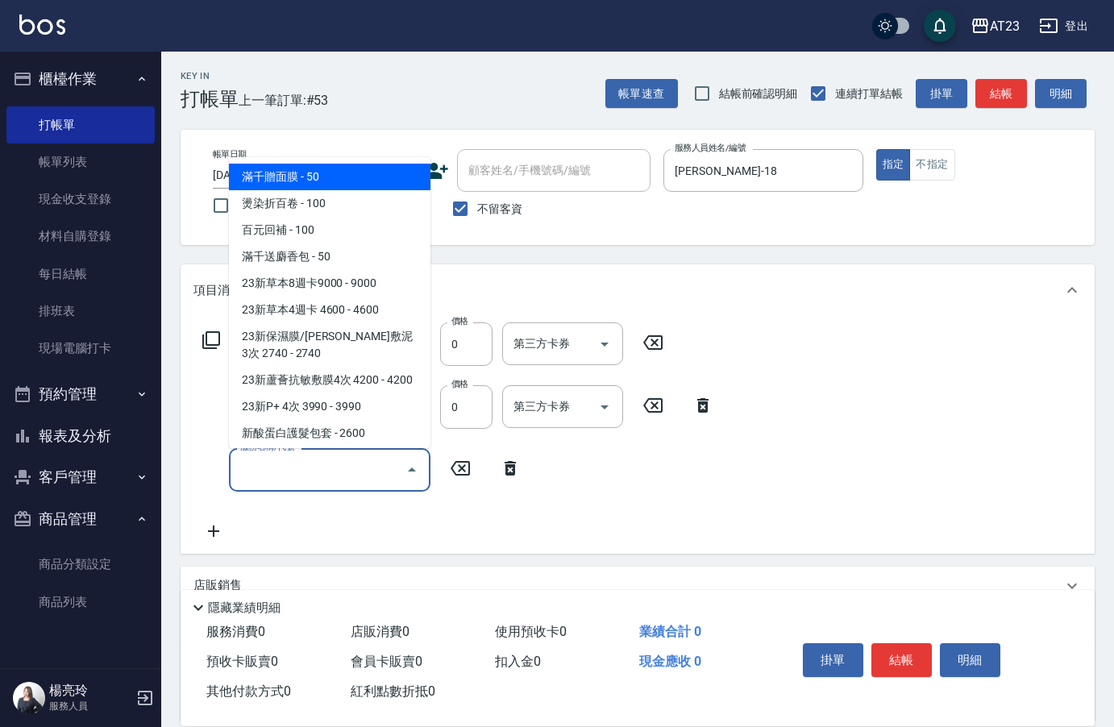
click at [320, 474] on input "服務名稱/代號" at bounding box center [317, 470] width 163 height 28
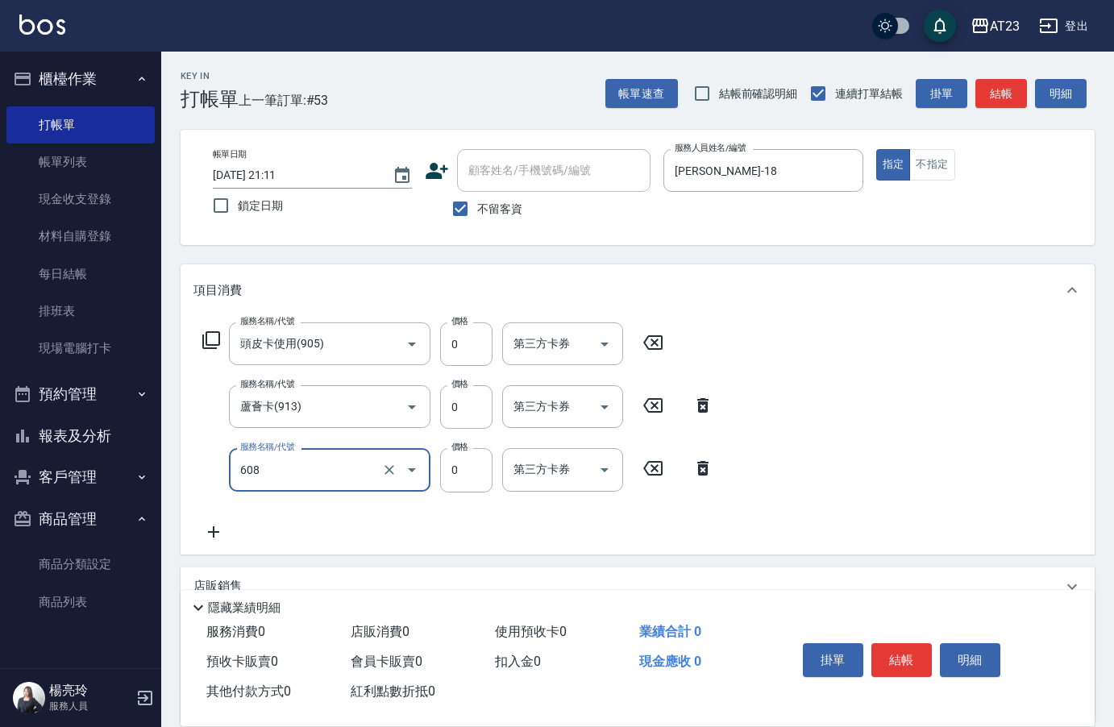
type input "使用護髮卡(608)"
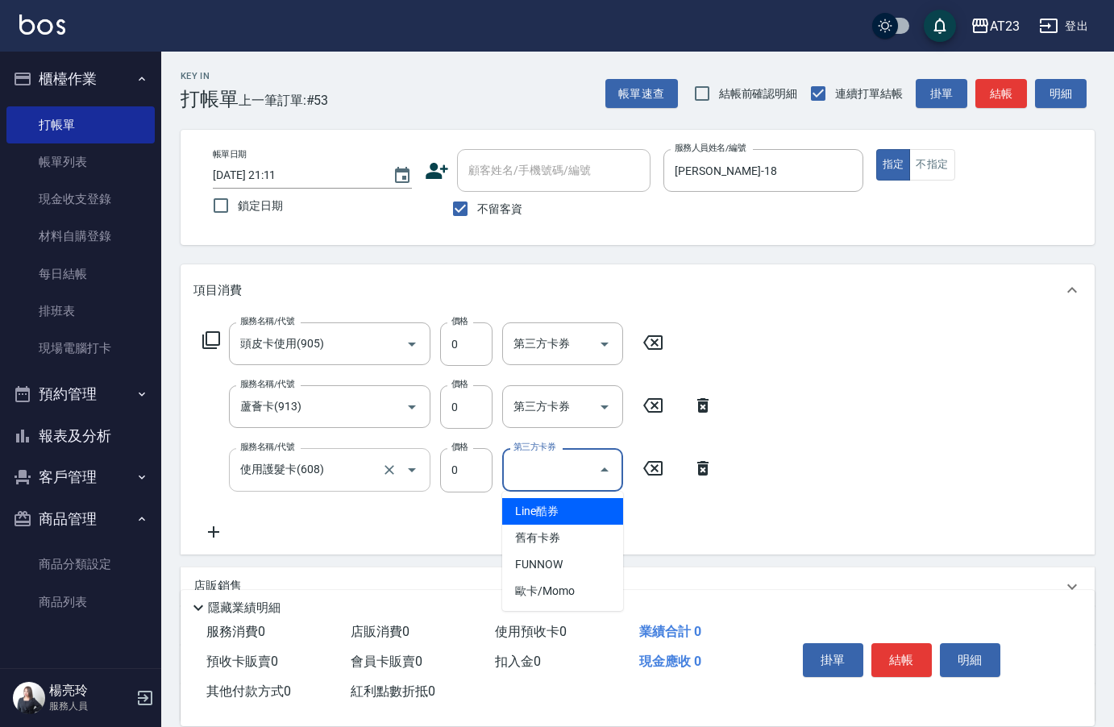
type input "Line酷券"
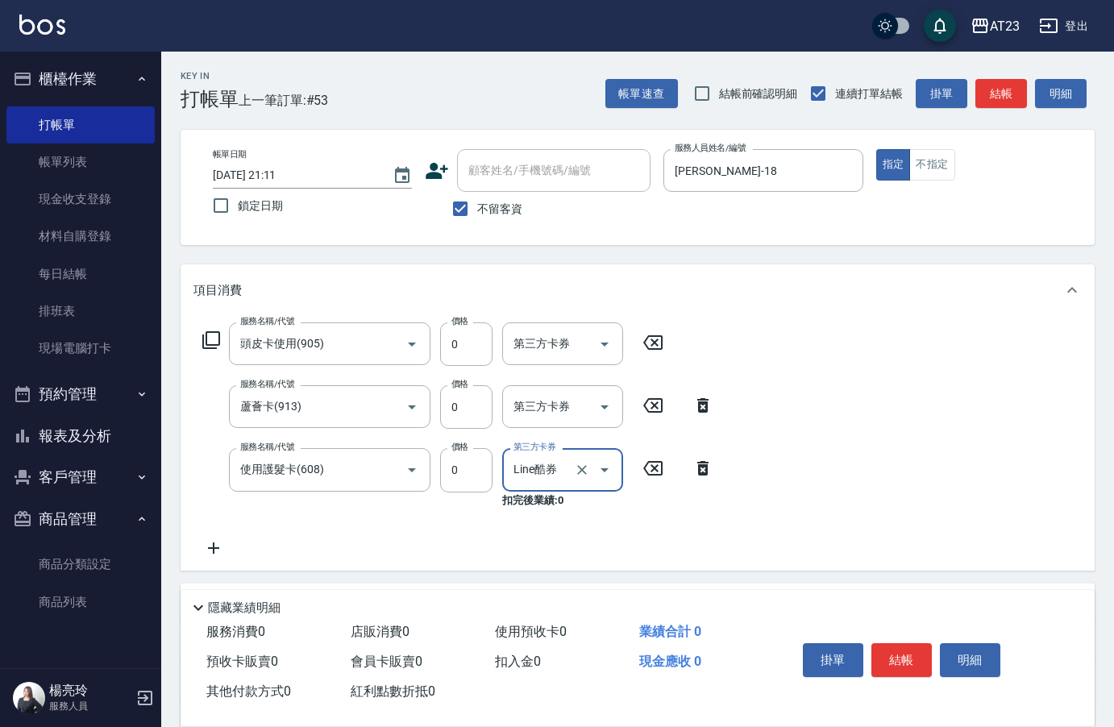
click at [588, 476] on icon "Clear" at bounding box center [582, 470] width 16 height 16
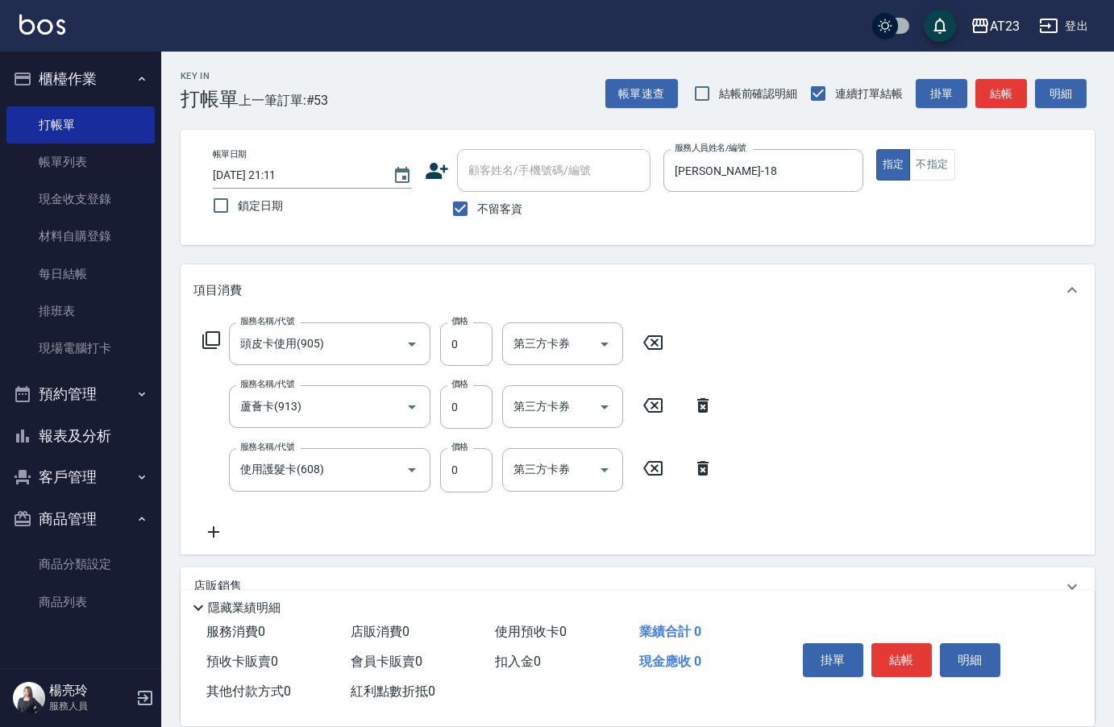
click at [207, 527] on icon at bounding box center [214, 531] width 40 height 19
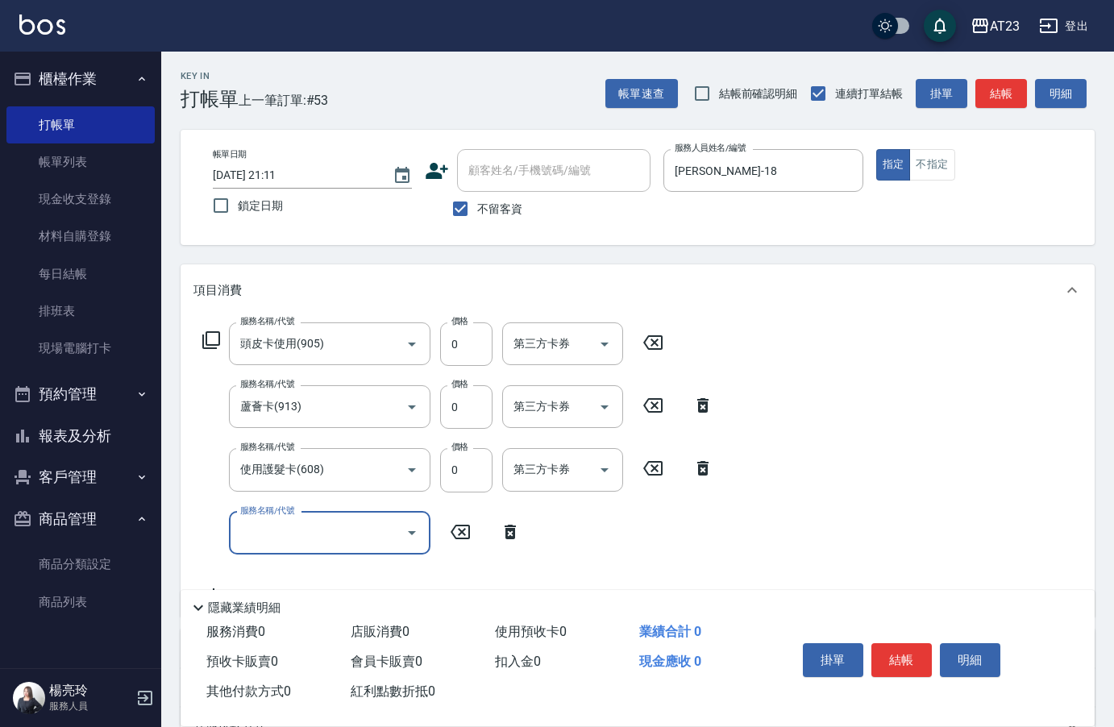
click at [269, 537] on input "服務名稱/代號" at bounding box center [317, 533] width 163 height 28
type input "互助70(707)"
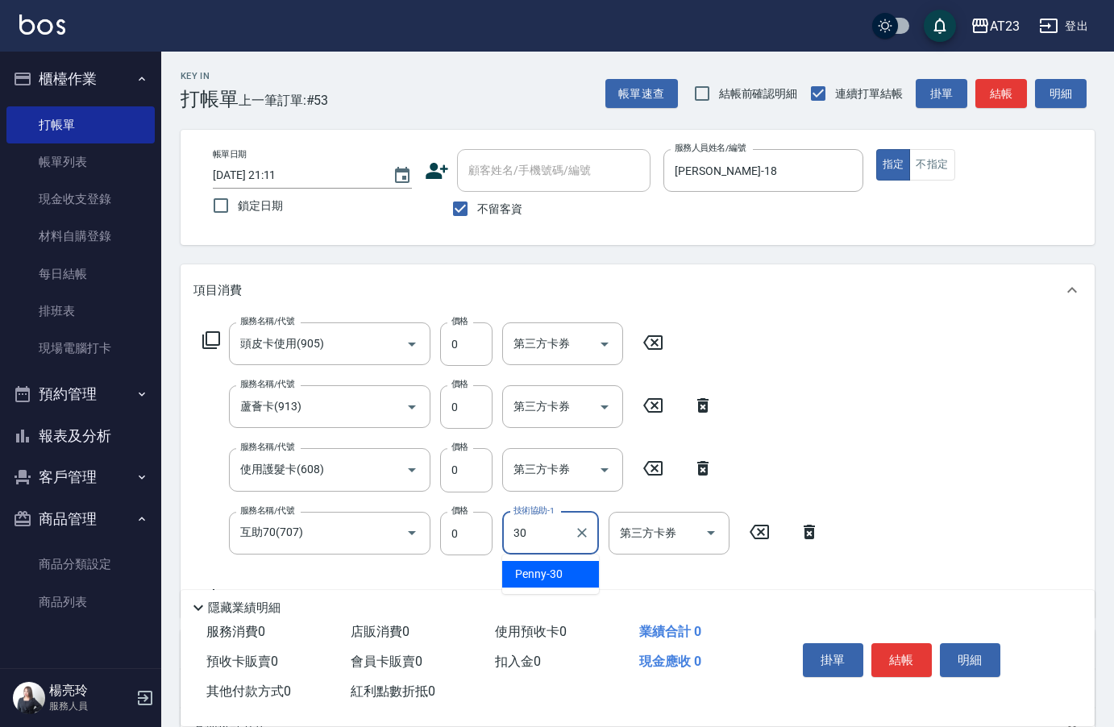
type input "Penny-30"
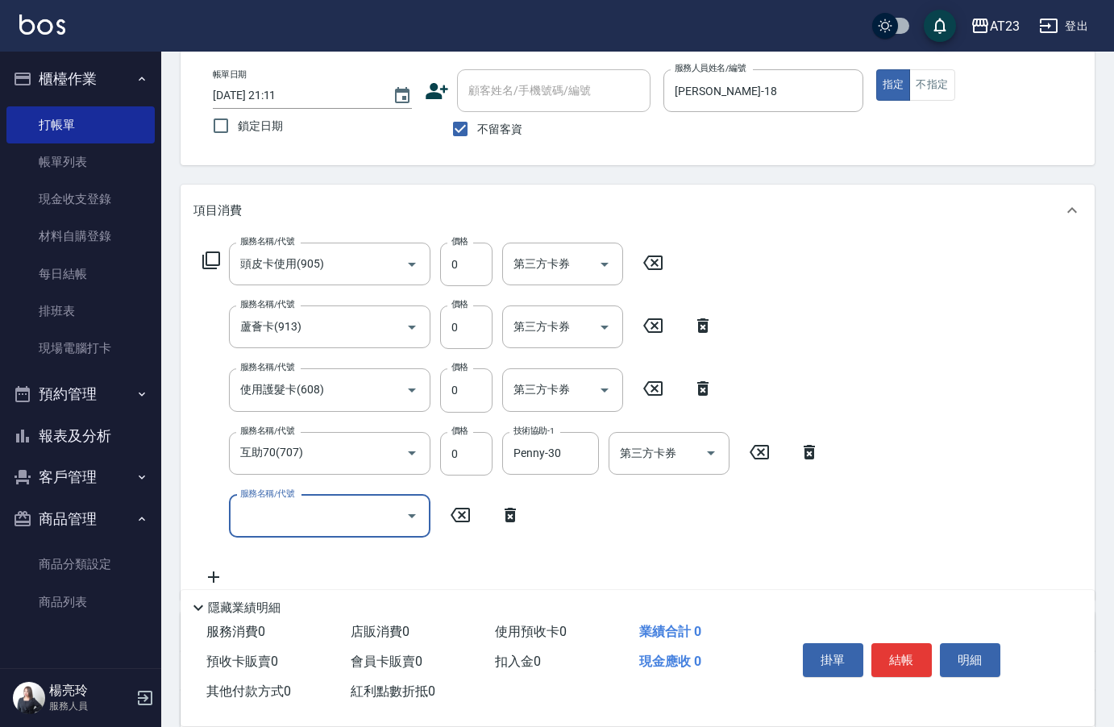
scroll to position [81, 0]
type input "互助110(711)"
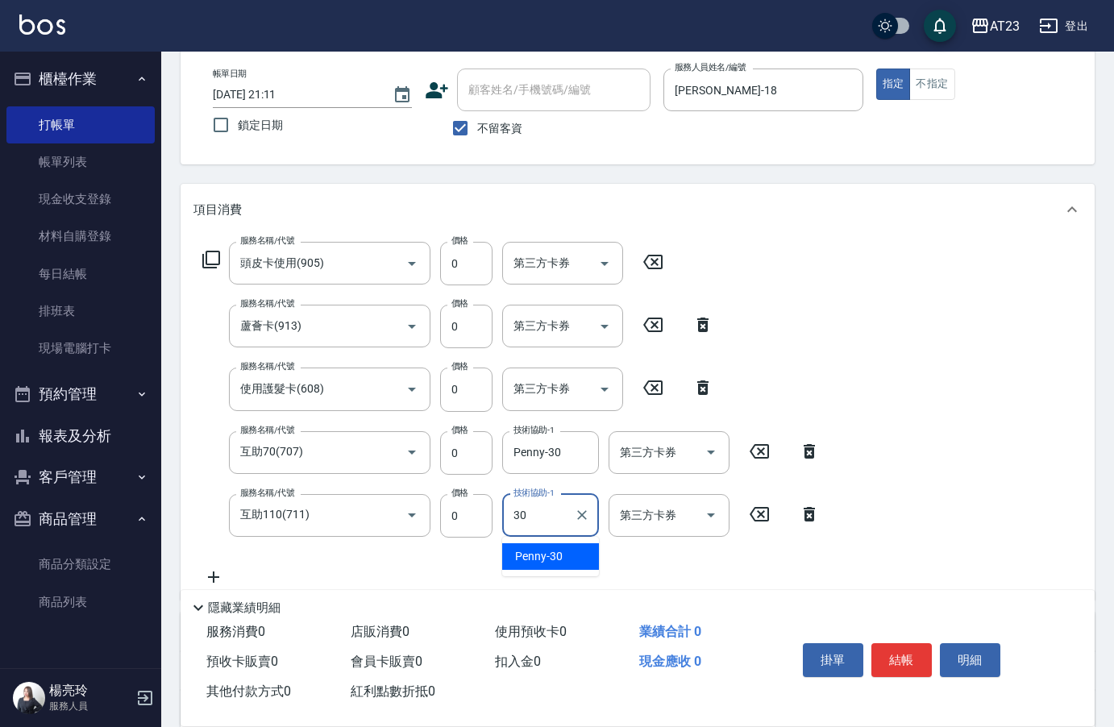
type input "30"
click at [812, 516] on icon at bounding box center [809, 514] width 11 height 15
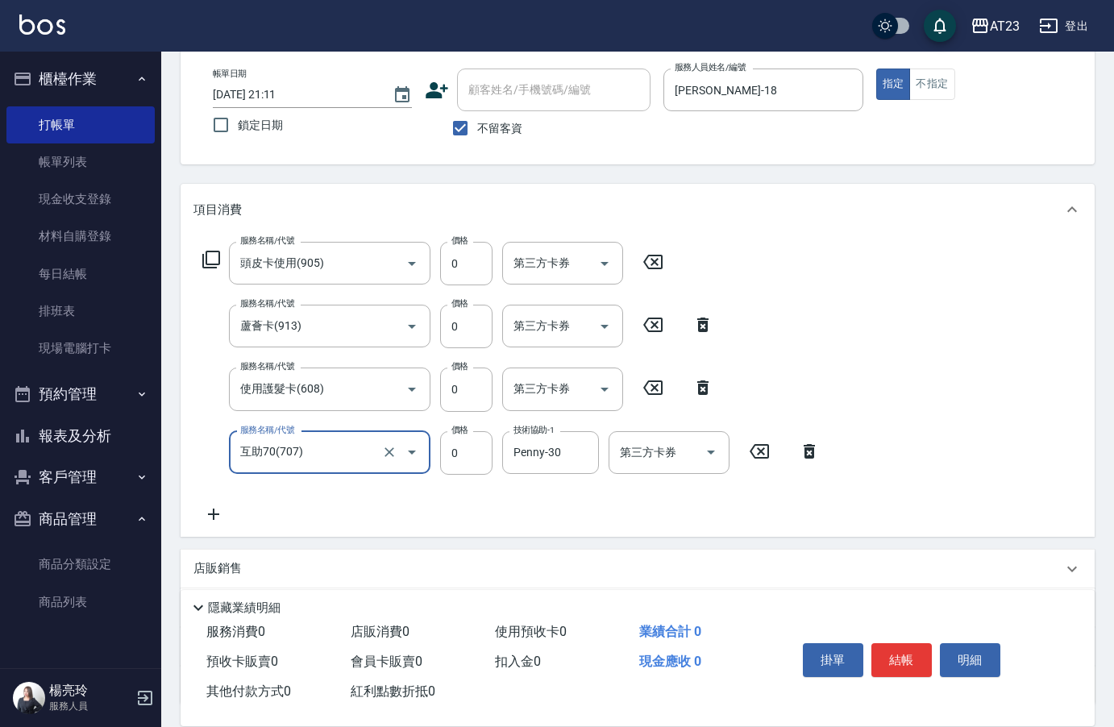
click at [806, 452] on icon at bounding box center [809, 451] width 11 height 15
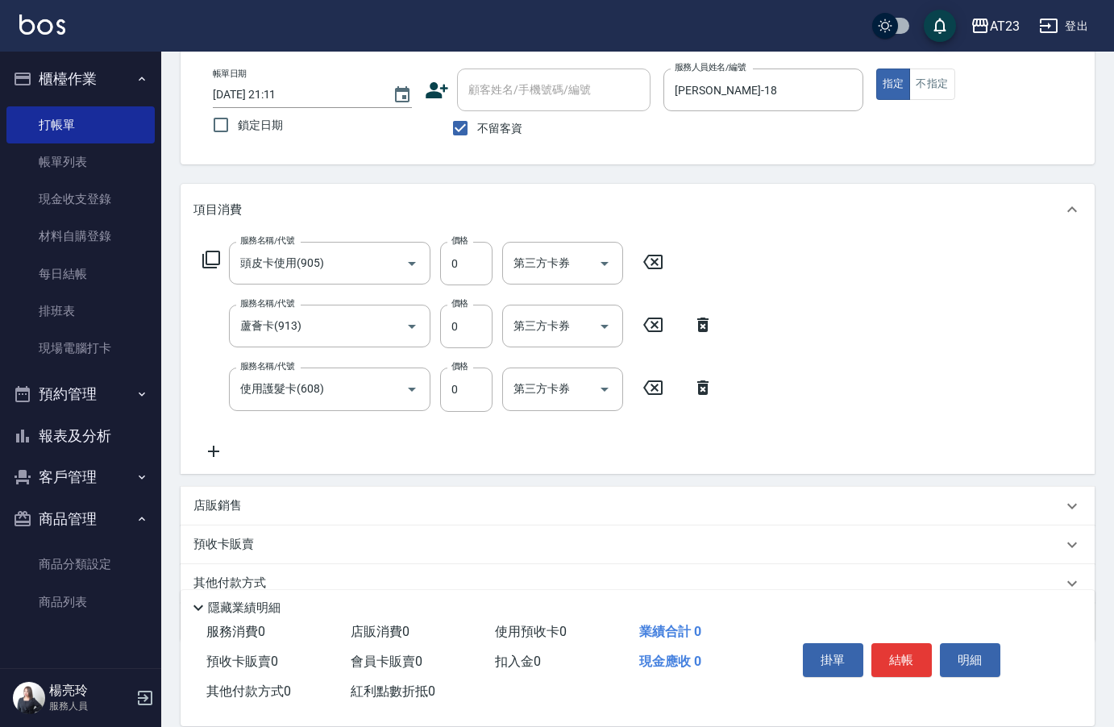
click at [212, 457] on icon at bounding box center [214, 451] width 40 height 19
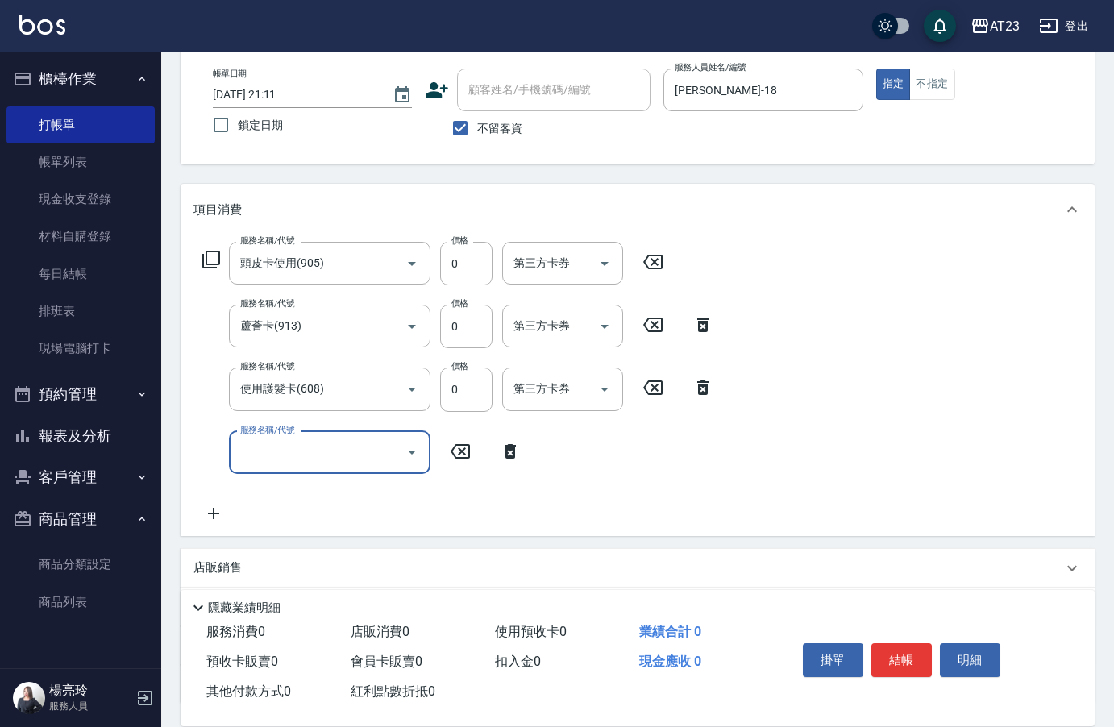
click at [260, 452] on input "服務名稱/代號" at bounding box center [317, 453] width 163 height 28
type input "互助230(723)"
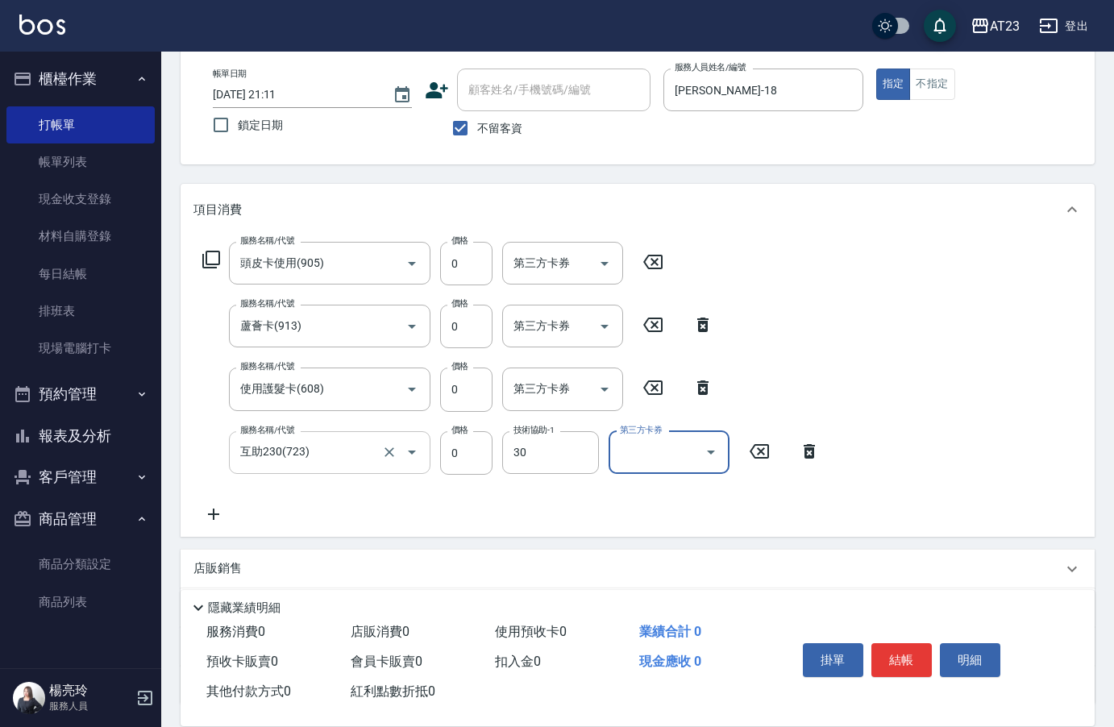
type input "Penny-30"
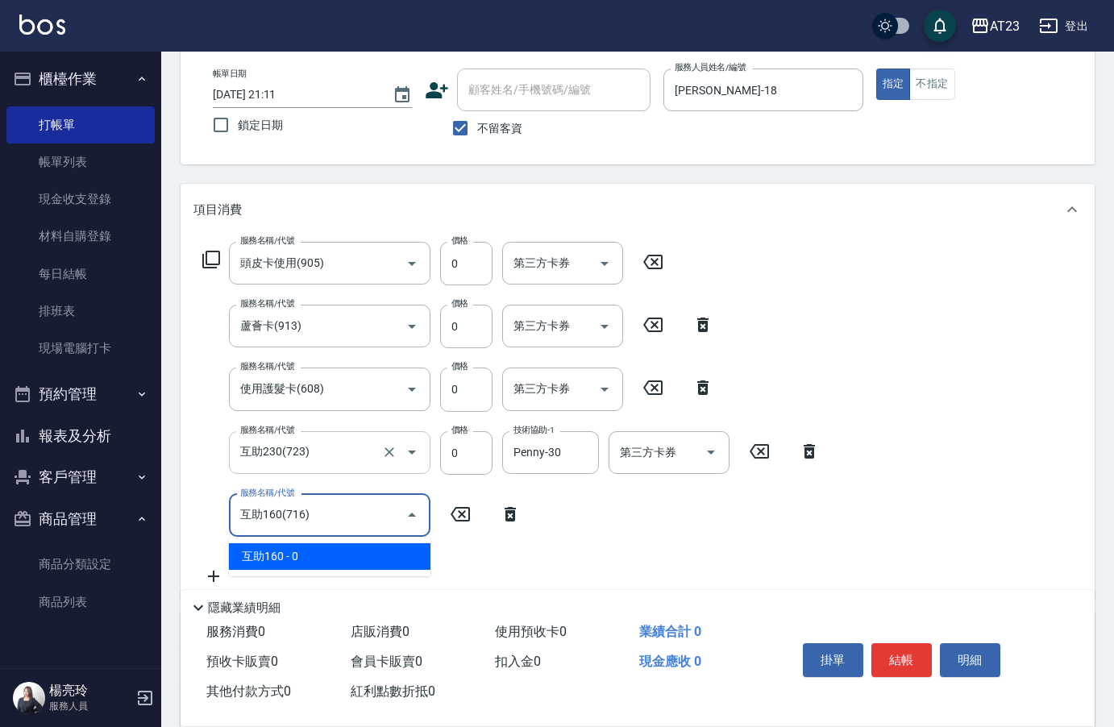
type input "互助160(716)"
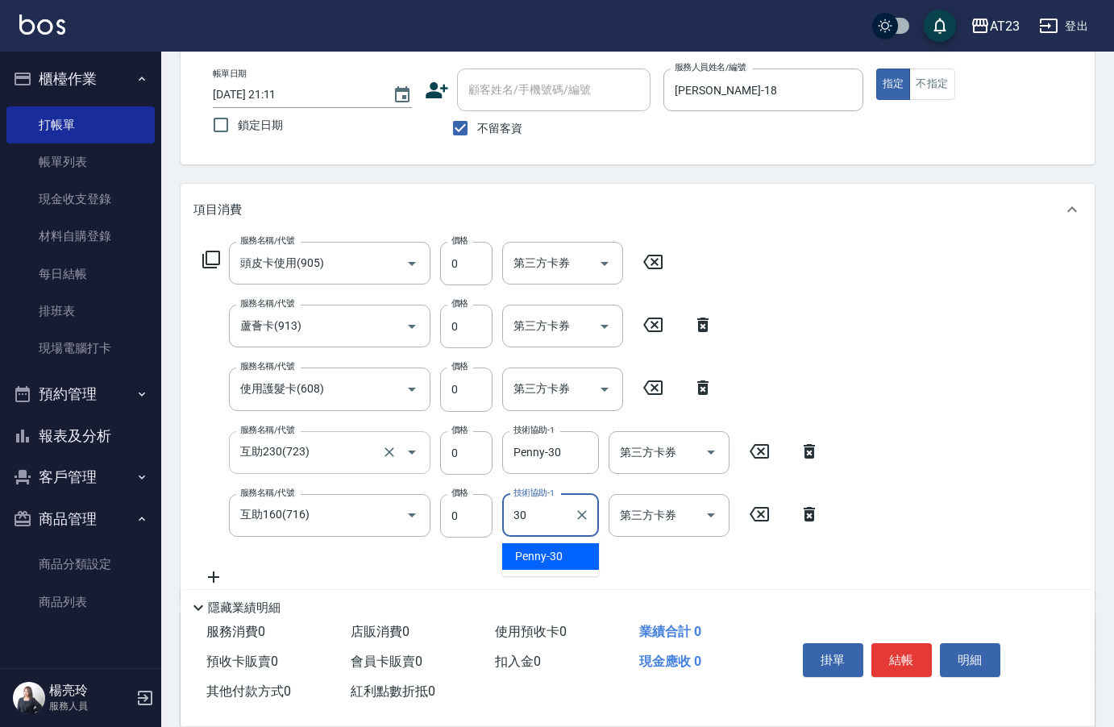
type input "Penny-30"
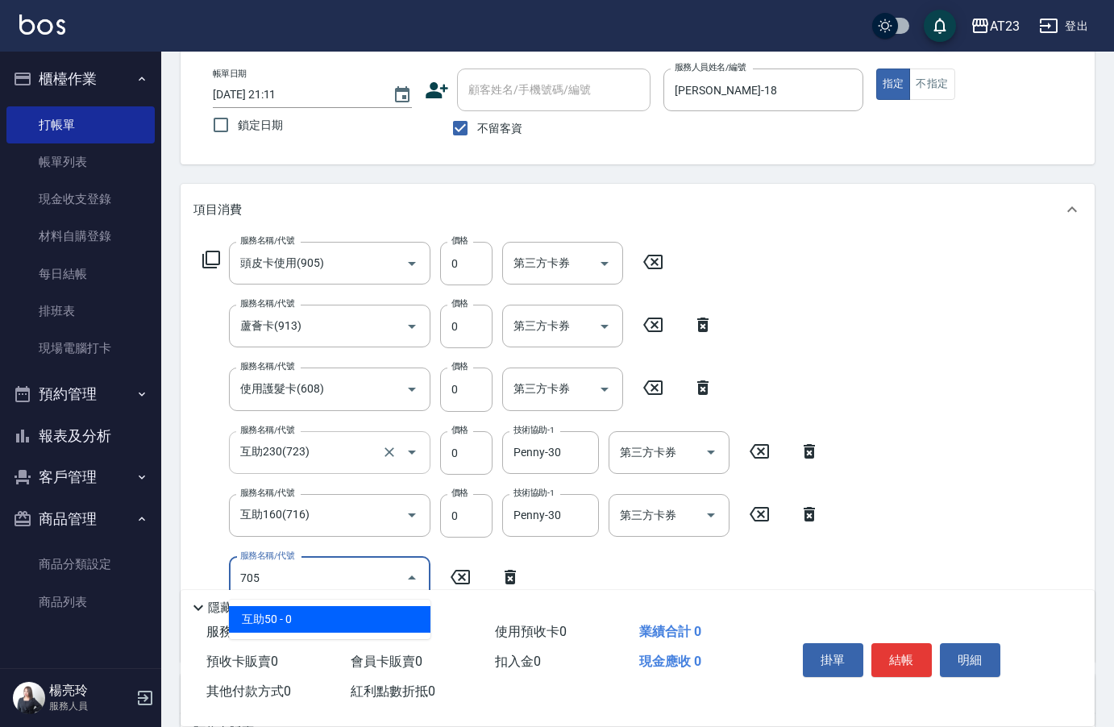
type input "互助50(705)"
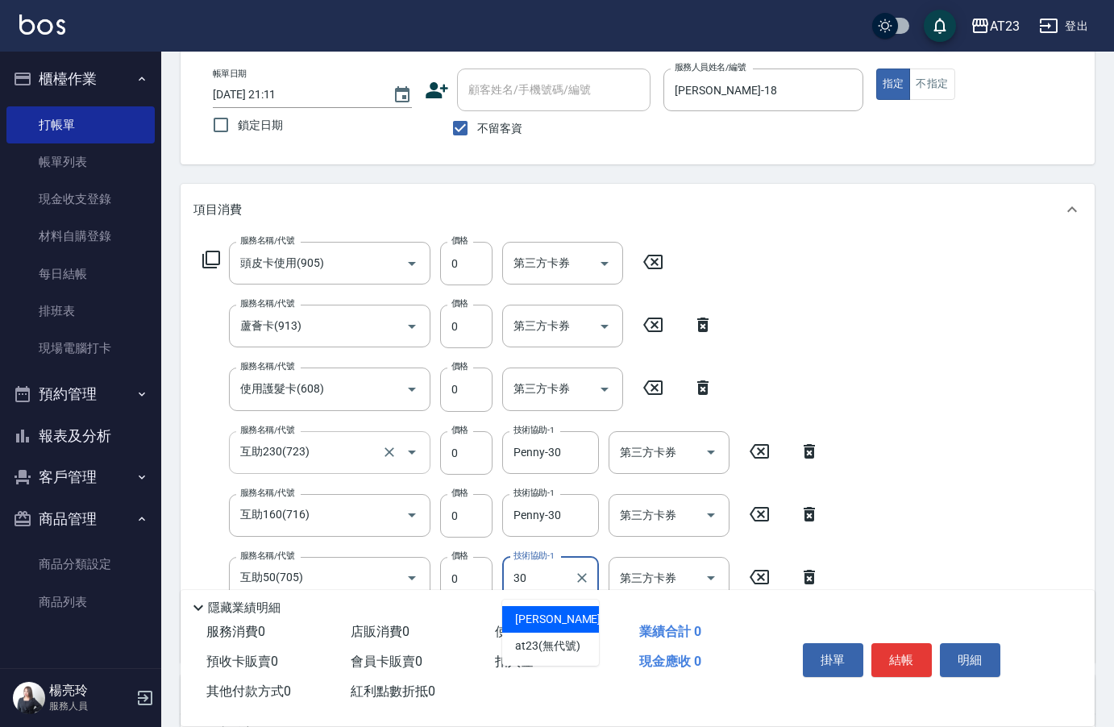
type input "Penny-30"
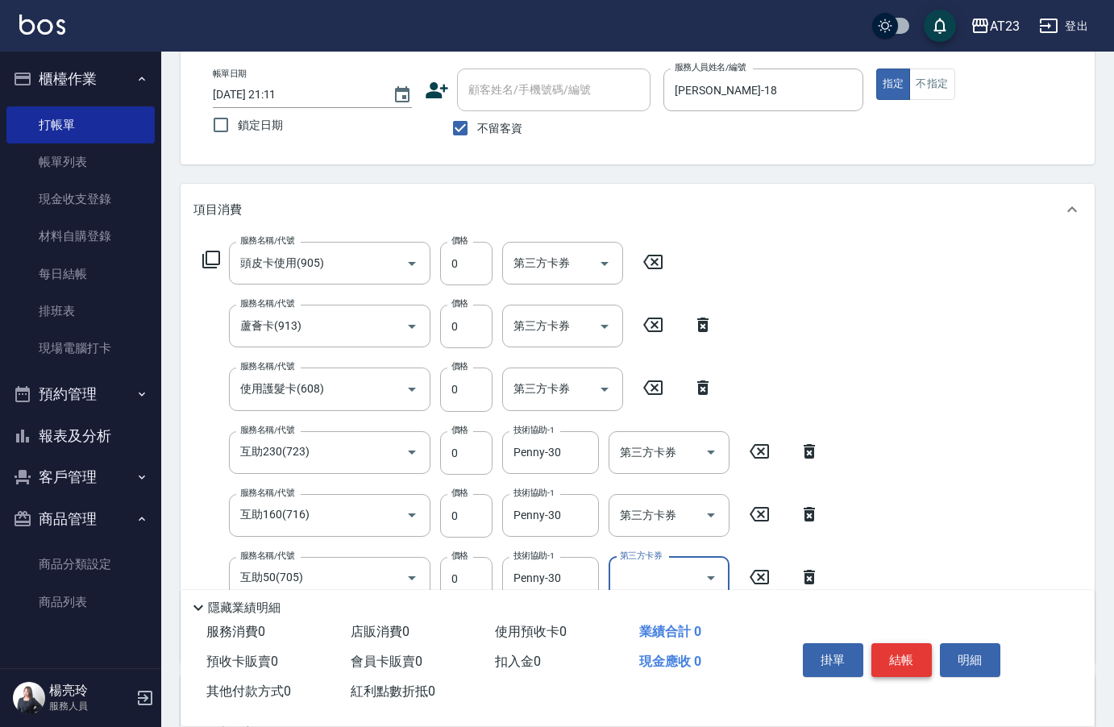
click at [893, 651] on button "結帳" at bounding box center [902, 660] width 60 height 34
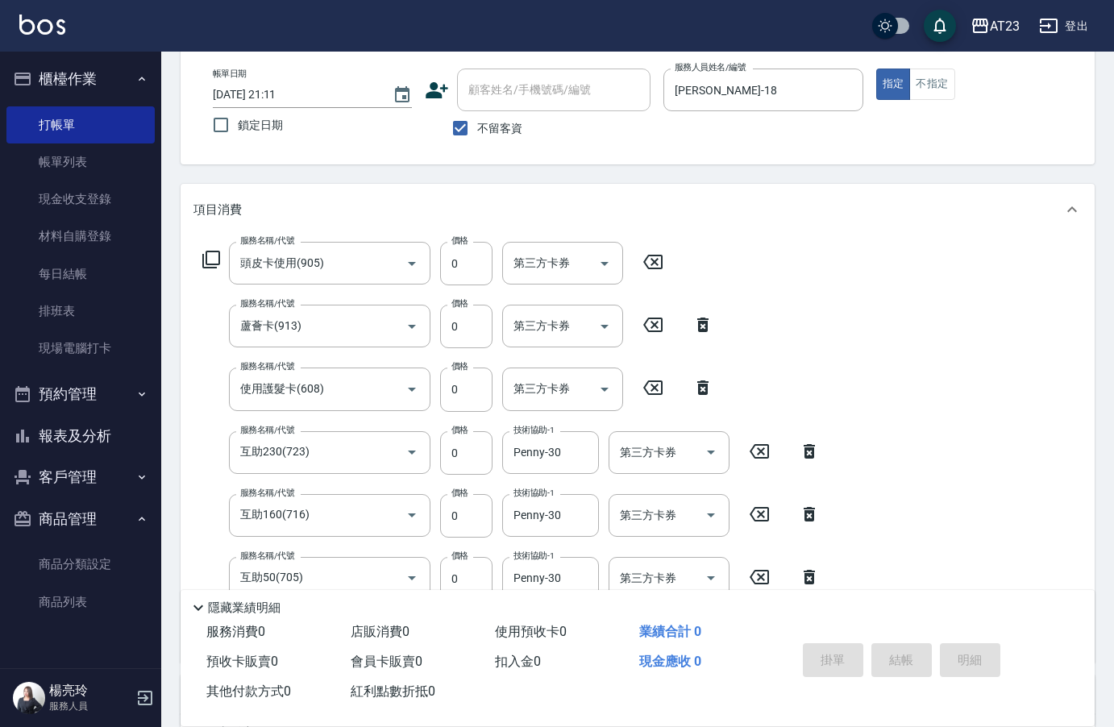
type input "[DATE] 21:12"
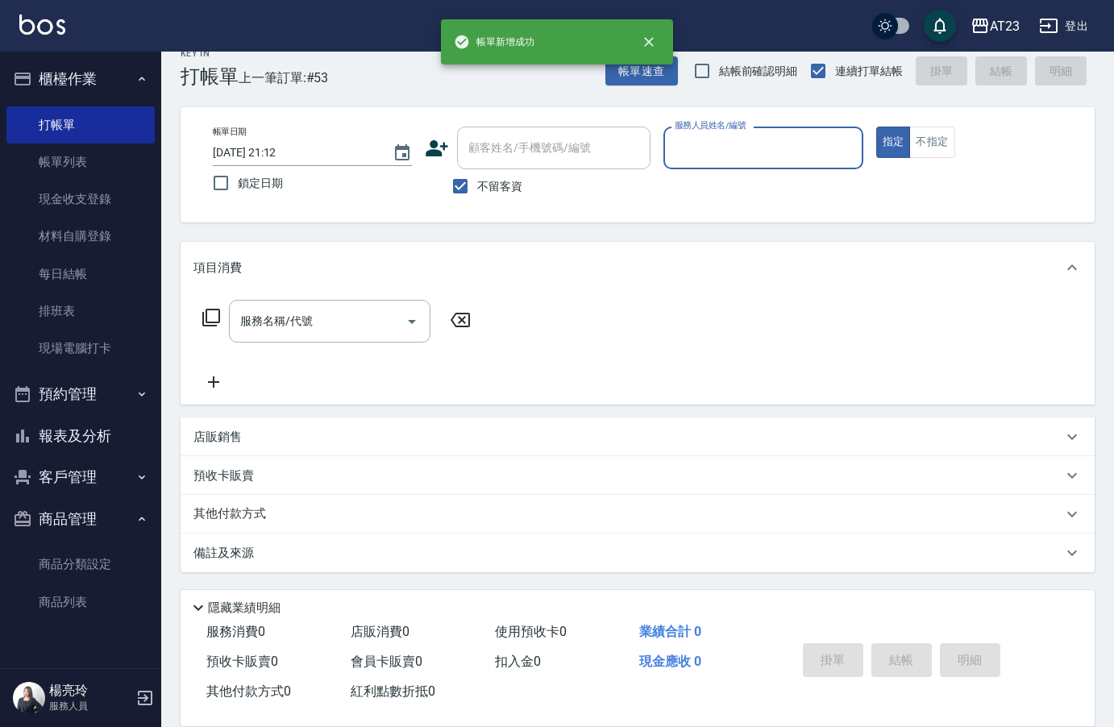
scroll to position [23, 0]
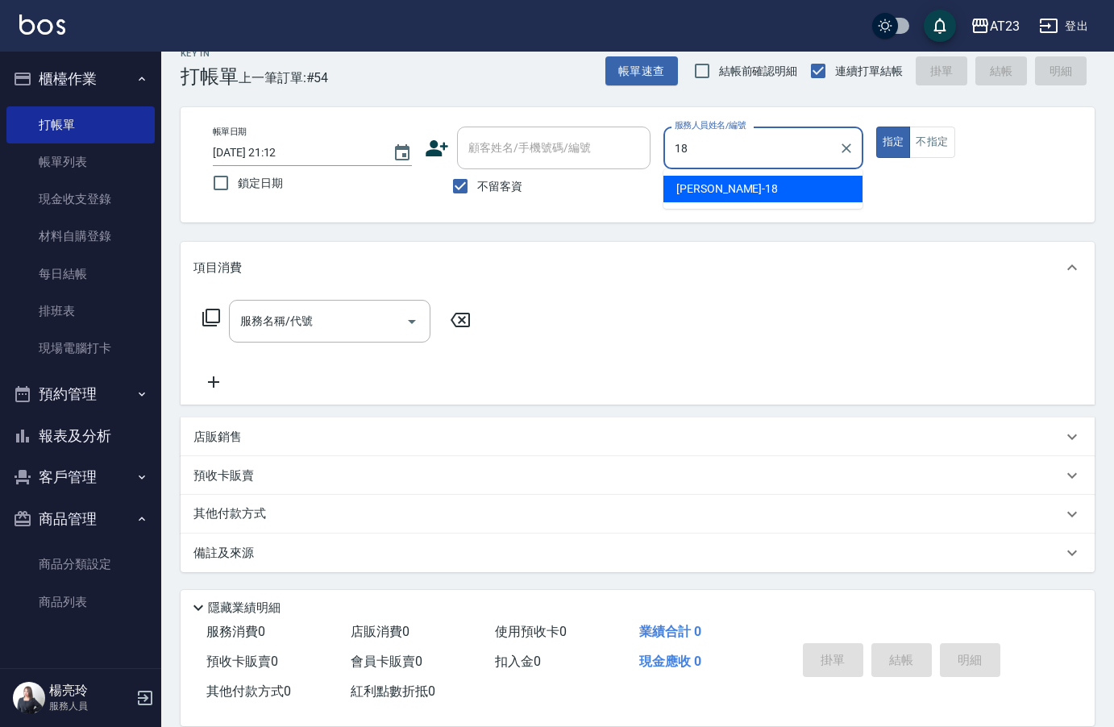
type input "[PERSON_NAME]-18"
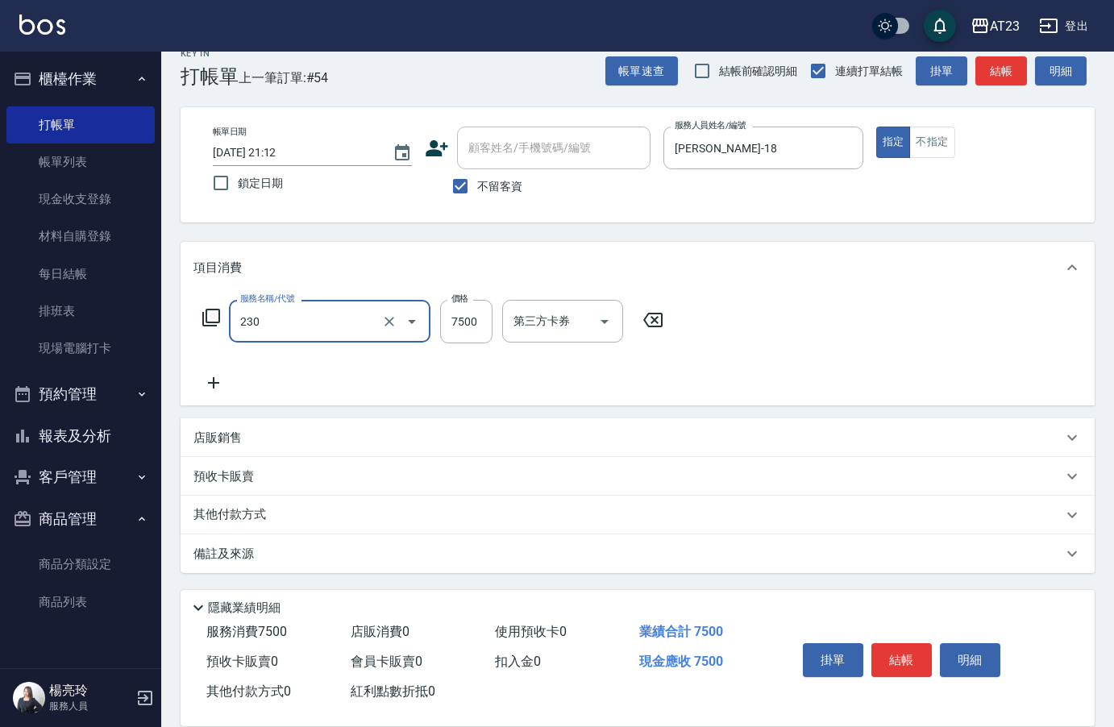
type input "25 (ona.)頭療包套 6次(230)"
click at [664, 313] on icon at bounding box center [653, 319] width 40 height 19
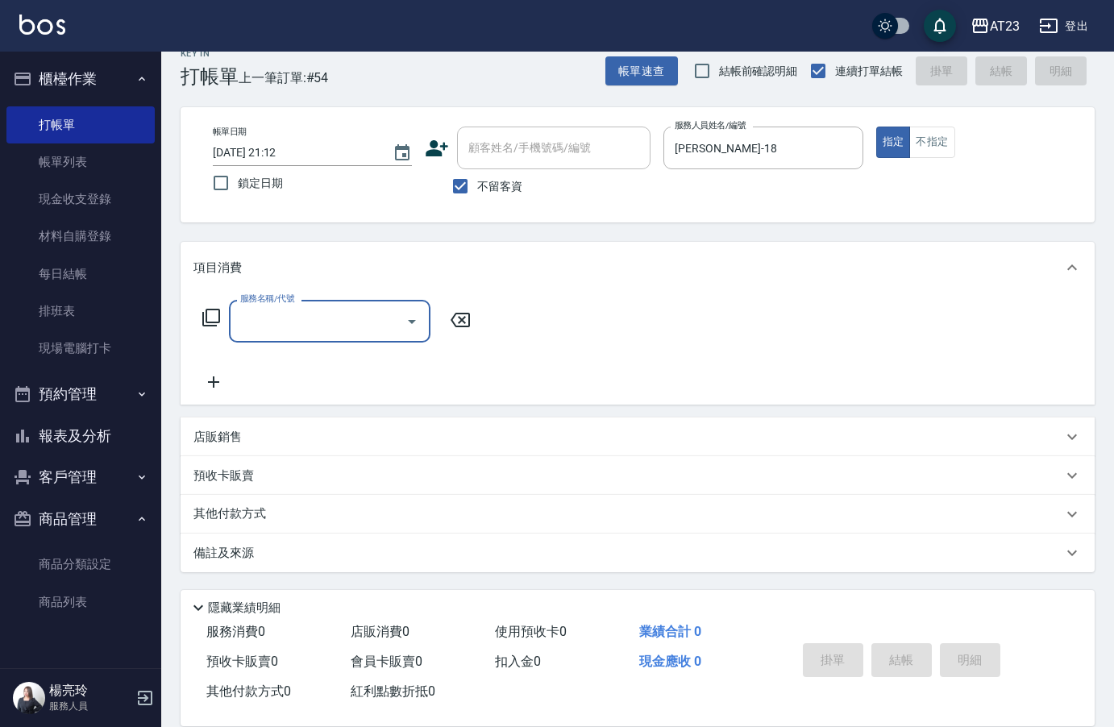
scroll to position [0, 0]
click at [392, 335] on input "服務名稱/代號" at bounding box center [317, 321] width 163 height 28
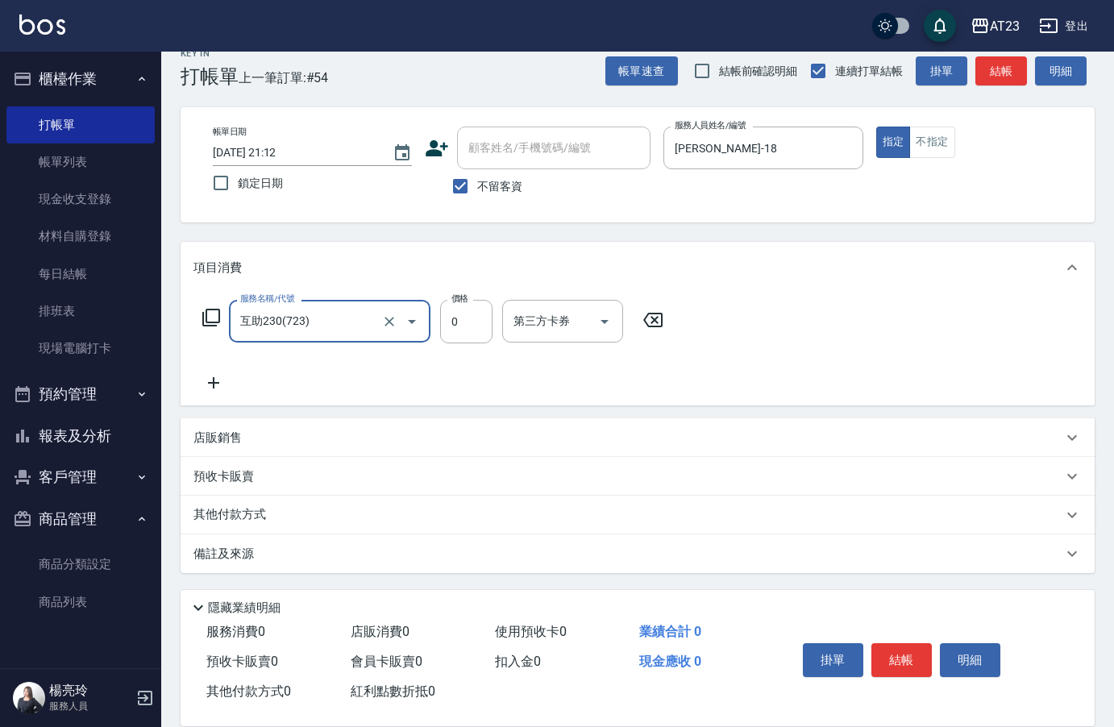
type input "互助230(723)"
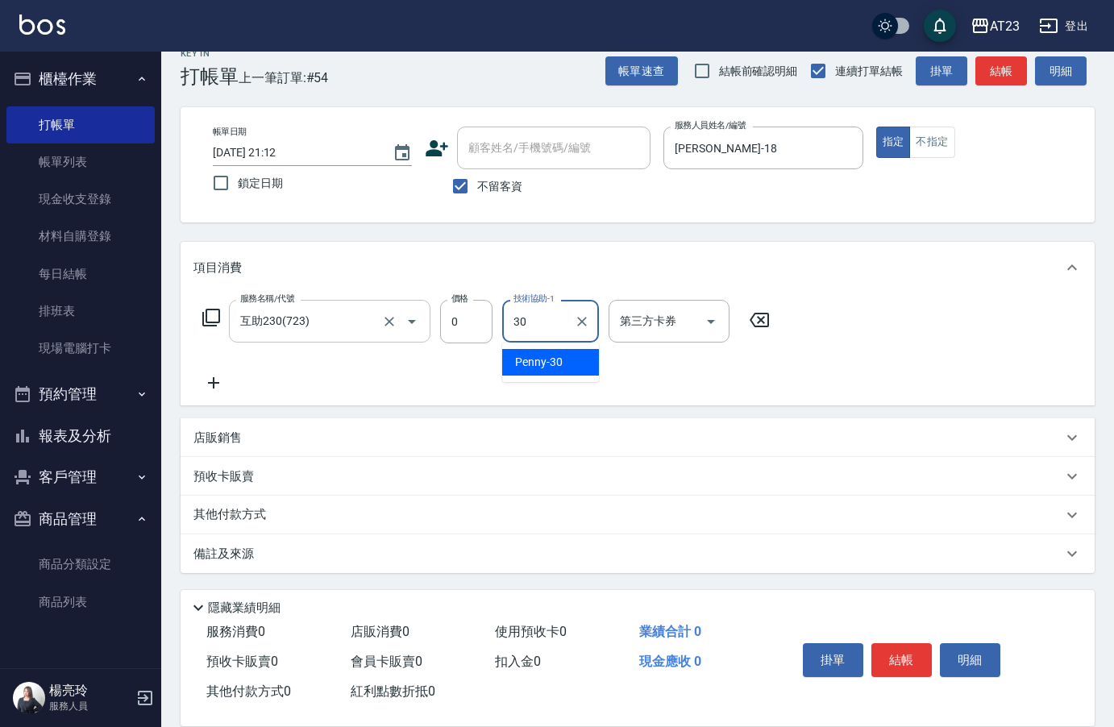
type input "Penny-30"
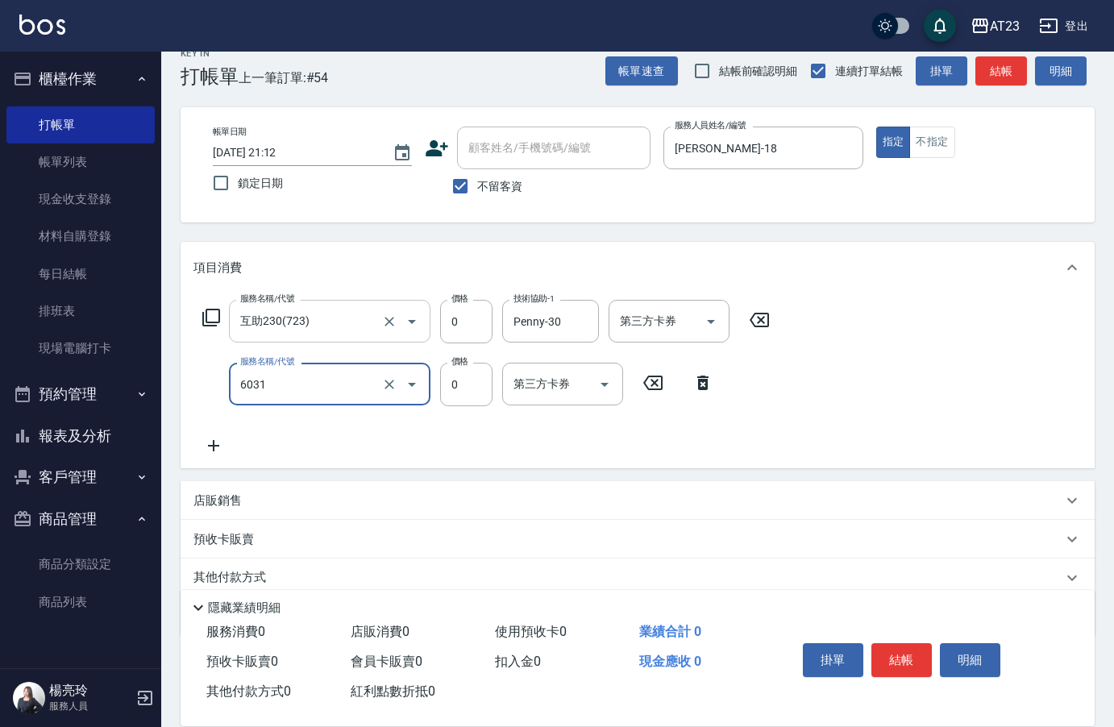
type input "P+卡(6031)"
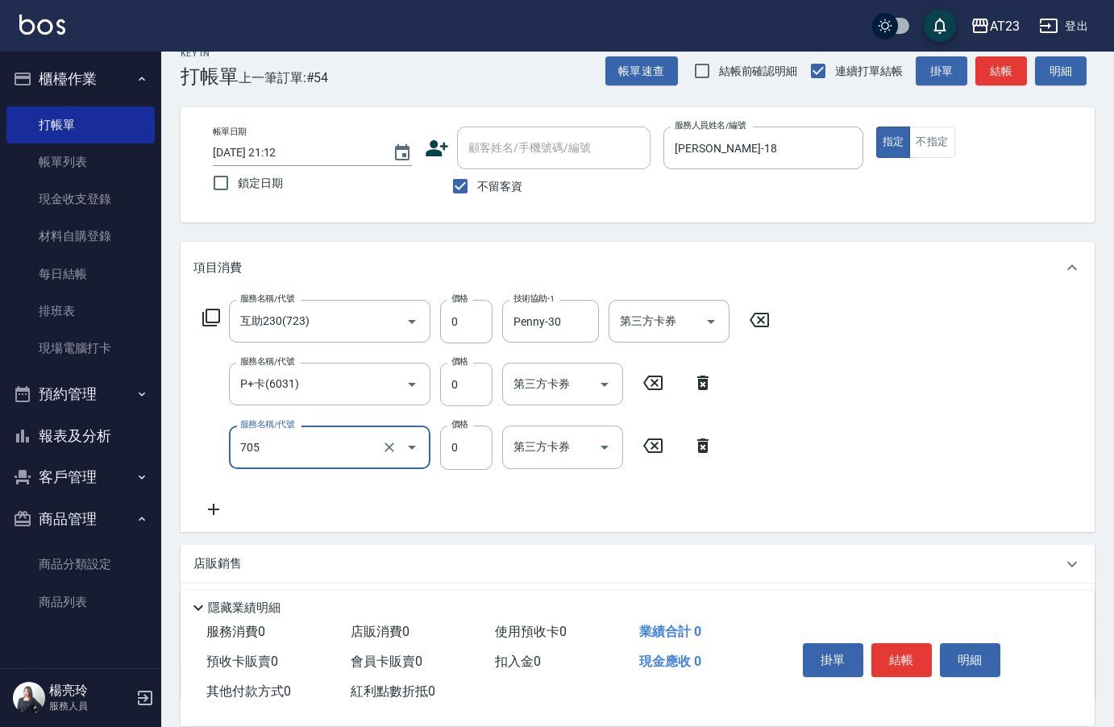
type input "互助50(705)"
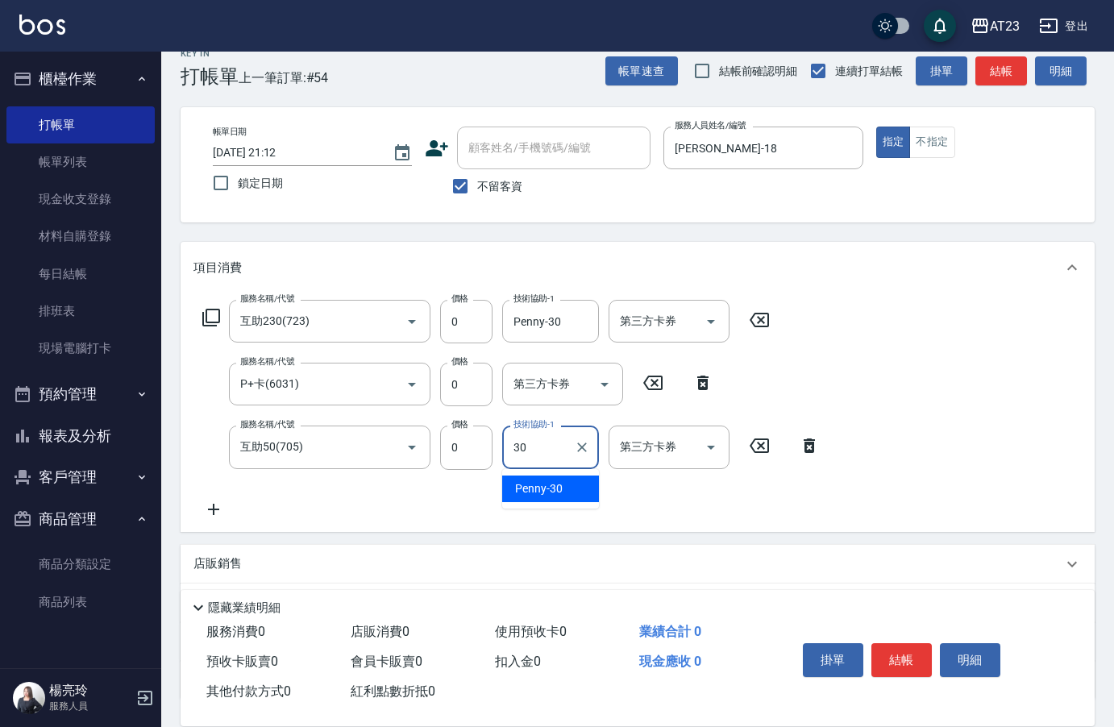
type input "Penny-30"
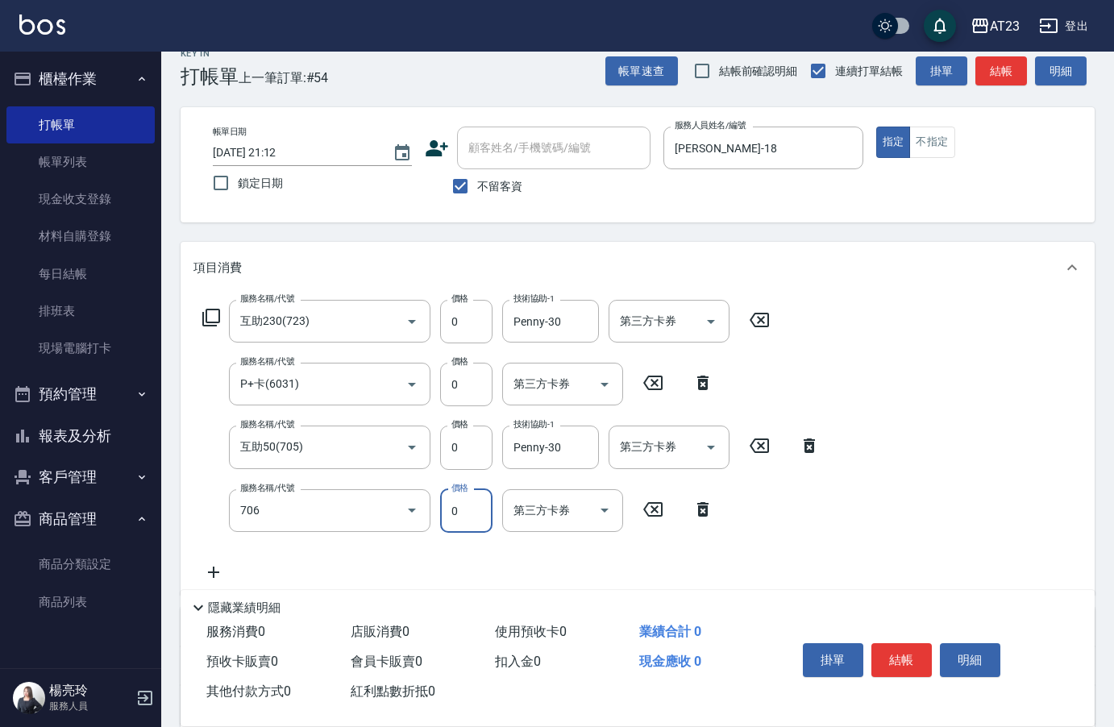
type input "互助60(706)"
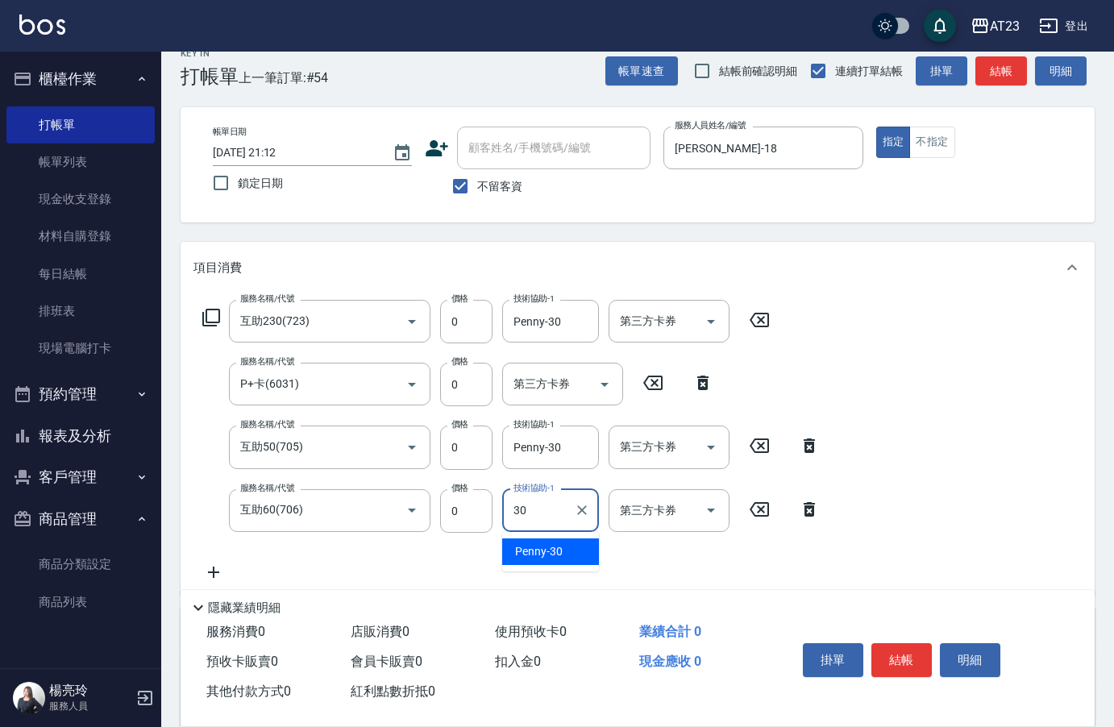
type input "Penny-30"
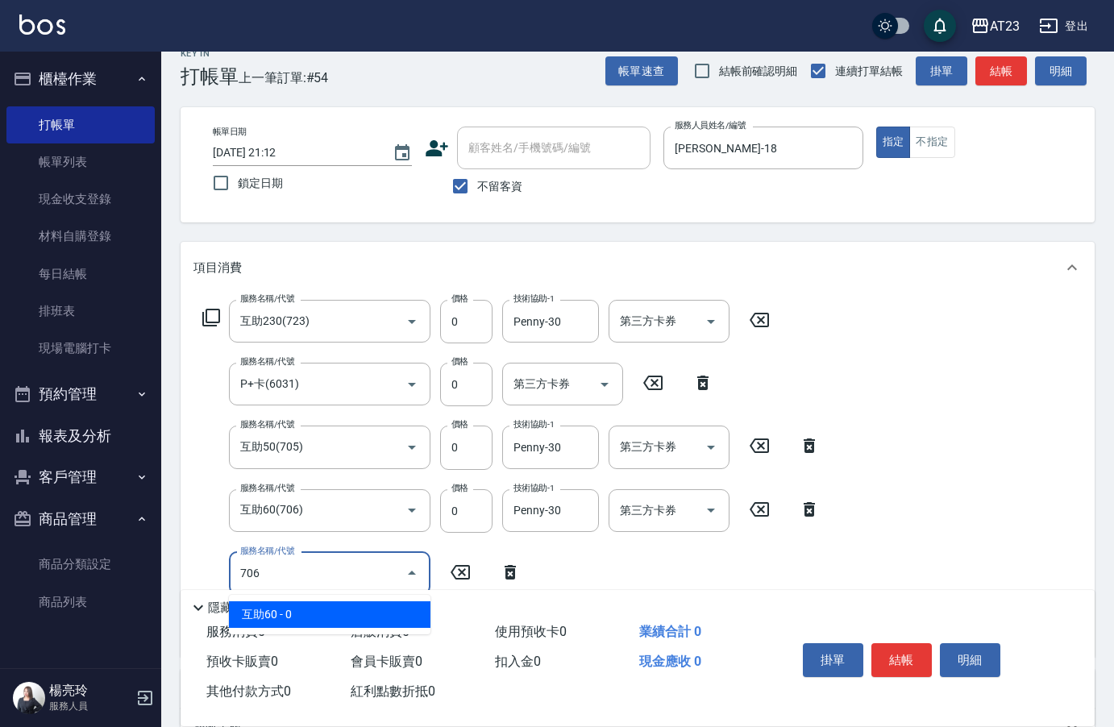
type input "互助60(706)"
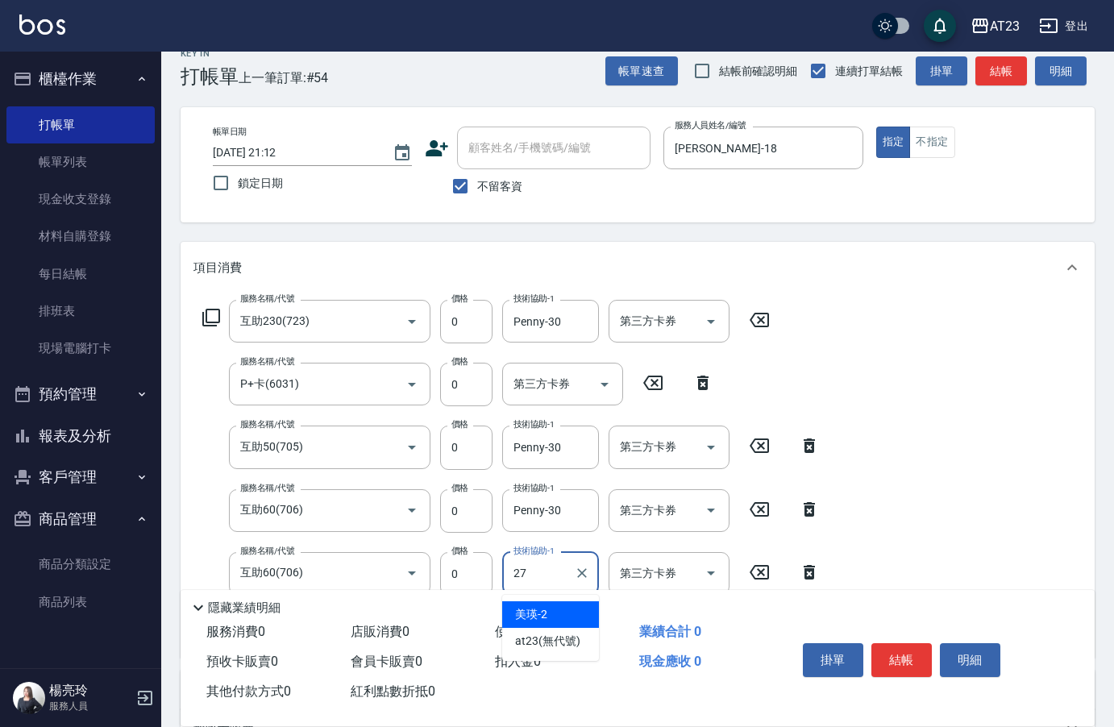
type input "LiLi-27"
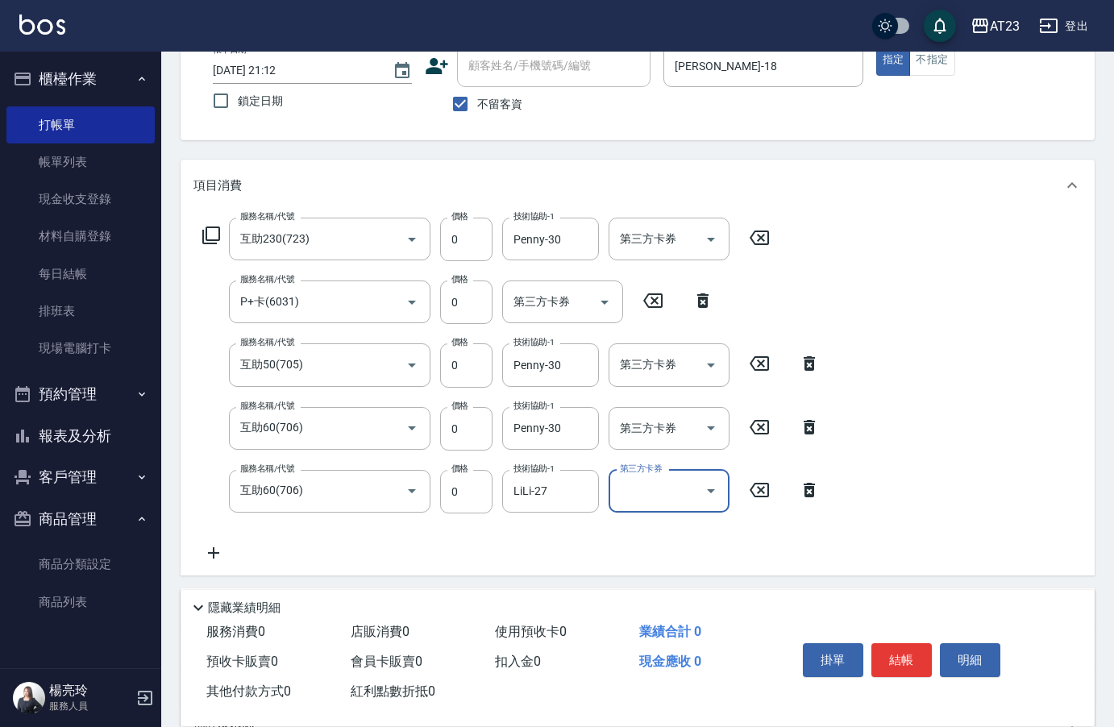
scroll to position [264, 0]
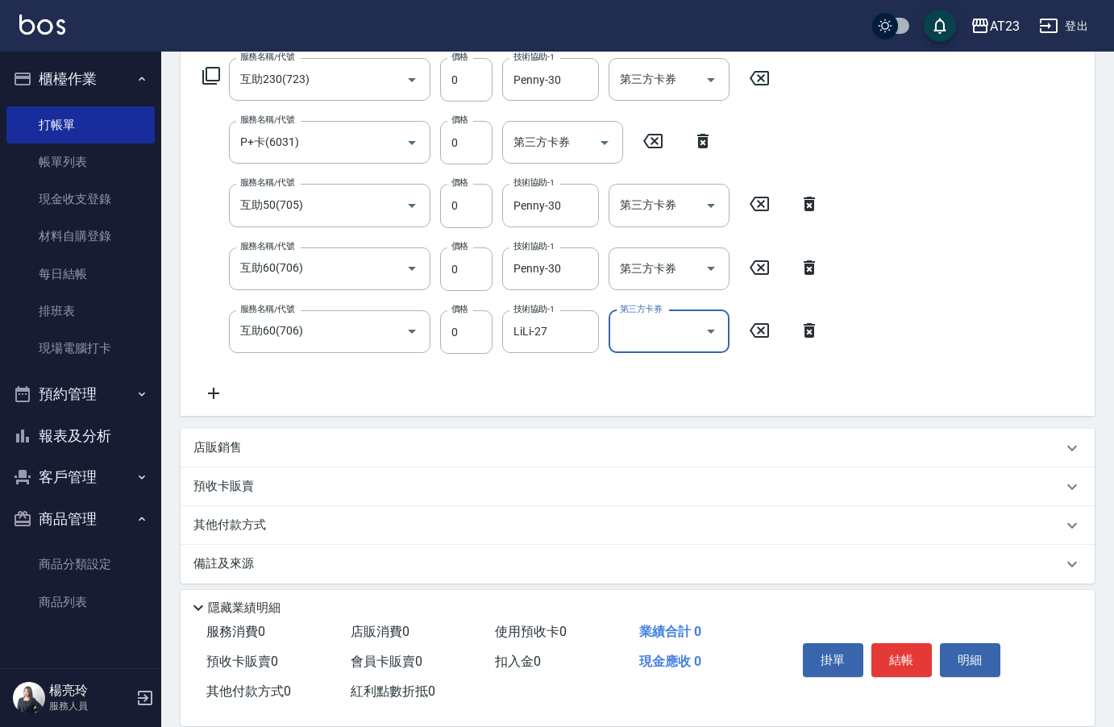
click at [932, 648] on div "掛單 結帳 明細" at bounding box center [902, 662] width 210 height 51
click at [918, 650] on button "結帳" at bounding box center [902, 660] width 60 height 34
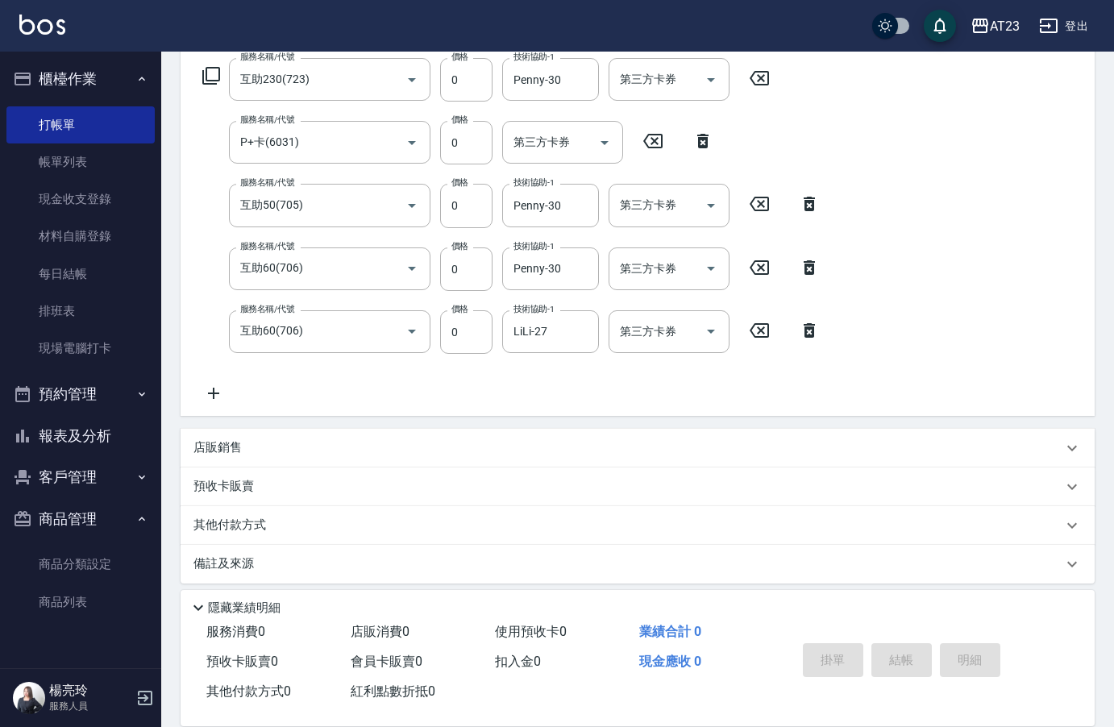
type input "[DATE] 21:14"
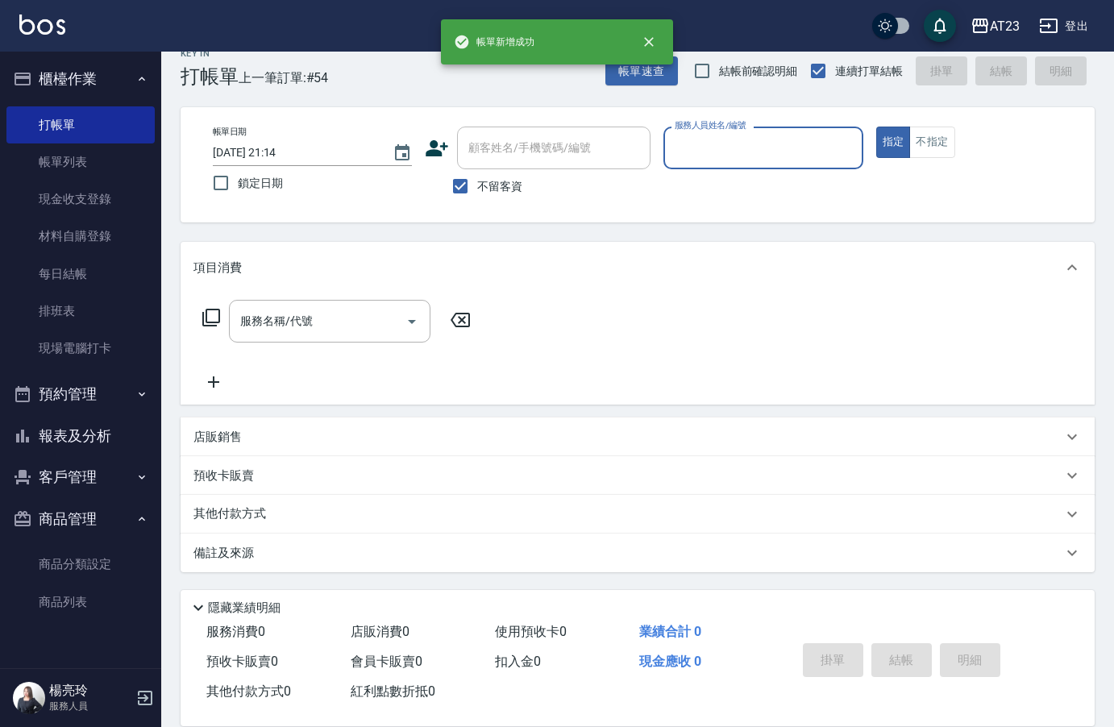
scroll to position [23, 0]
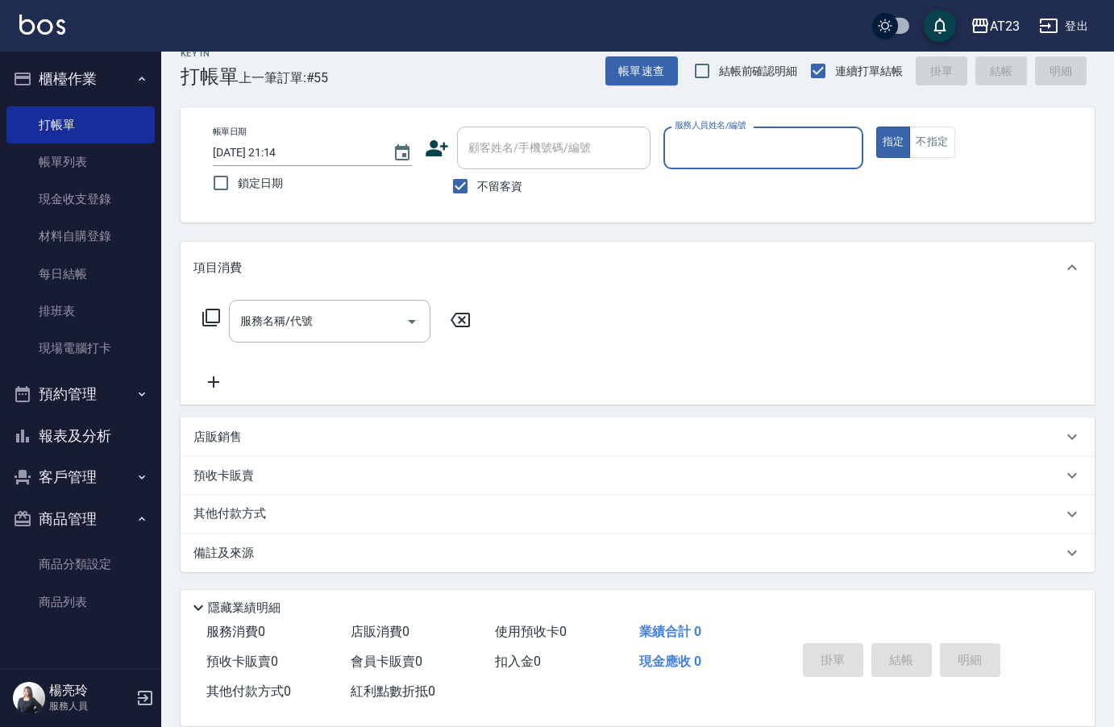
click at [81, 427] on button "報表及分析" at bounding box center [80, 436] width 148 height 42
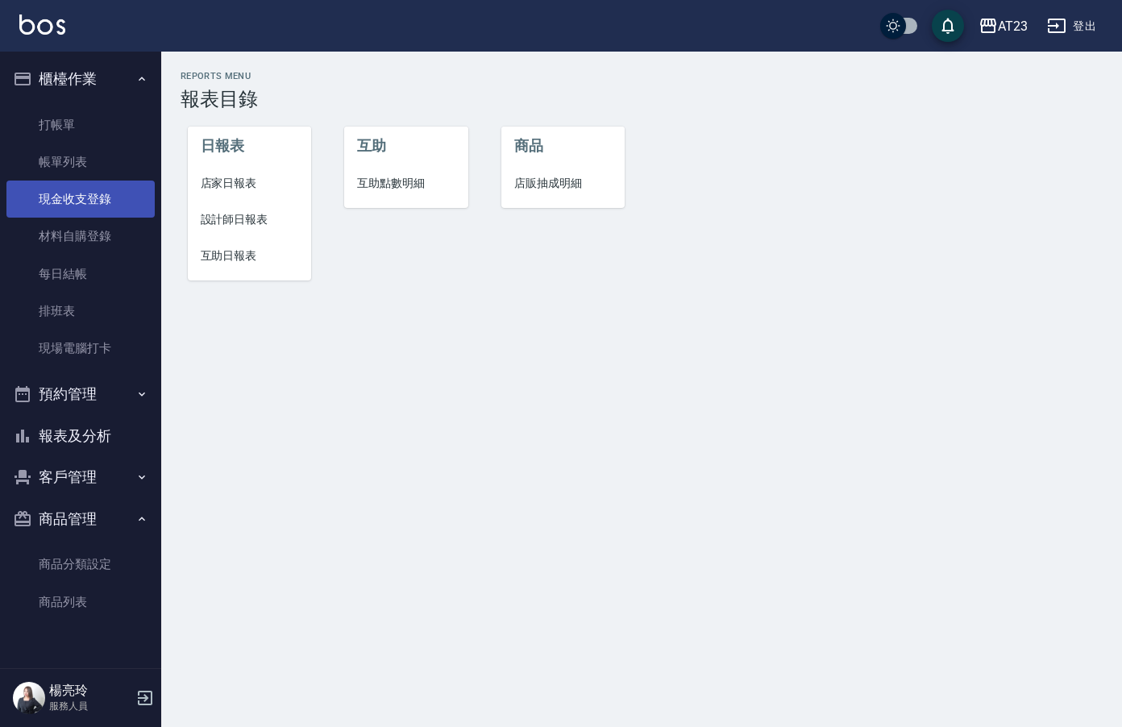
click at [98, 199] on link "現金收支登錄" at bounding box center [80, 199] width 148 height 37
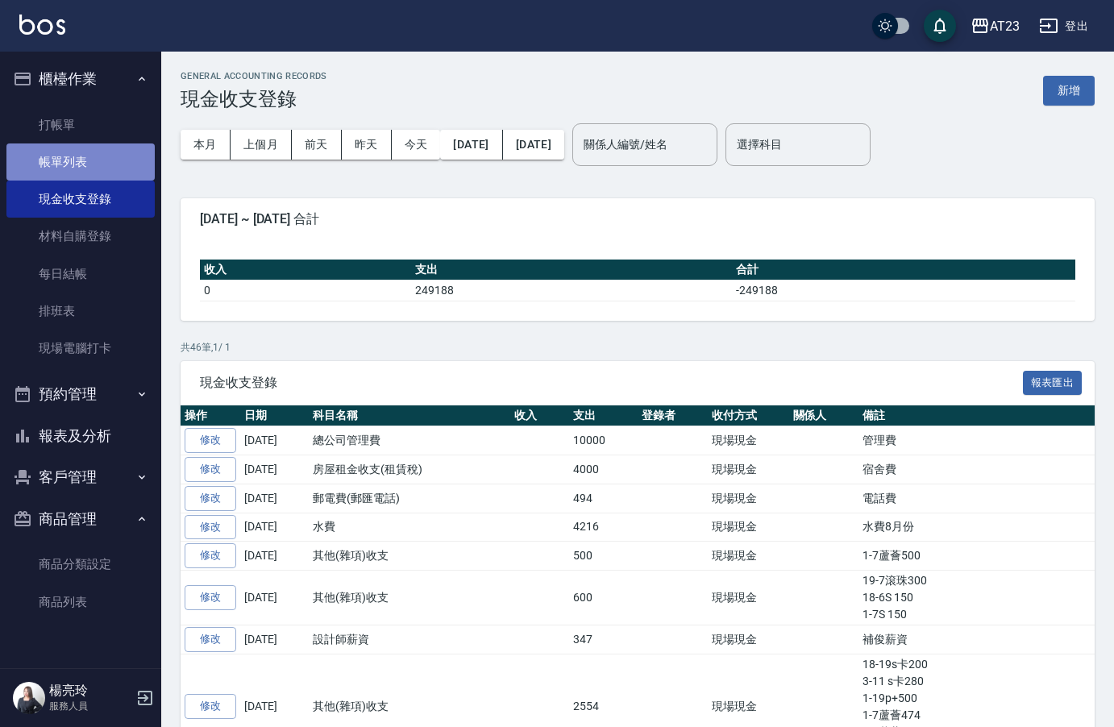
click at [105, 172] on link "帳單列表" at bounding box center [80, 162] width 148 height 37
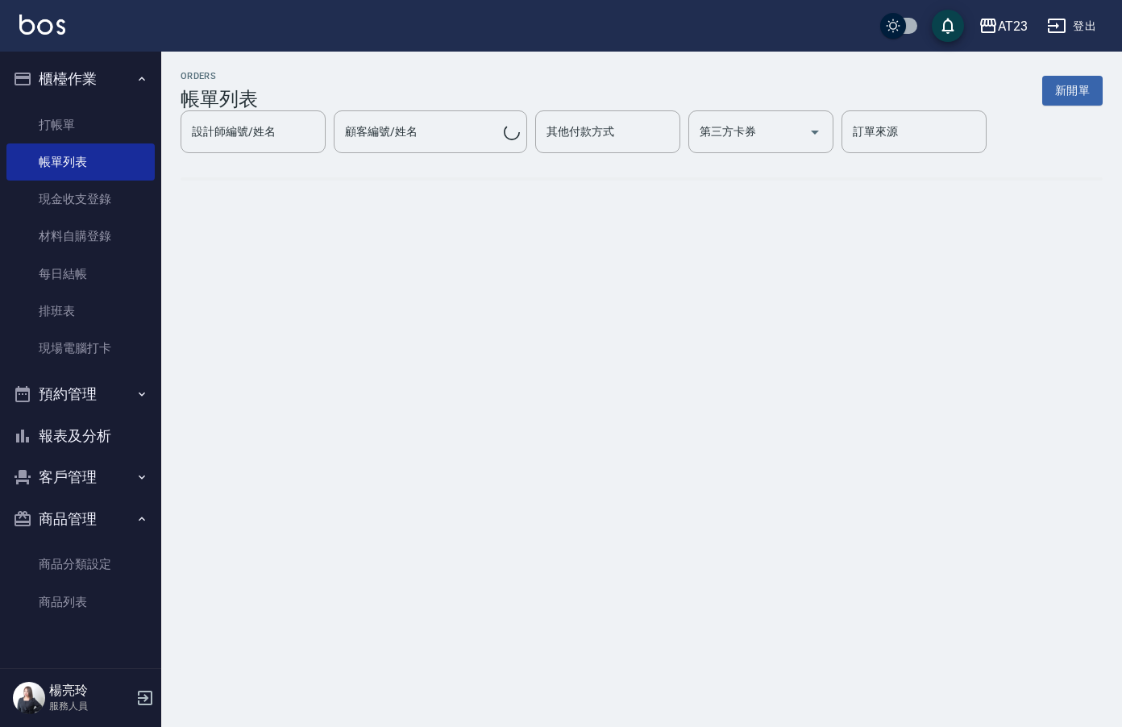
click at [87, 451] on button "報表及分析" at bounding box center [80, 436] width 148 height 42
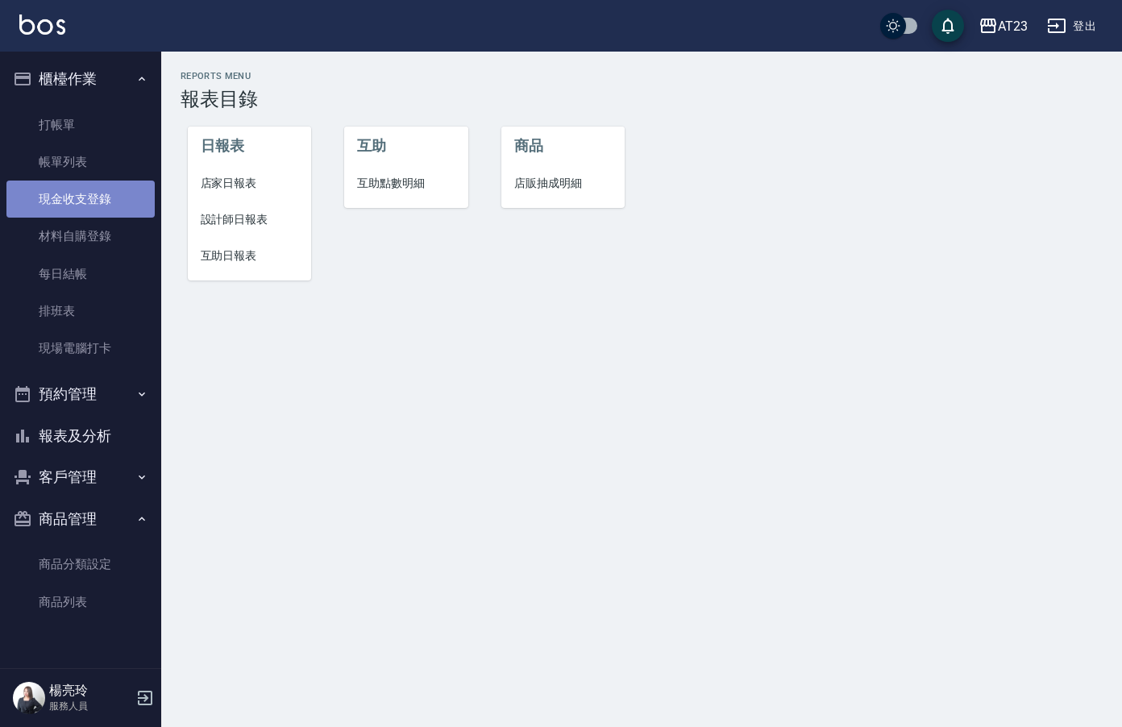
click at [93, 203] on link "現金收支登錄" at bounding box center [80, 199] width 148 height 37
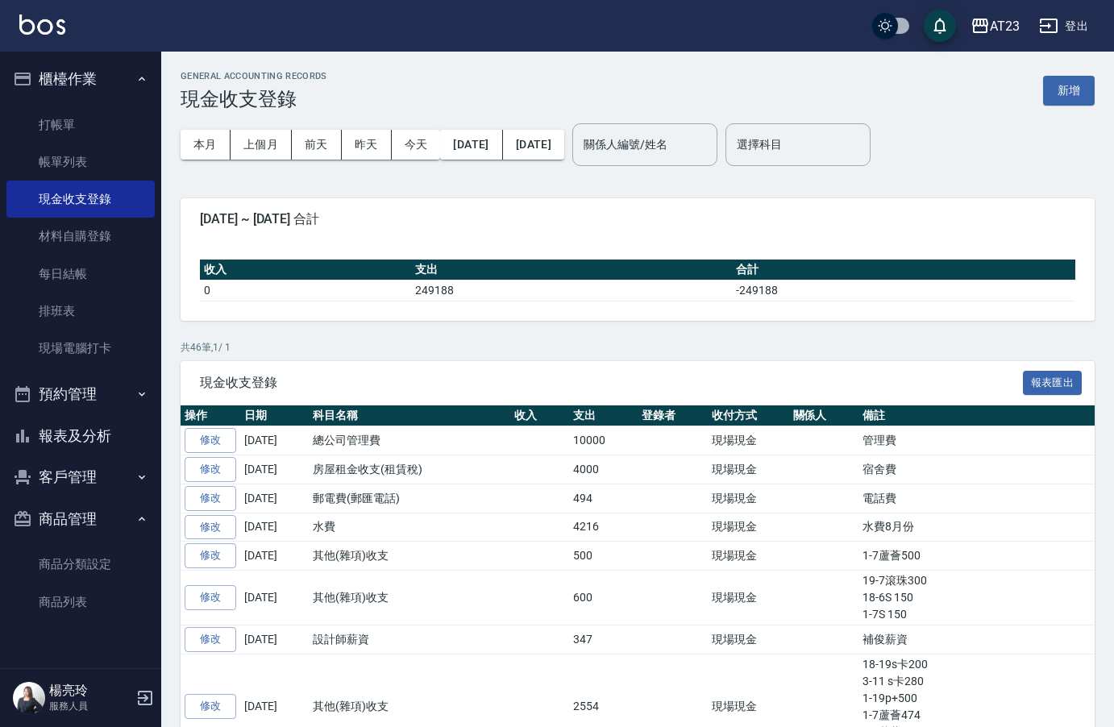
click at [97, 443] on button "報表及分析" at bounding box center [80, 436] width 148 height 42
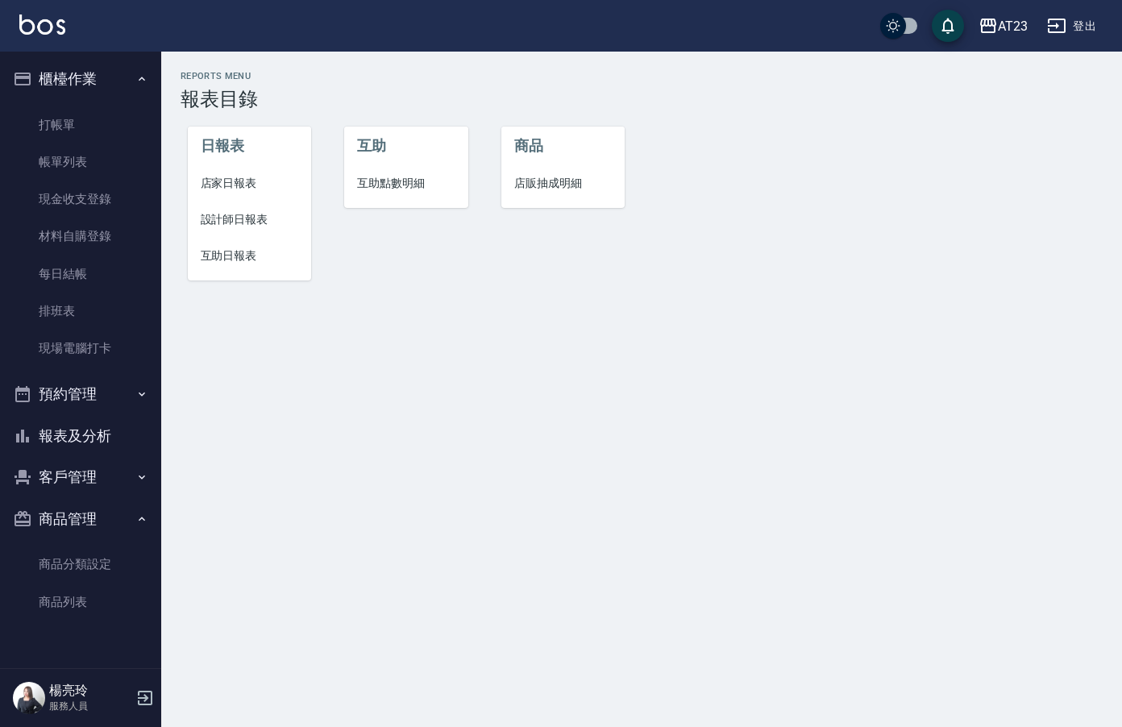
click at [248, 181] on span "店家日報表" at bounding box center [250, 183] width 98 height 17
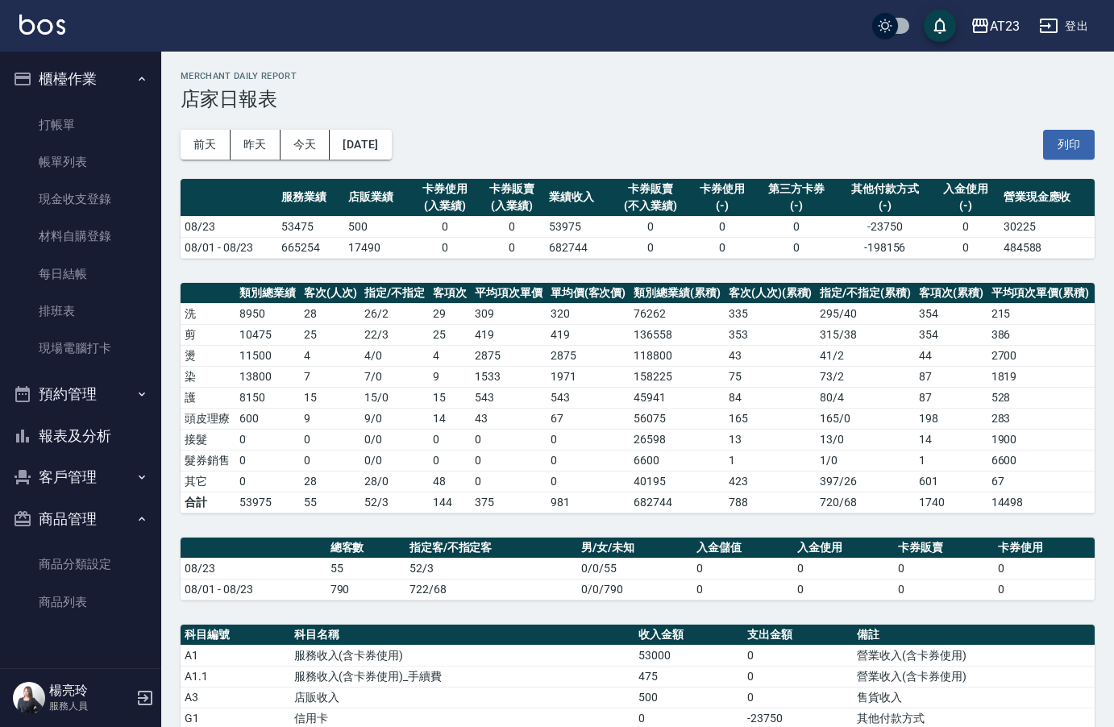
click at [93, 437] on button "報表及分析" at bounding box center [80, 436] width 148 height 42
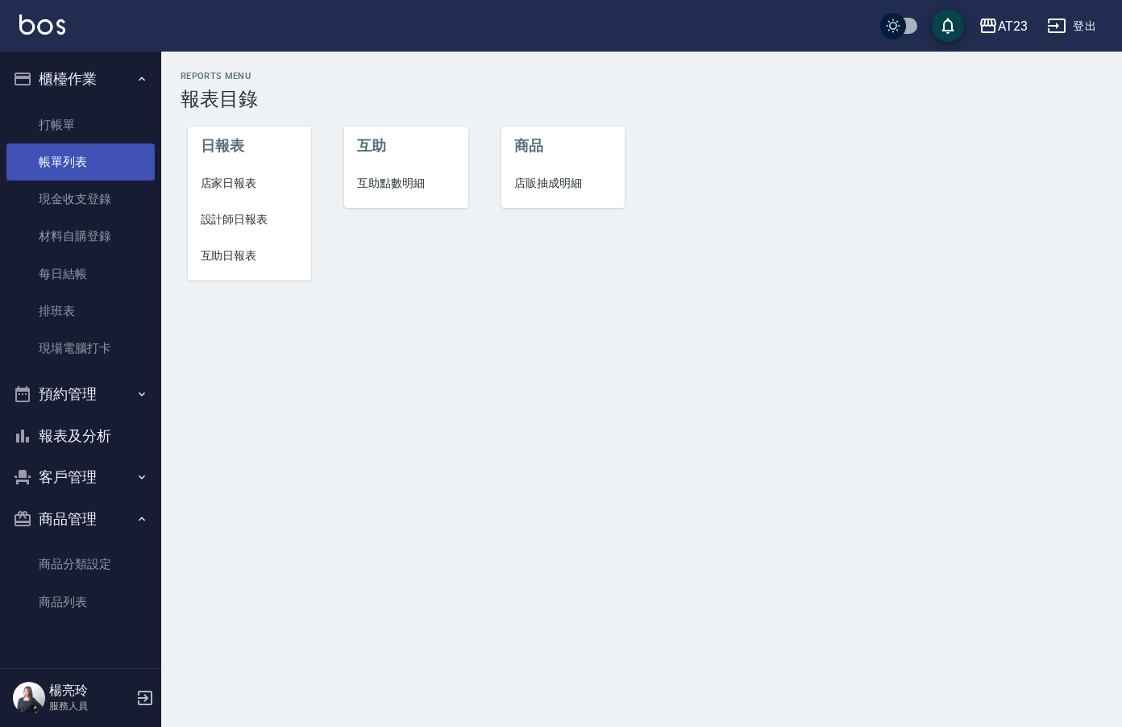
click at [97, 174] on link "帳單列表" at bounding box center [80, 162] width 148 height 37
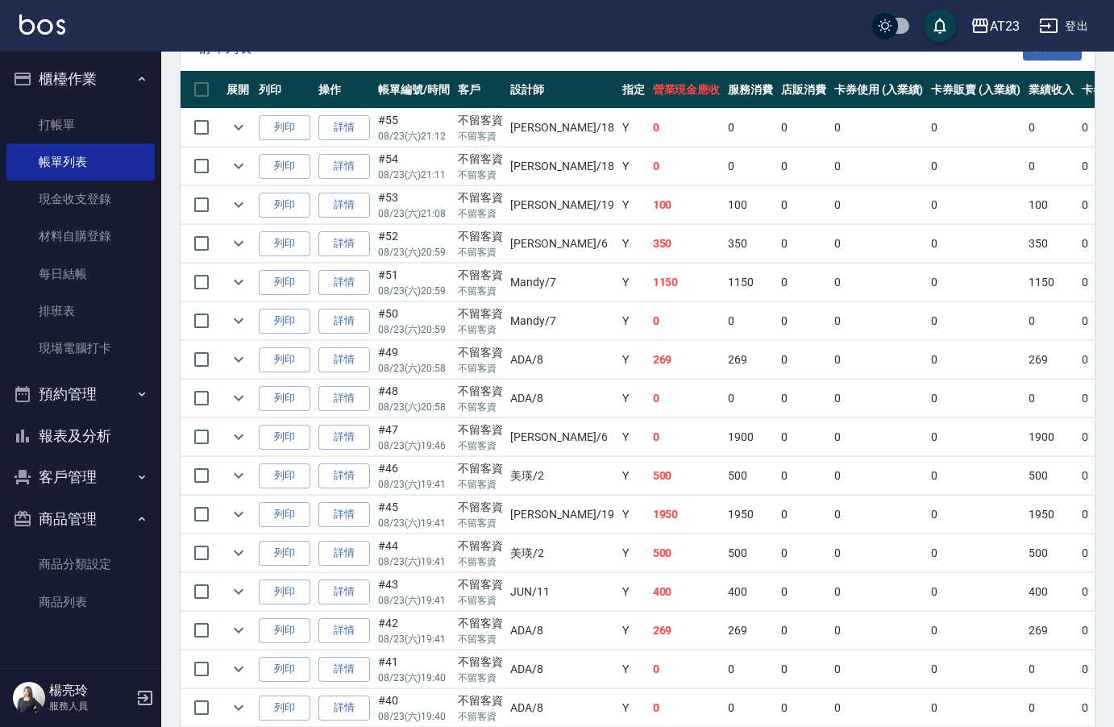
scroll to position [400, 0]
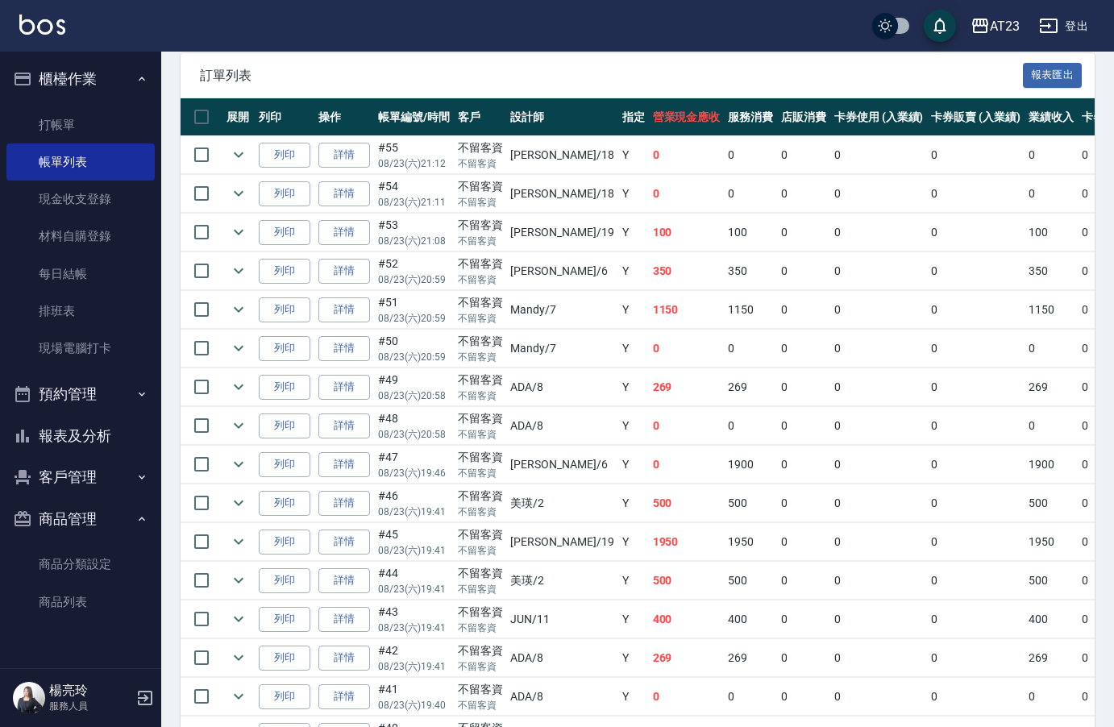
click at [89, 437] on button "報表及分析" at bounding box center [80, 436] width 148 height 42
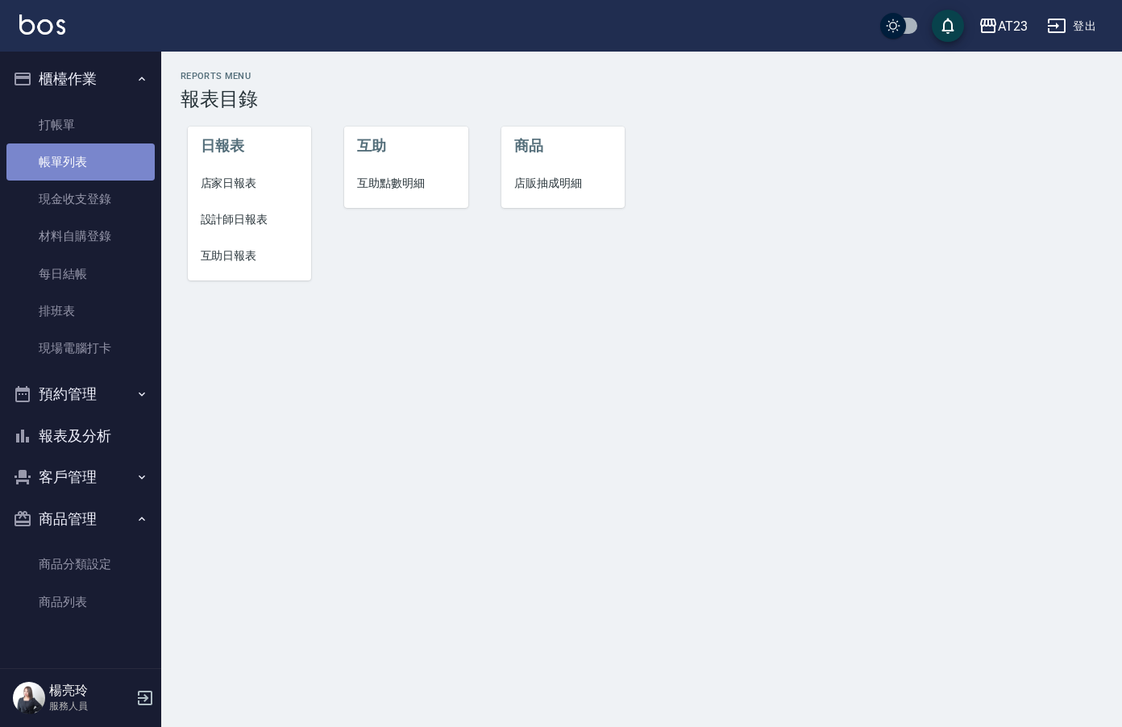
click at [80, 162] on link "帳單列表" at bounding box center [80, 162] width 148 height 37
click at [93, 426] on button "報表及分析" at bounding box center [80, 436] width 148 height 42
click at [83, 167] on link "帳單列表" at bounding box center [80, 162] width 148 height 37
click at [73, 452] on button "報表及分析" at bounding box center [80, 436] width 148 height 42
click at [211, 184] on span "店家日報表" at bounding box center [250, 183] width 98 height 17
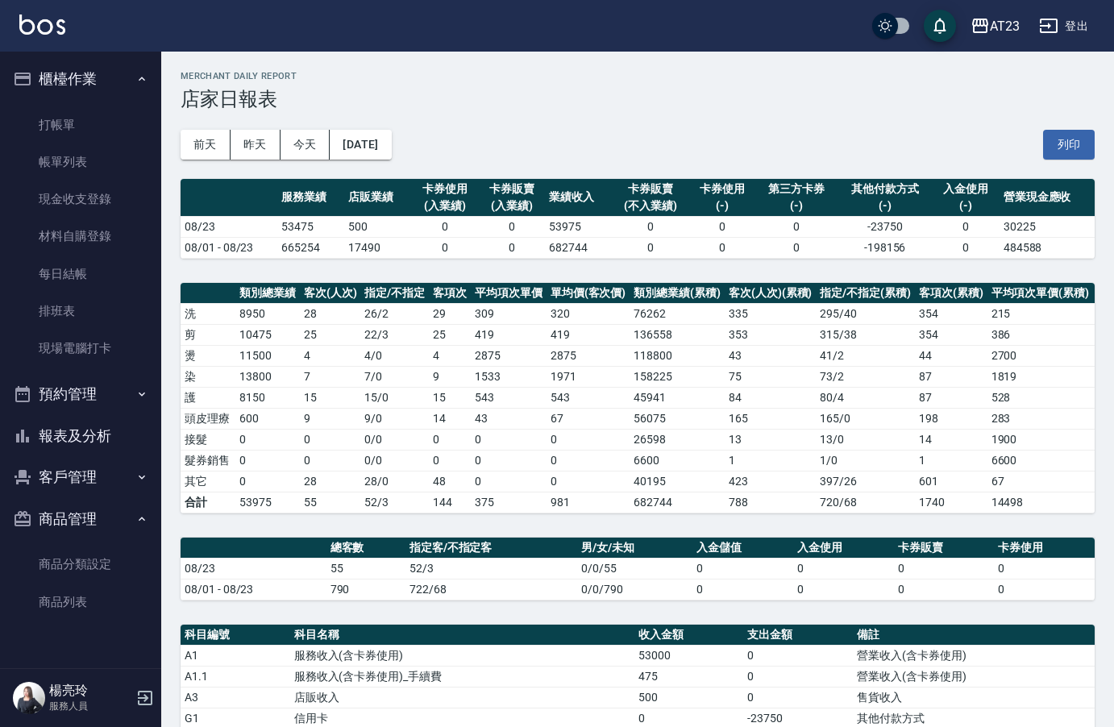
click at [1081, 127] on div "[DATE] [DATE] [DATE] [DATE] 列印" at bounding box center [638, 144] width 914 height 69
click at [1070, 133] on button "列印" at bounding box center [1069, 145] width 52 height 30
click at [98, 431] on button "報表及分析" at bounding box center [80, 436] width 148 height 42
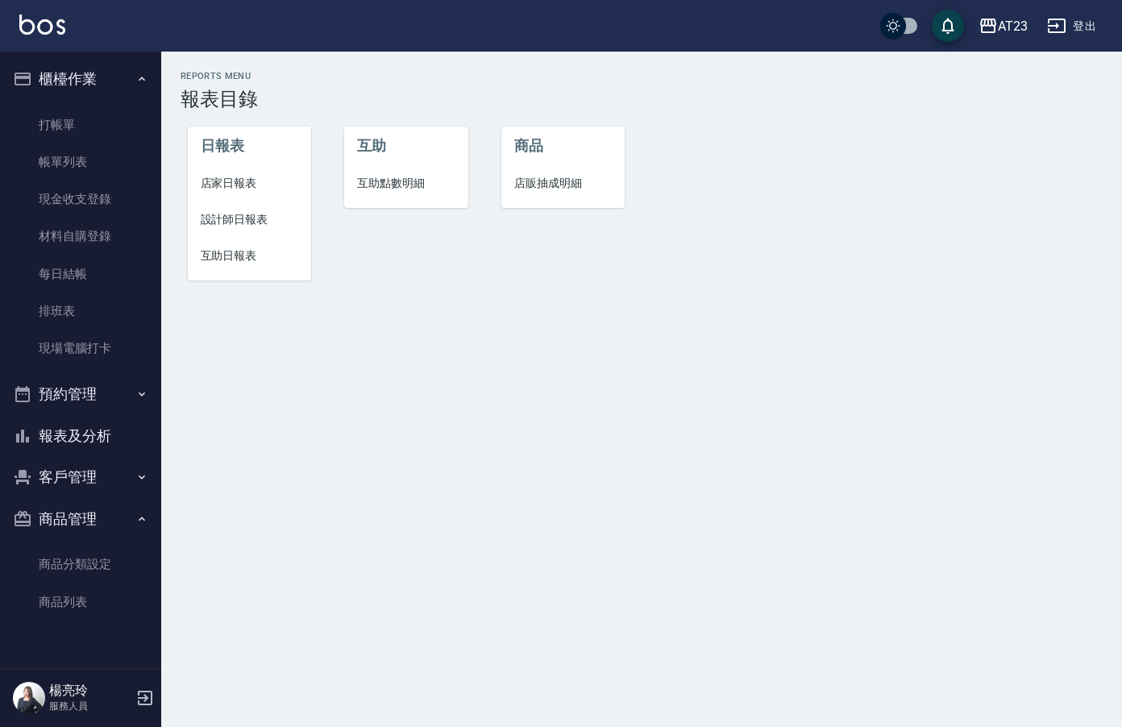
click at [220, 225] on span "設計師日報表" at bounding box center [250, 219] width 98 height 17
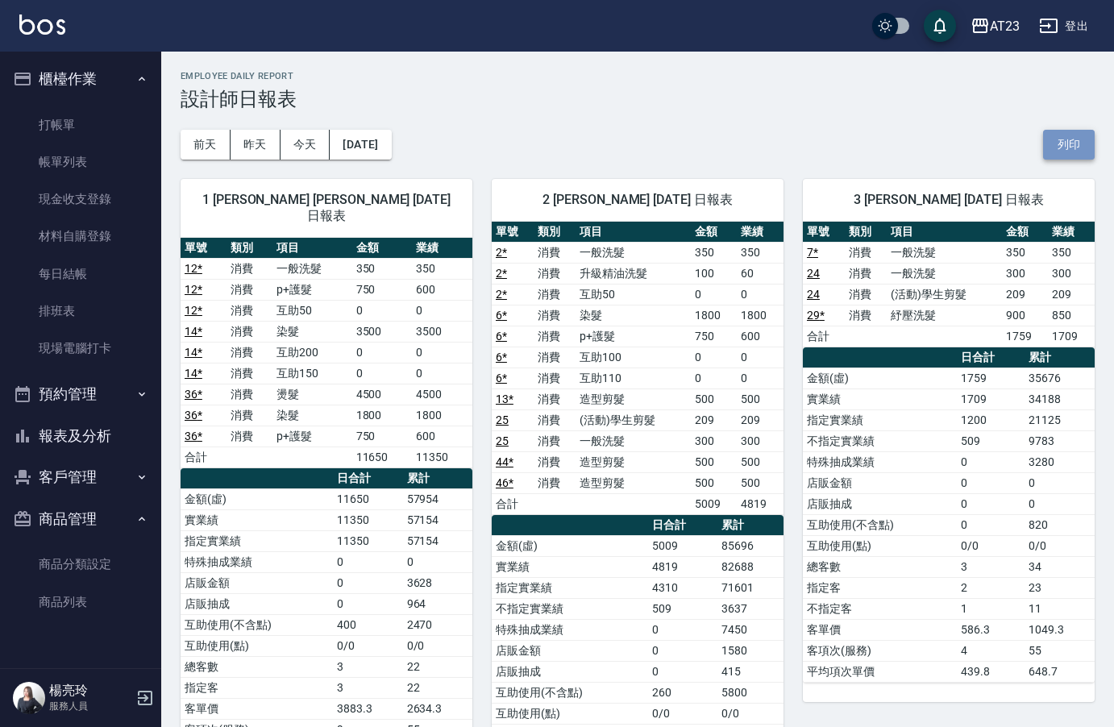
click at [1094, 156] on button "列印" at bounding box center [1069, 145] width 52 height 30
click at [98, 452] on button "報表及分析" at bounding box center [80, 436] width 148 height 42
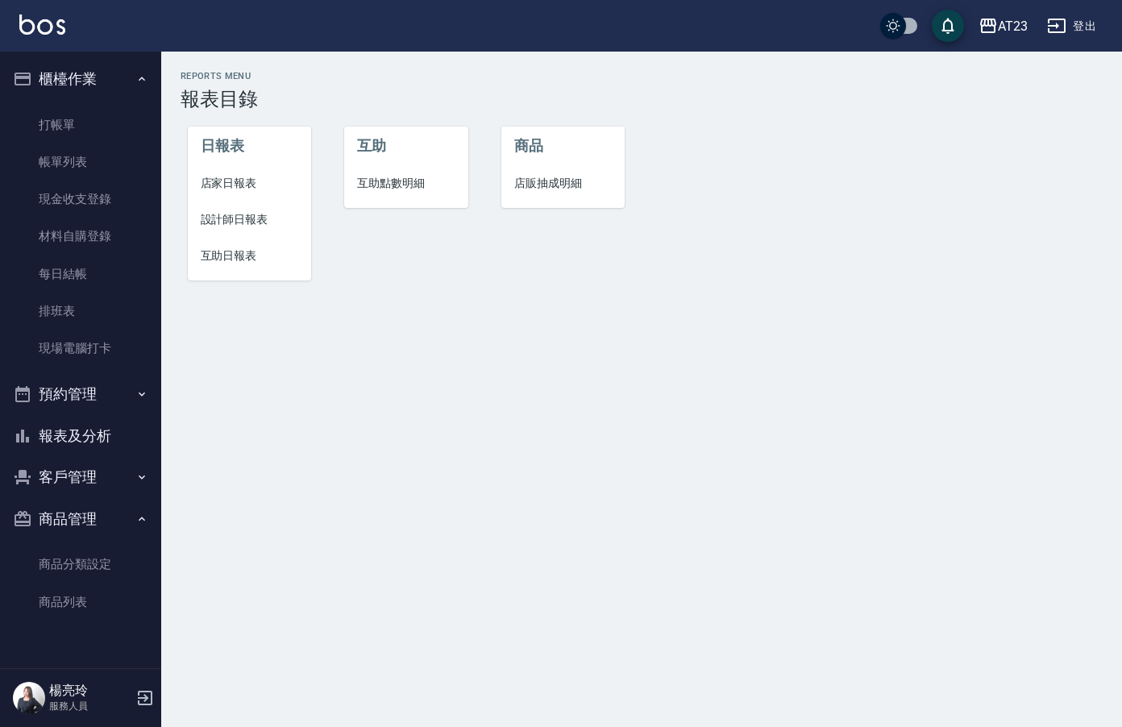
click at [263, 261] on span "互助日報表" at bounding box center [250, 256] width 98 height 17
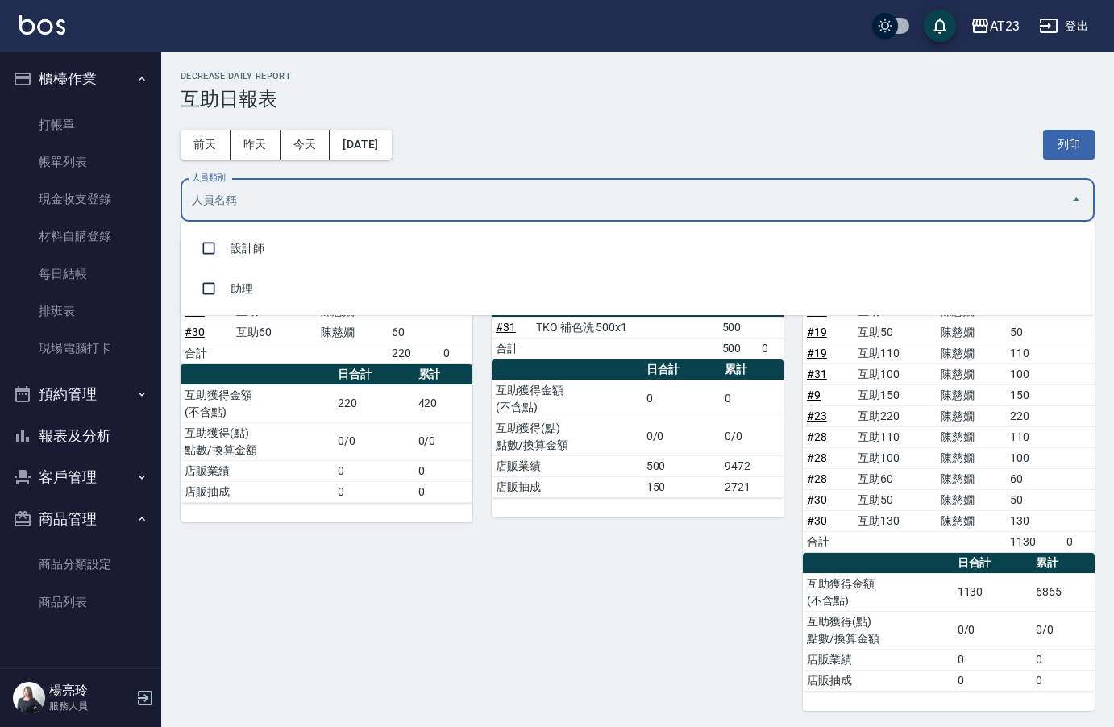
click at [377, 198] on input "人員類別" at bounding box center [626, 200] width 876 height 28
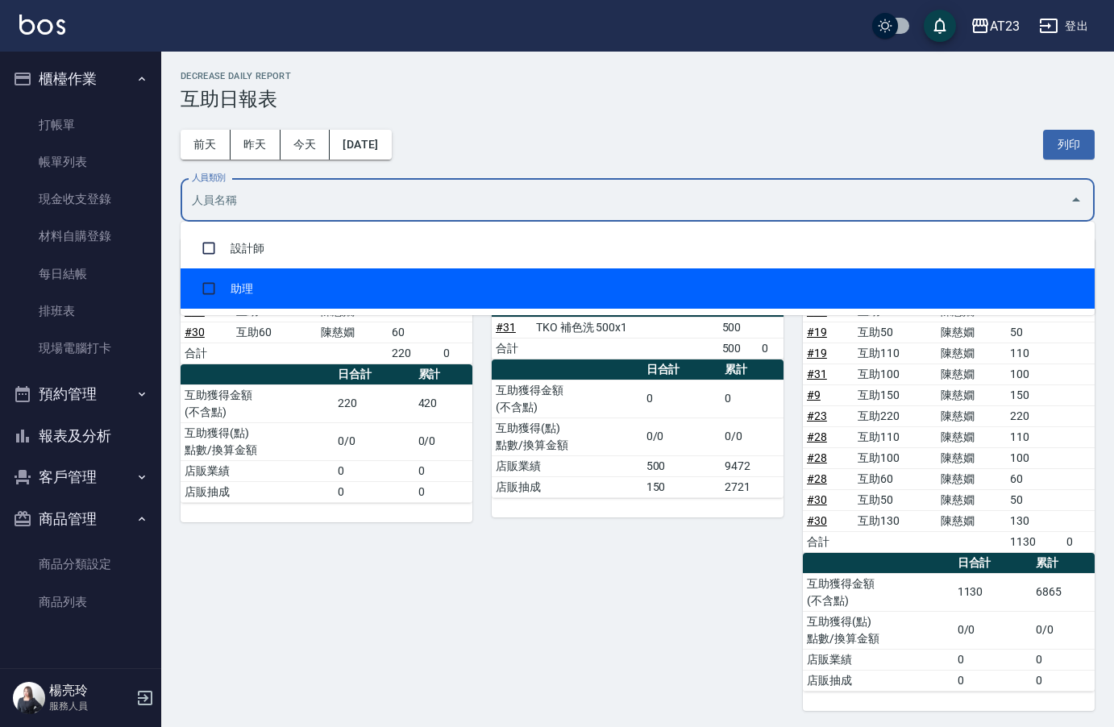
click at [379, 281] on li "助理" at bounding box center [638, 288] width 914 height 40
checkbox input "true"
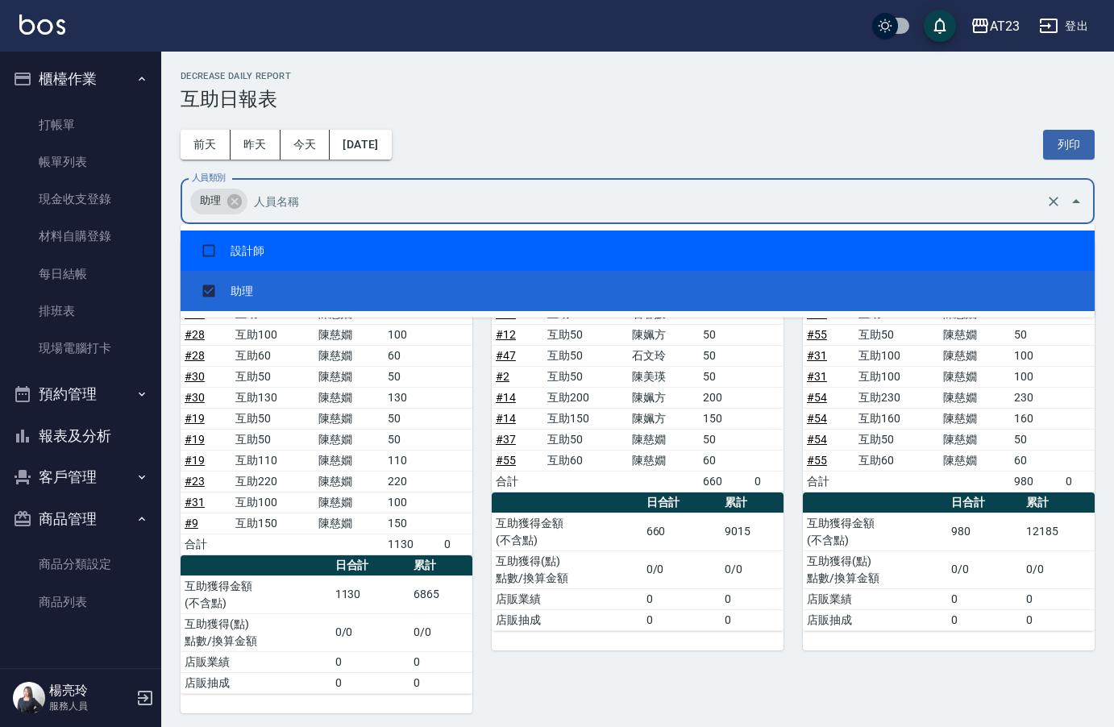
click at [775, 95] on h3 "互助日報表" at bounding box center [638, 99] width 914 height 23
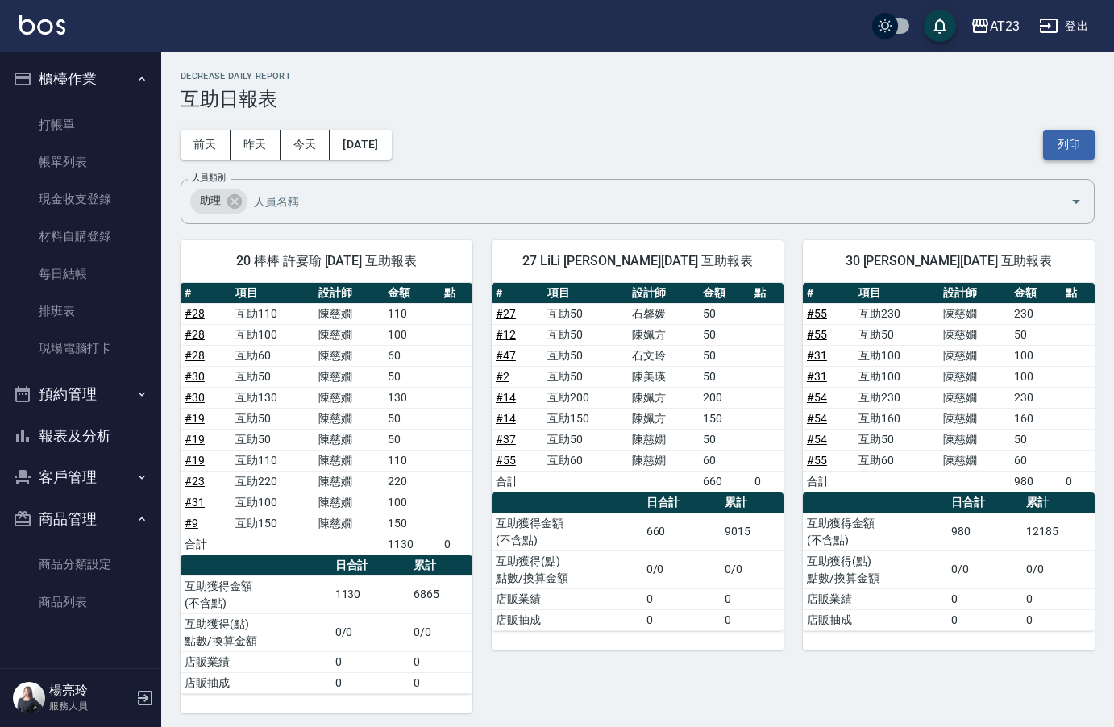
click at [1088, 148] on button "列印" at bounding box center [1069, 145] width 52 height 30
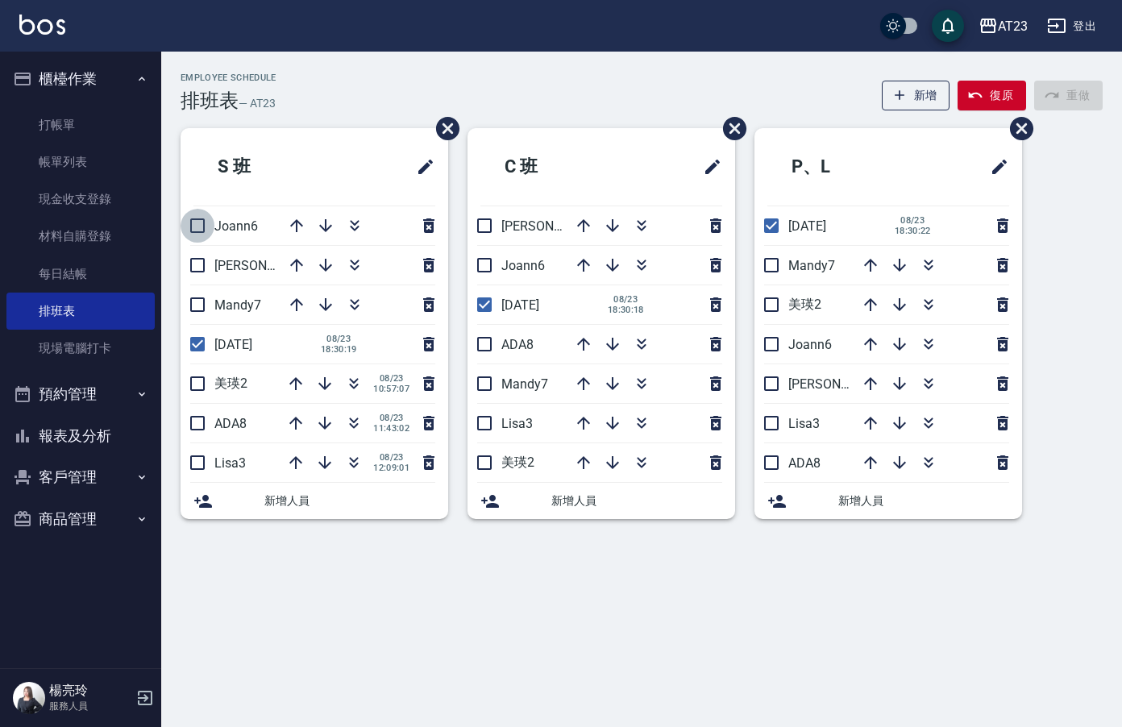
click at [193, 226] on input "checkbox" at bounding box center [198, 226] width 34 height 34
checkbox input "true"
click at [198, 267] on li "亮亮19" at bounding box center [315, 265] width 268 height 39
click at [198, 294] on li "Mandy7" at bounding box center [315, 304] width 268 height 39
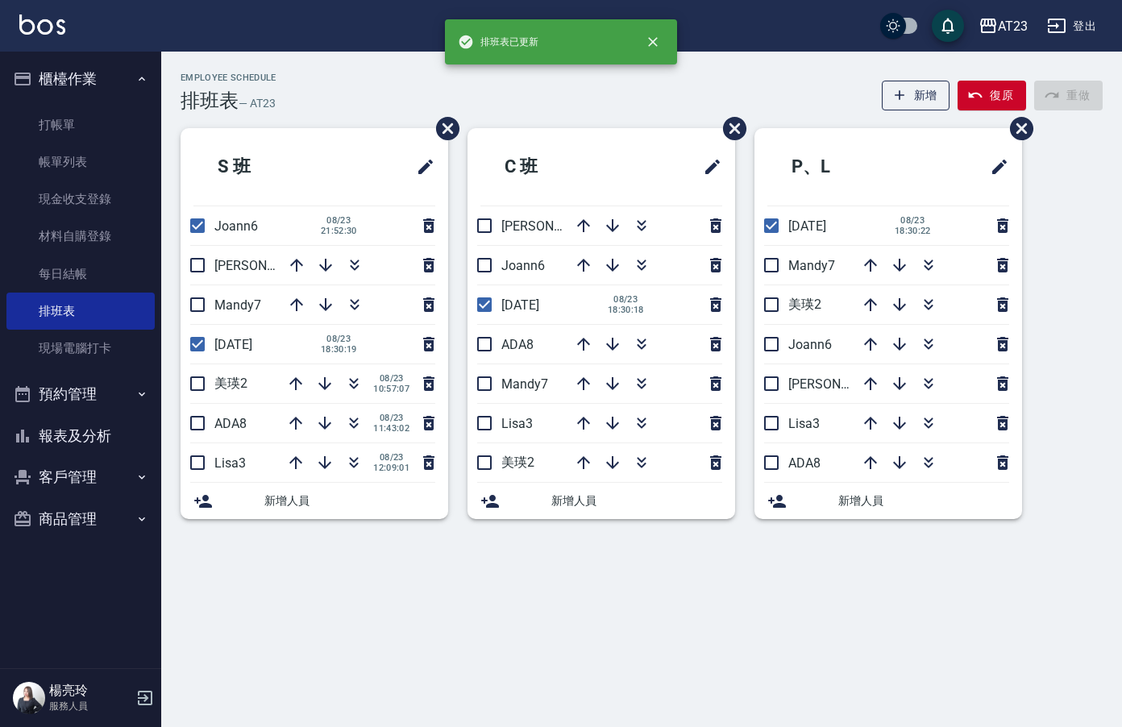
click at [208, 310] on input "checkbox" at bounding box center [198, 305] width 34 height 34
checkbox input "true"
click at [204, 272] on input "checkbox" at bounding box center [198, 265] width 34 height 34
checkbox input "true"
drag, startPoint x: 198, startPoint y: 381, endPoint x: 226, endPoint y: 406, distance: 37.7
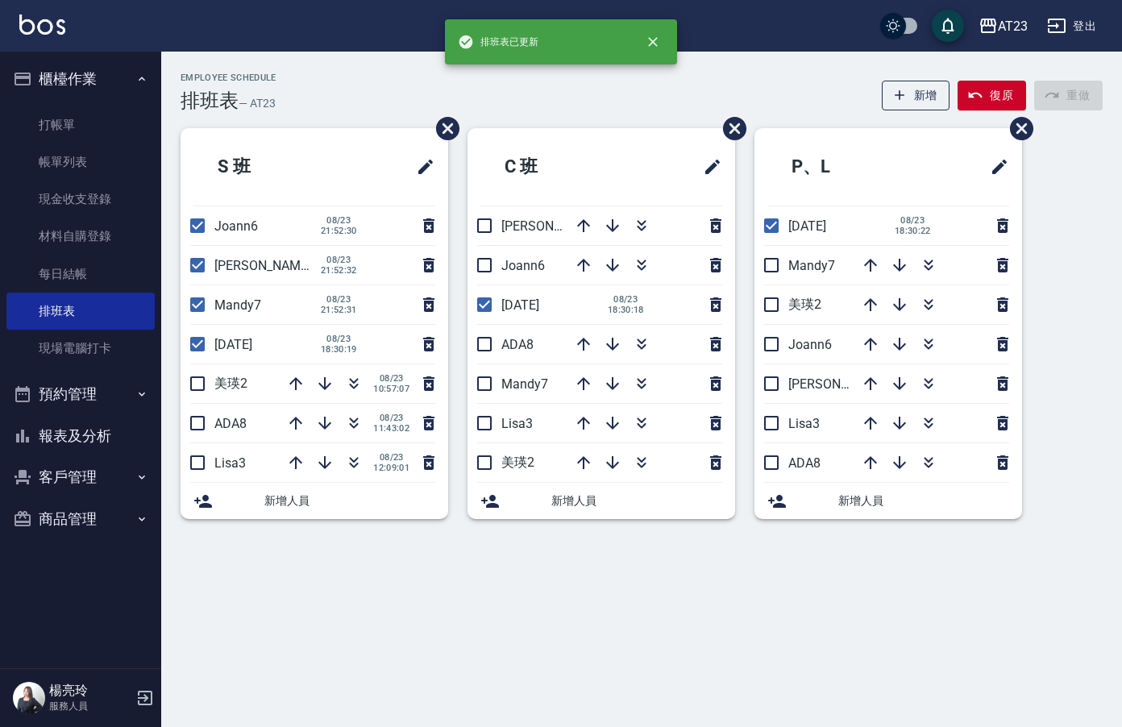
click at [198, 382] on input "checkbox" at bounding box center [198, 384] width 34 height 34
checkbox input "true"
drag, startPoint x: 206, startPoint y: 430, endPoint x: 202, endPoint y: 460, distance: 30.2
click at [205, 435] on input "checkbox" at bounding box center [198, 423] width 34 height 34
checkbox input "true"
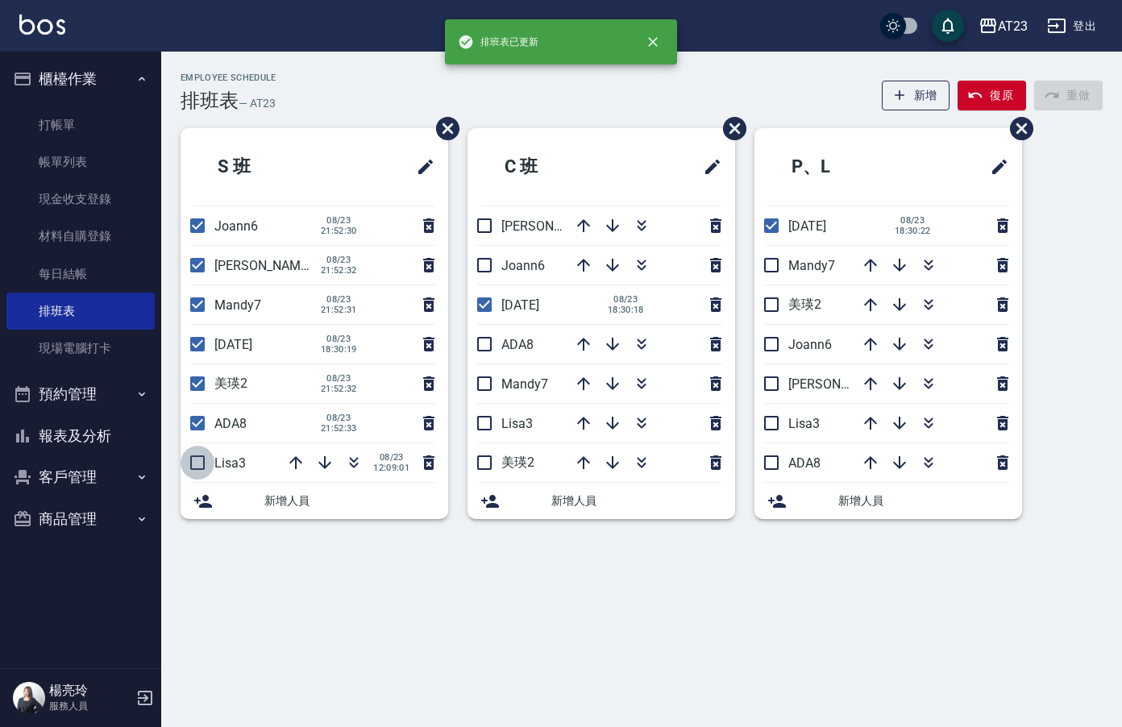
drag, startPoint x: 202, startPoint y: 473, endPoint x: 339, endPoint y: 477, distance: 137.1
click at [202, 473] on input "checkbox" at bounding box center [198, 463] width 34 height 34
checkbox input "true"
click at [504, 464] on span "美瑛2" at bounding box center [518, 462] width 33 height 15
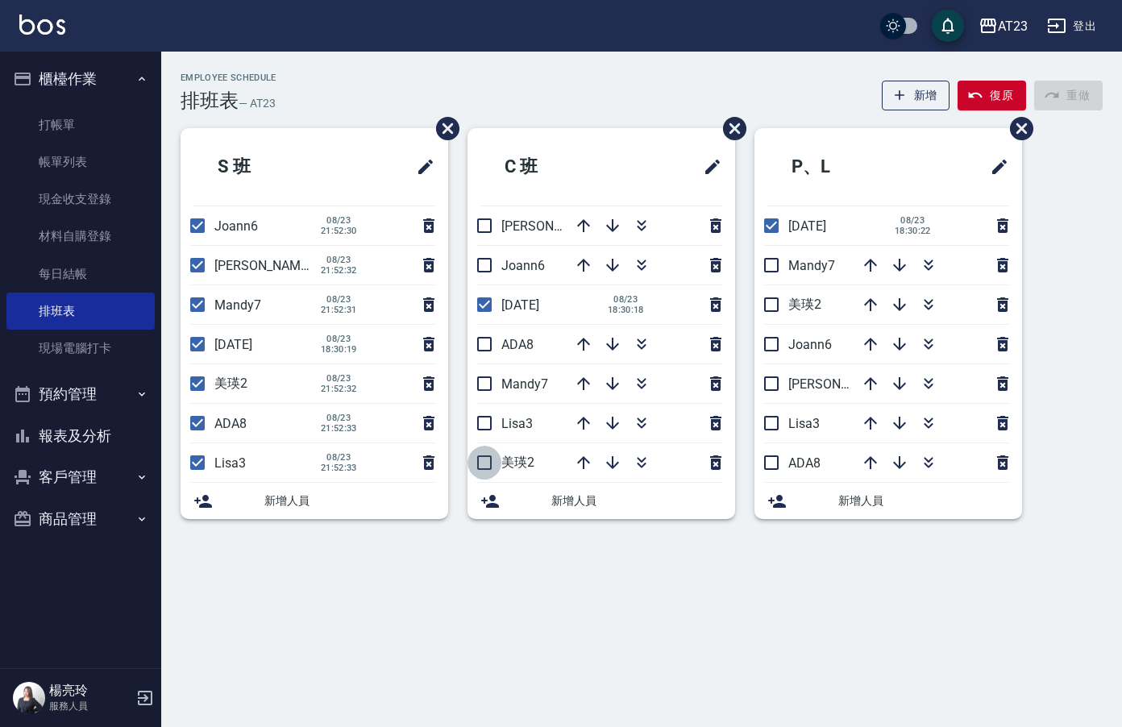
click at [493, 464] on input "checkbox" at bounding box center [485, 463] width 34 height 34
checkbox input "true"
click at [496, 437] on input "checkbox" at bounding box center [485, 423] width 34 height 34
checkbox input "true"
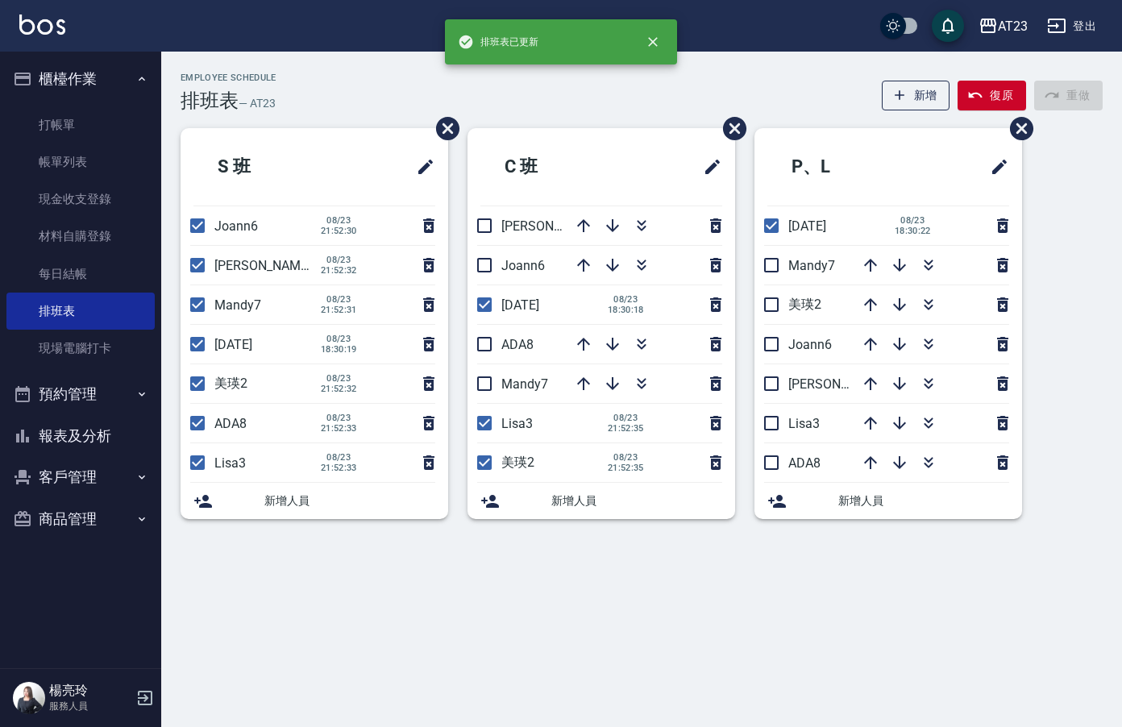
click at [506, 381] on span "Mandy7" at bounding box center [525, 384] width 47 height 15
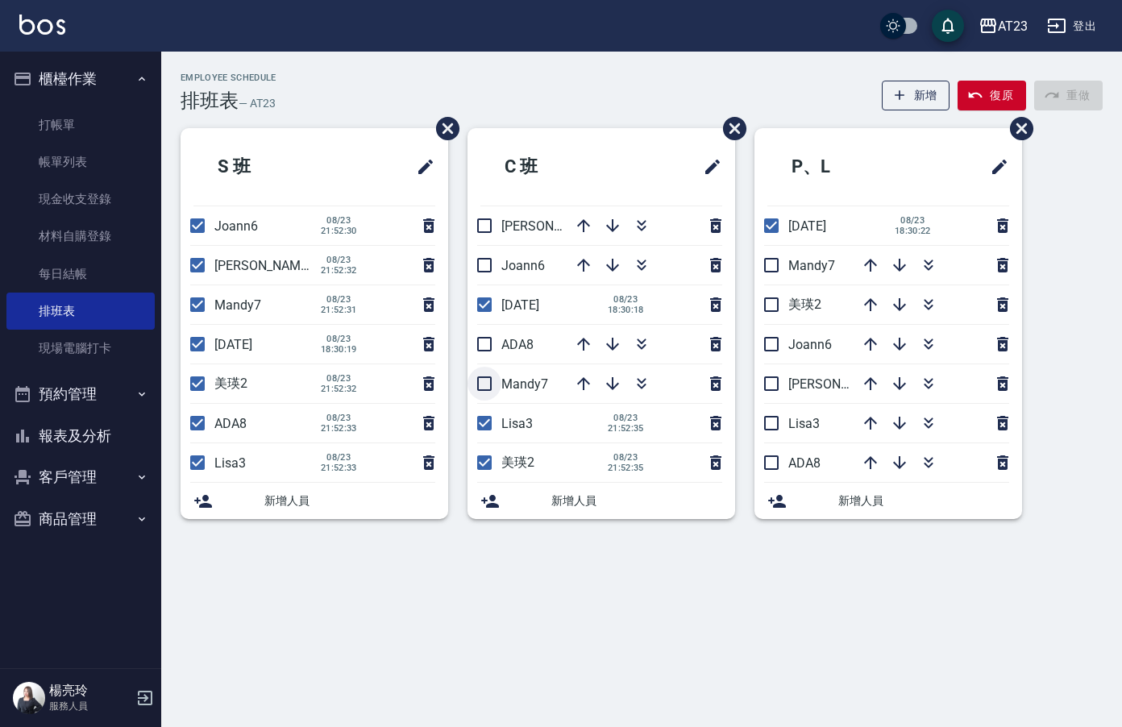
click at [485, 373] on input "checkbox" at bounding box center [485, 384] width 34 height 34
checkbox input "true"
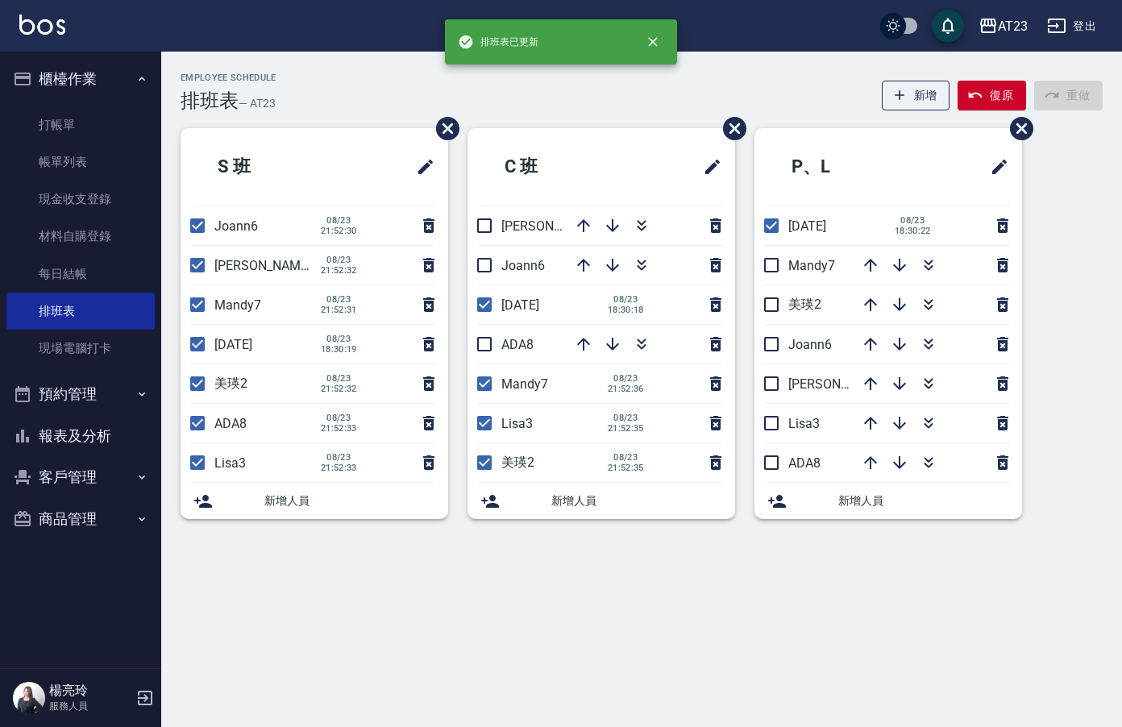
click at [502, 343] on span "ADA8" at bounding box center [518, 344] width 32 height 15
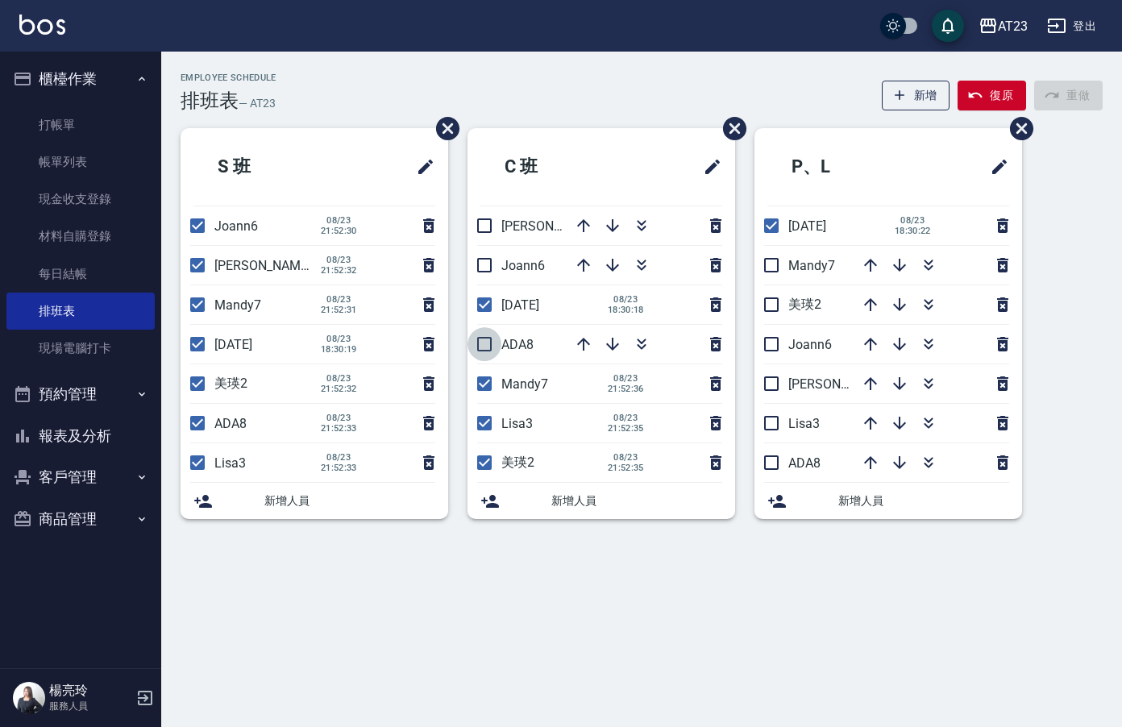
drag, startPoint x: 493, startPoint y: 338, endPoint x: 509, endPoint y: 308, distance: 33.9
click at [493, 333] on input "checkbox" at bounding box center [485, 344] width 34 height 34
checkbox input "true"
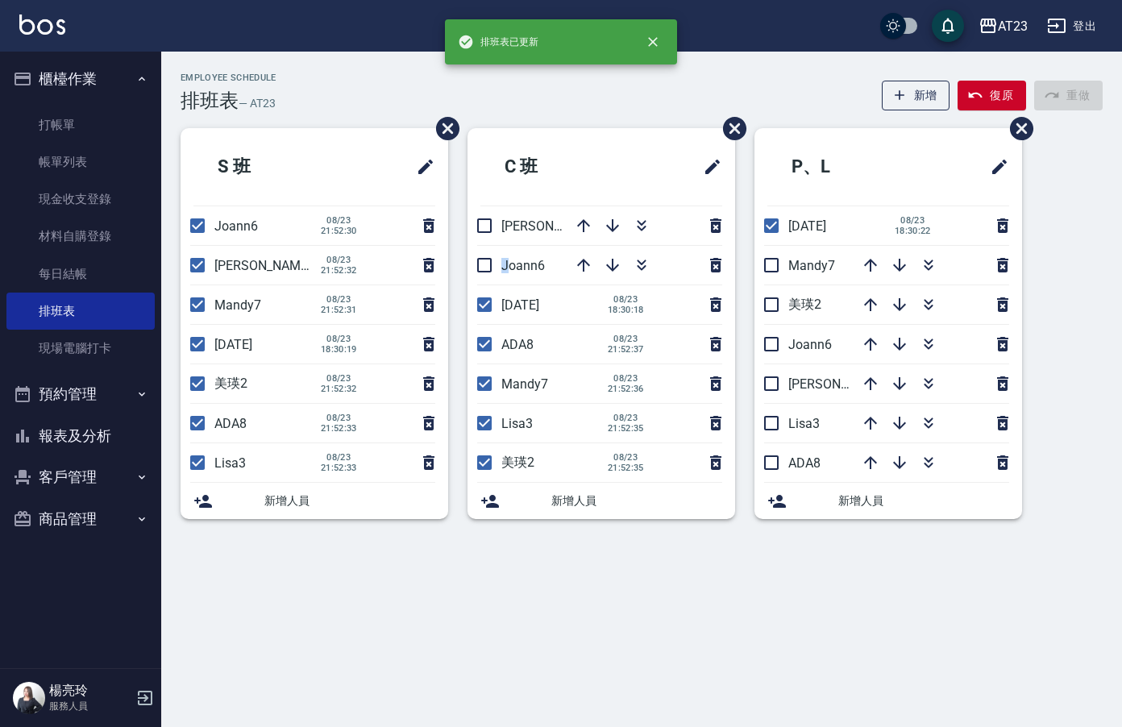
click at [505, 260] on span "Joann6" at bounding box center [524, 265] width 44 height 15
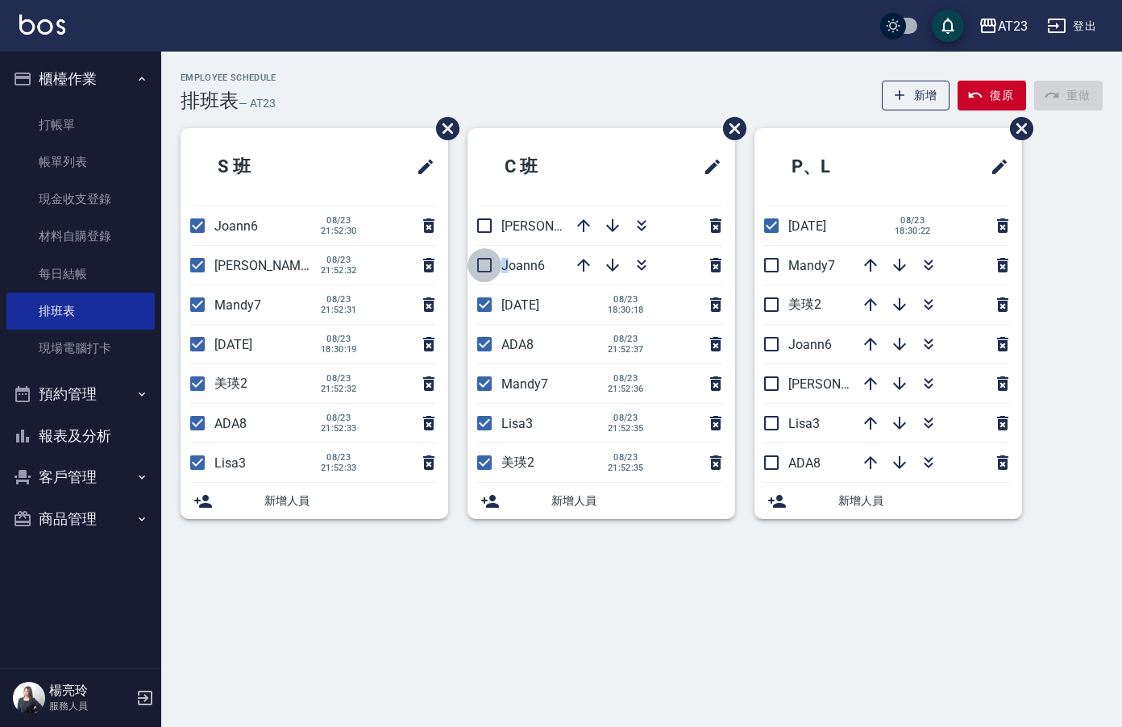
click at [489, 262] on input "checkbox" at bounding box center [485, 265] width 34 height 34
checkbox input "true"
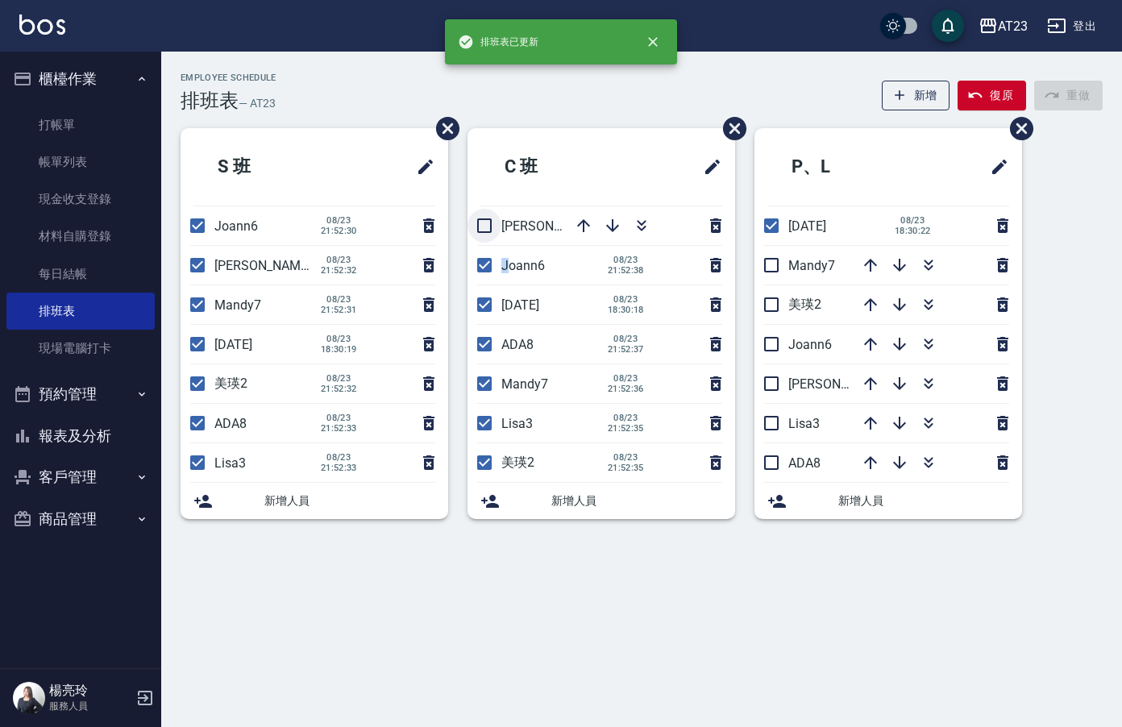
click at [489, 242] on input "checkbox" at bounding box center [485, 226] width 34 height 34
checkbox input "true"
click at [772, 264] on input "checkbox" at bounding box center [772, 265] width 34 height 34
checkbox input "true"
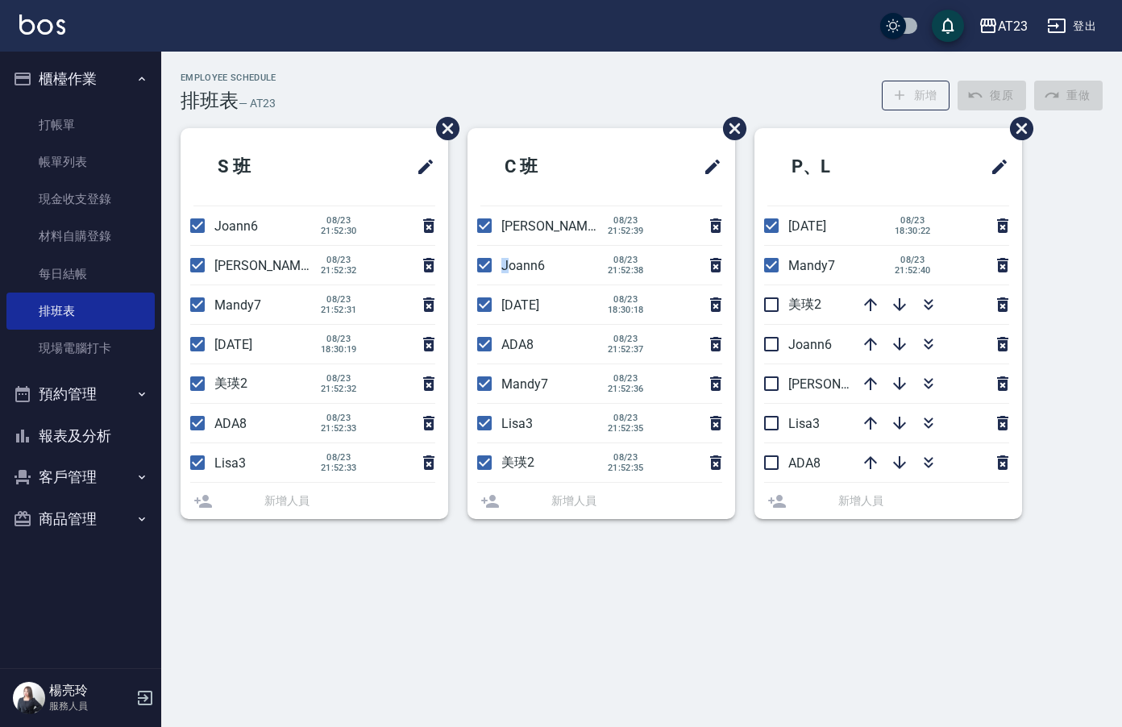
click at [781, 301] on input "checkbox" at bounding box center [772, 305] width 34 height 34
checkbox input "true"
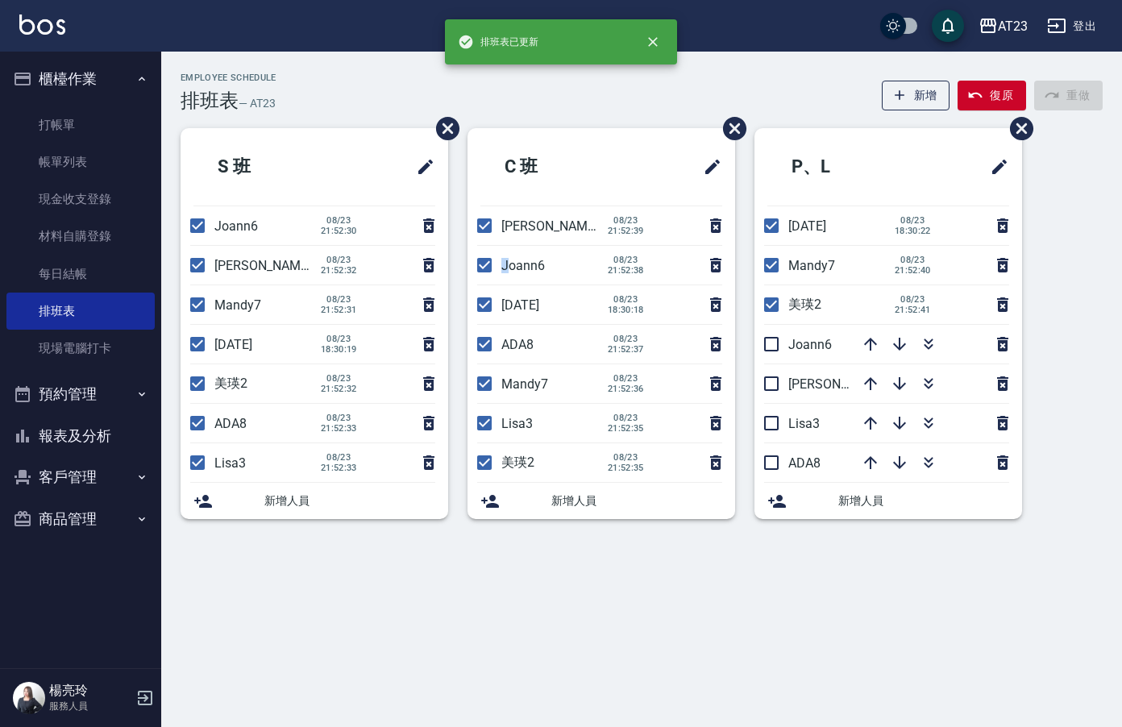
click at [770, 345] on input "checkbox" at bounding box center [772, 344] width 34 height 34
checkbox input "true"
click at [767, 389] on input "checkbox" at bounding box center [772, 384] width 34 height 34
checkbox input "true"
click at [768, 427] on input "checkbox" at bounding box center [772, 423] width 34 height 34
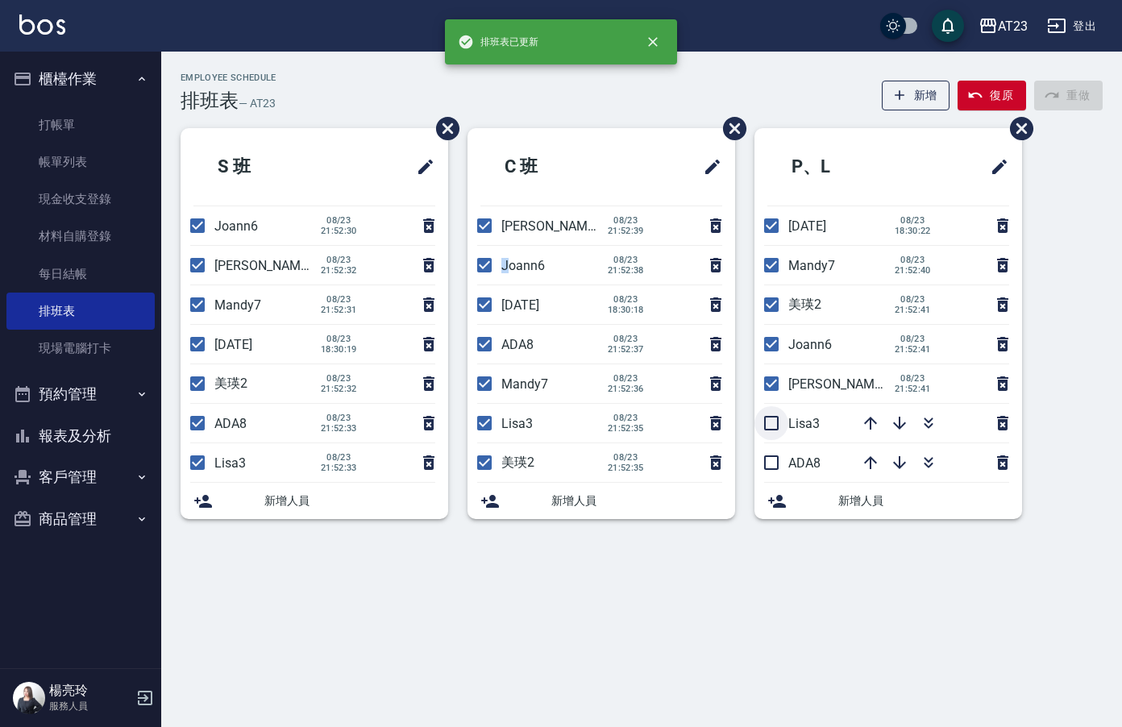
checkbox input "true"
drag, startPoint x: 780, startPoint y: 478, endPoint x: 777, endPoint y: 468, distance: 10.8
click at [776, 469] on input "checkbox" at bounding box center [772, 463] width 34 height 34
checkbox input "true"
